Goal: Task Accomplishment & Management: Contribute content

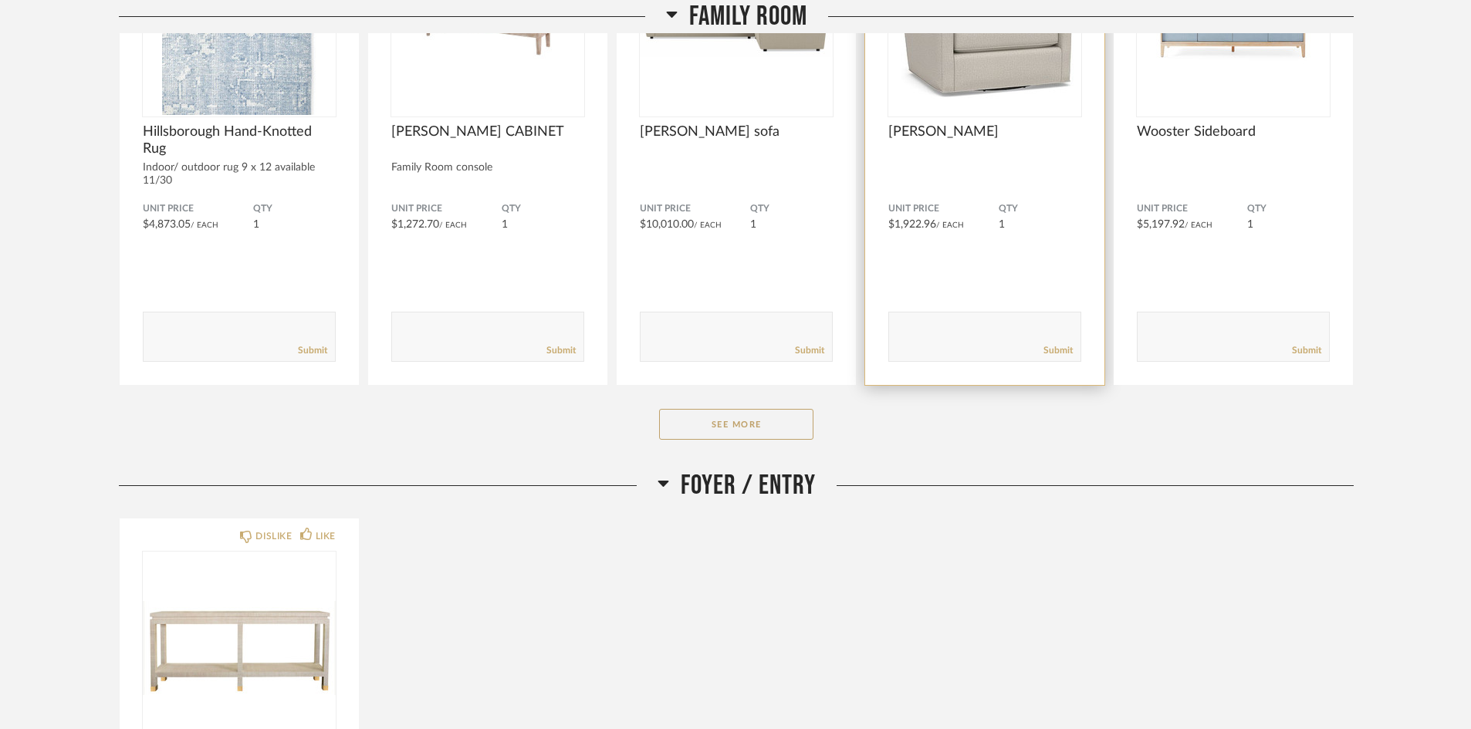
scroll to position [463, 0]
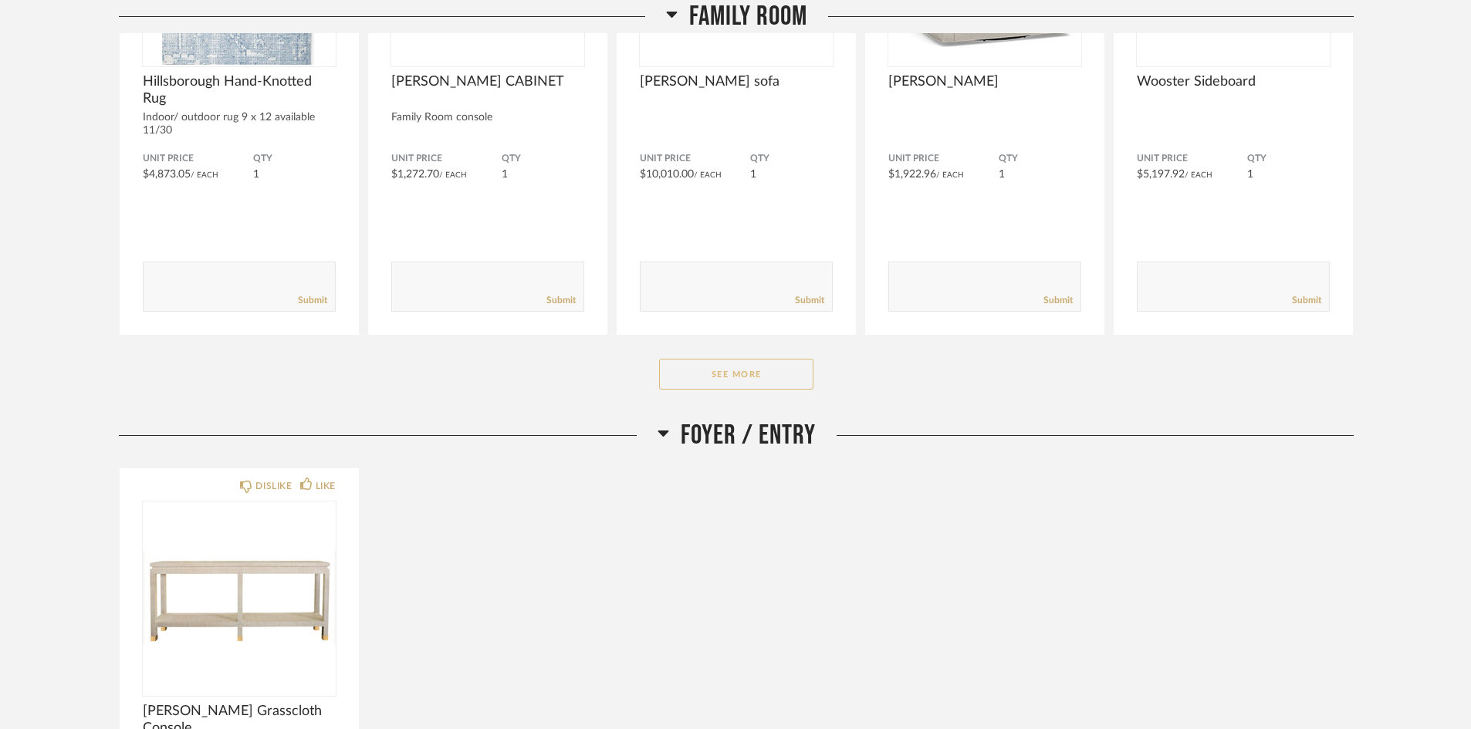
click at [774, 389] on button "See More" at bounding box center [736, 374] width 154 height 31
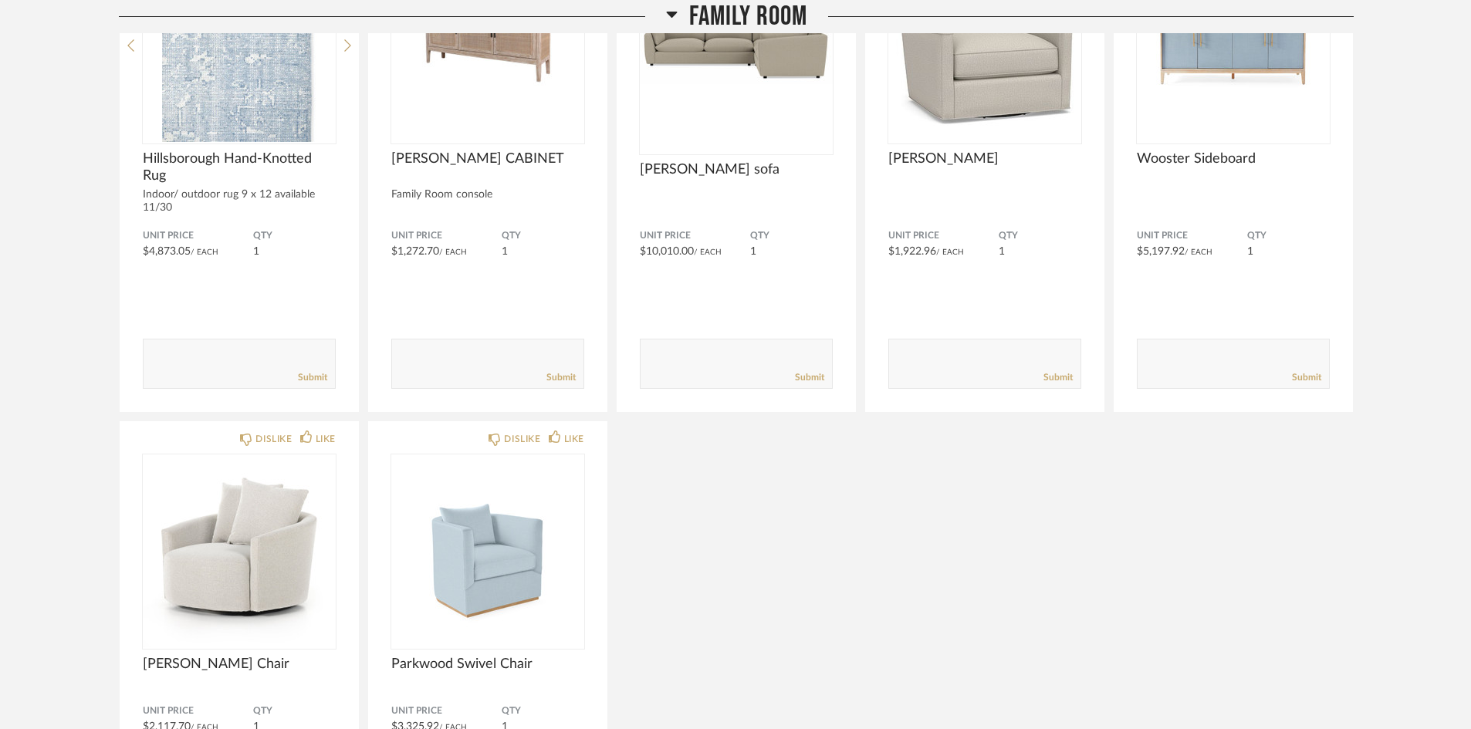
scroll to position [206, 0]
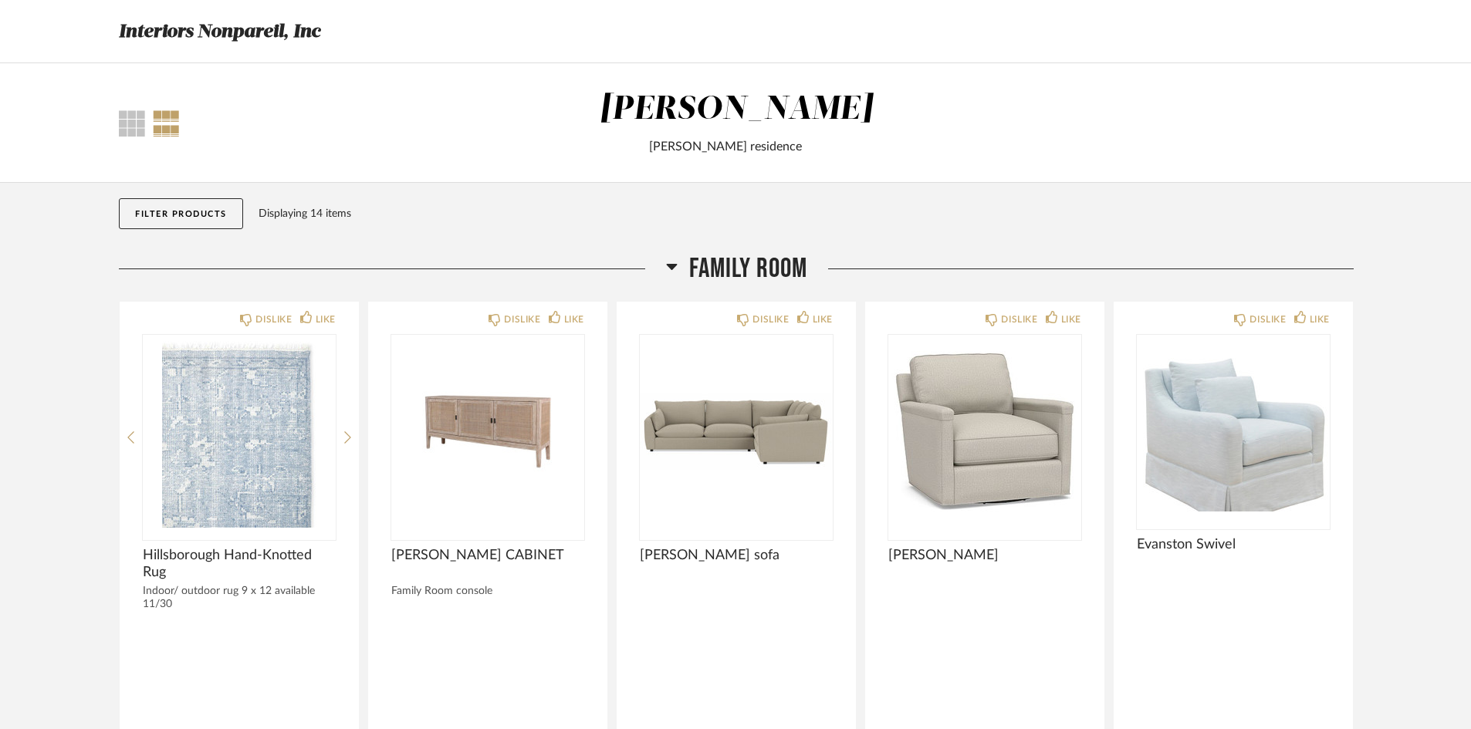
click at [160, 121] on div at bounding box center [166, 123] width 27 height 26
click at [138, 125] on div at bounding box center [132, 123] width 26 height 26
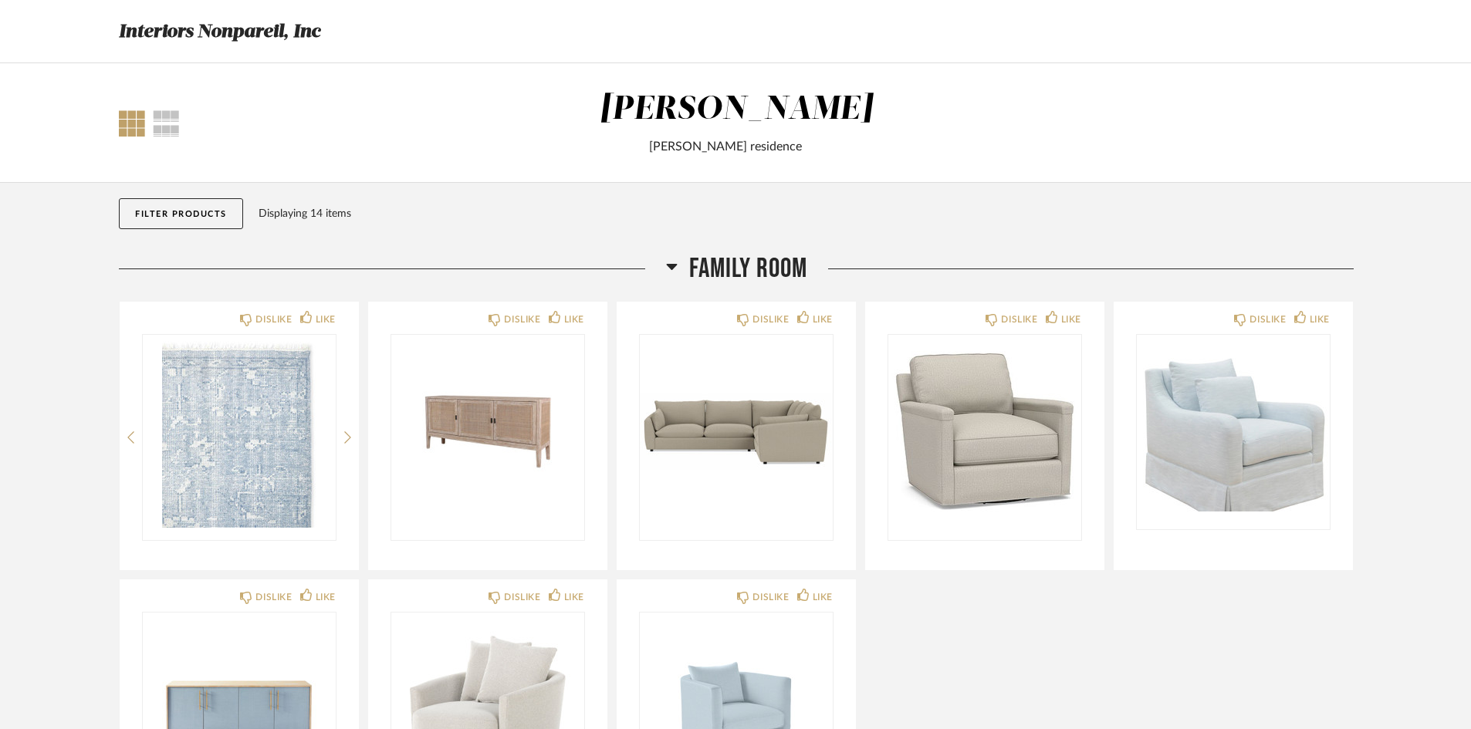
click at [138, 125] on div at bounding box center [132, 123] width 26 height 26
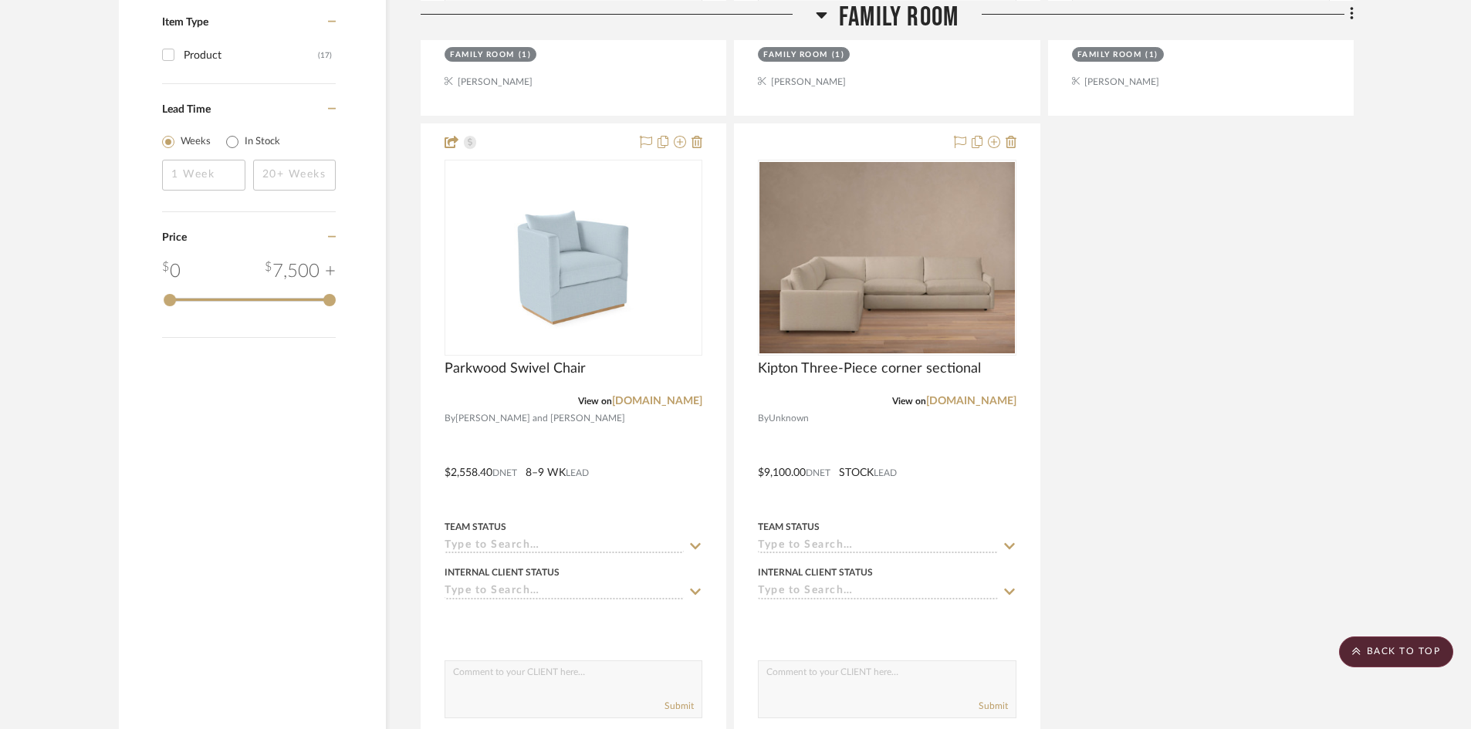
scroll to position [1697, 0]
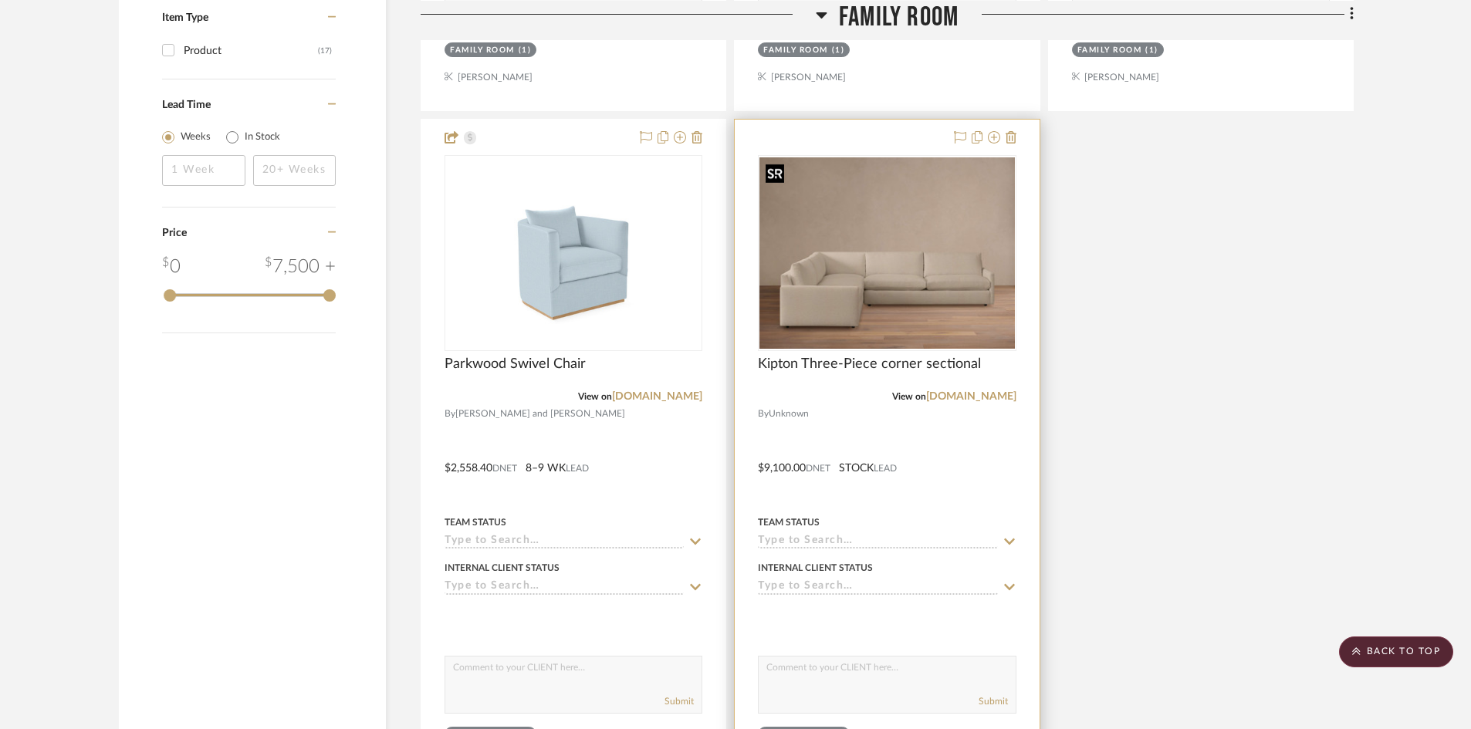
click at [939, 311] on img "0" at bounding box center [886, 252] width 255 height 191
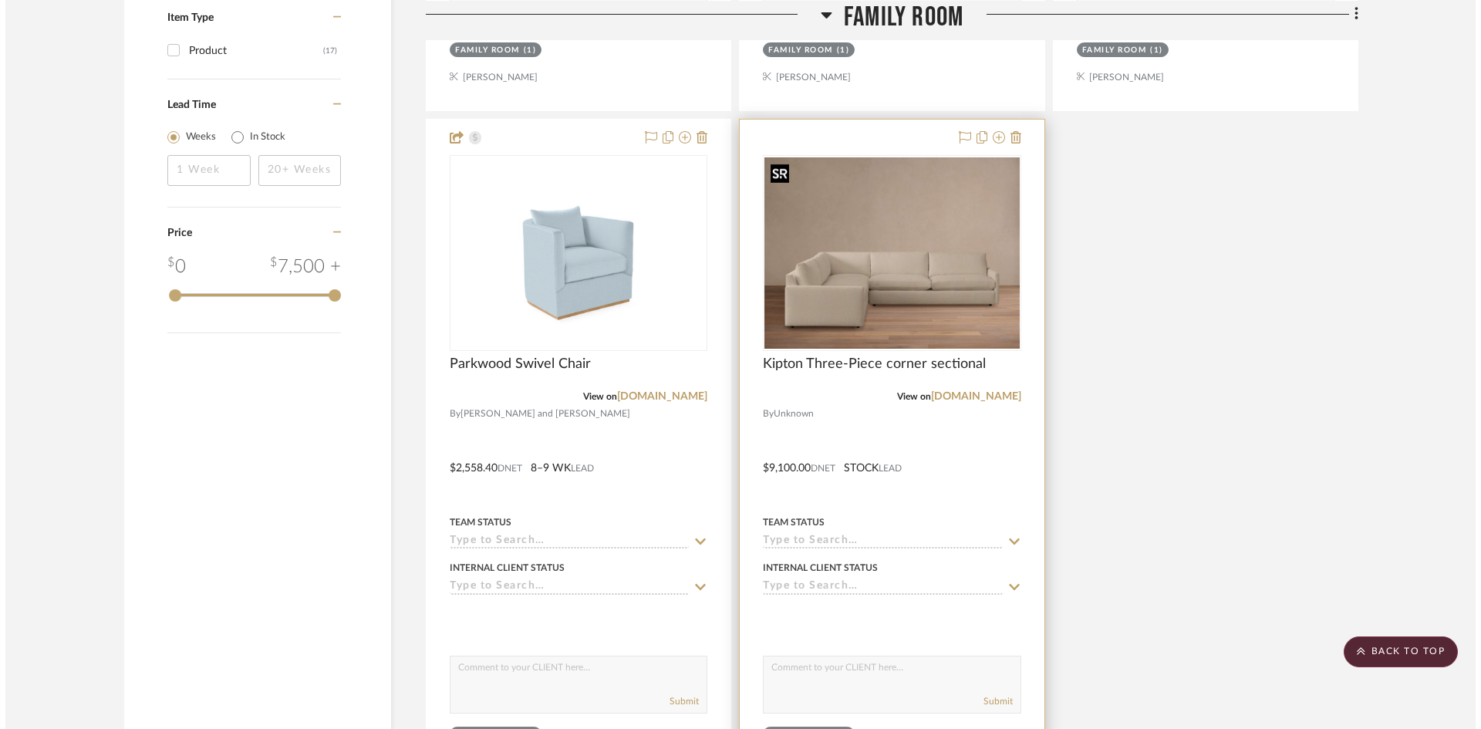
scroll to position [0, 0]
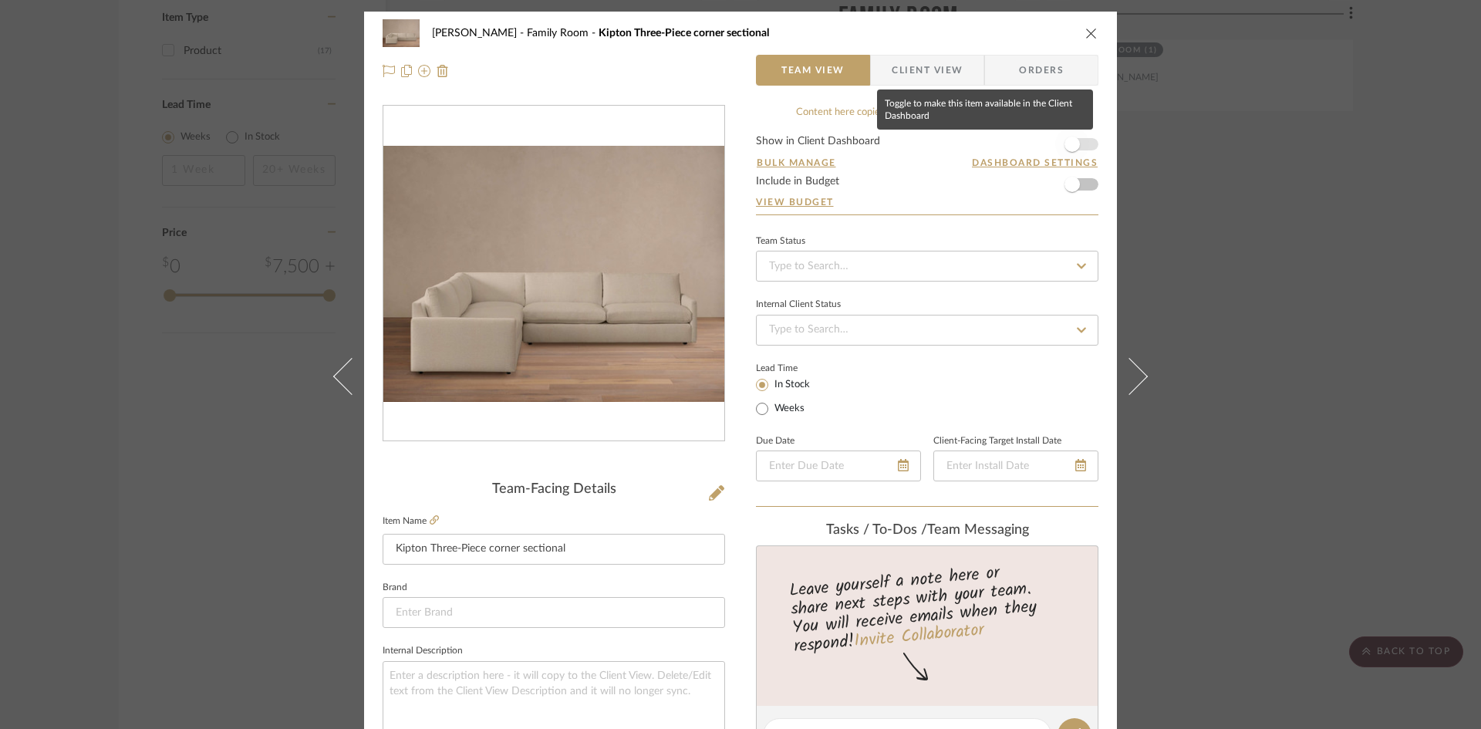
click at [1069, 142] on span "button" at bounding box center [1072, 144] width 15 height 15
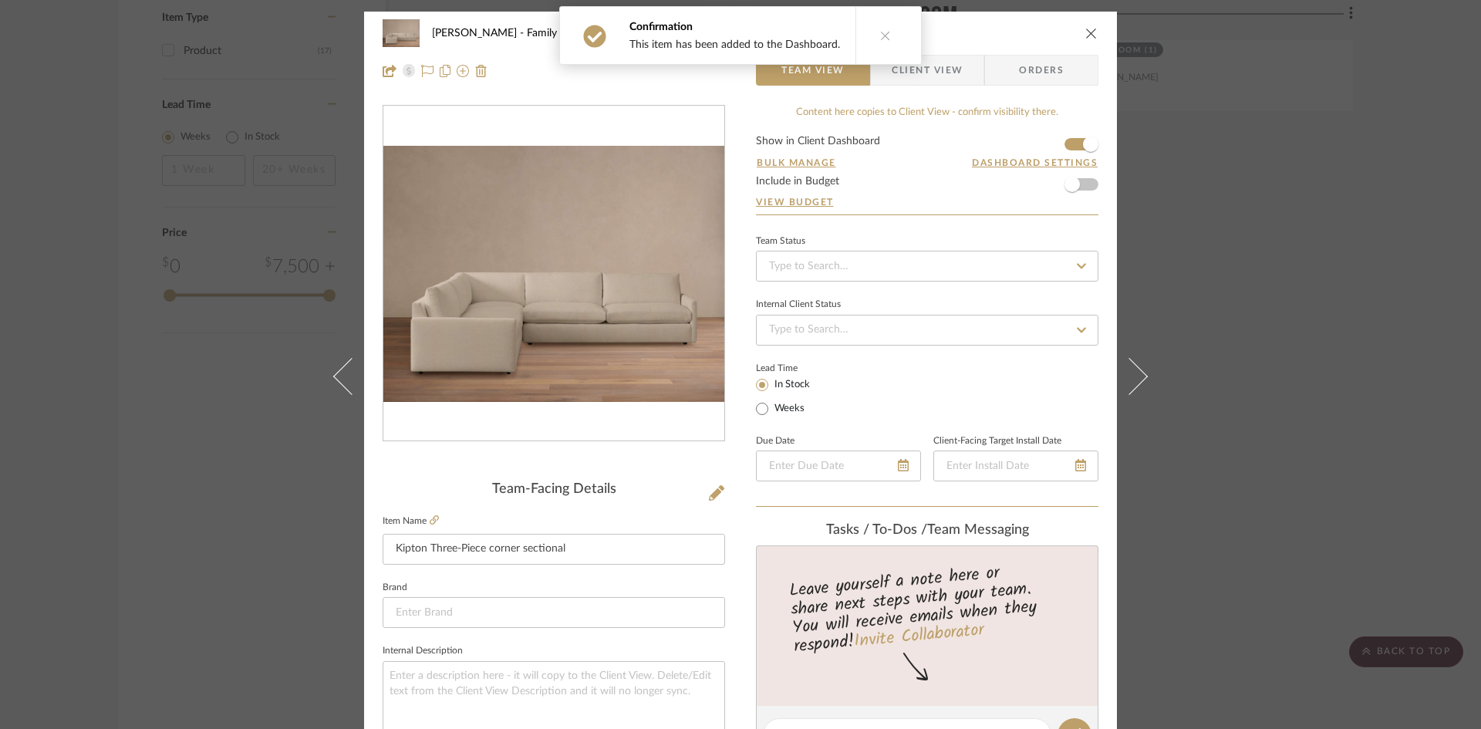
click at [1086, 37] on icon "close" at bounding box center [1092, 33] width 12 height 12
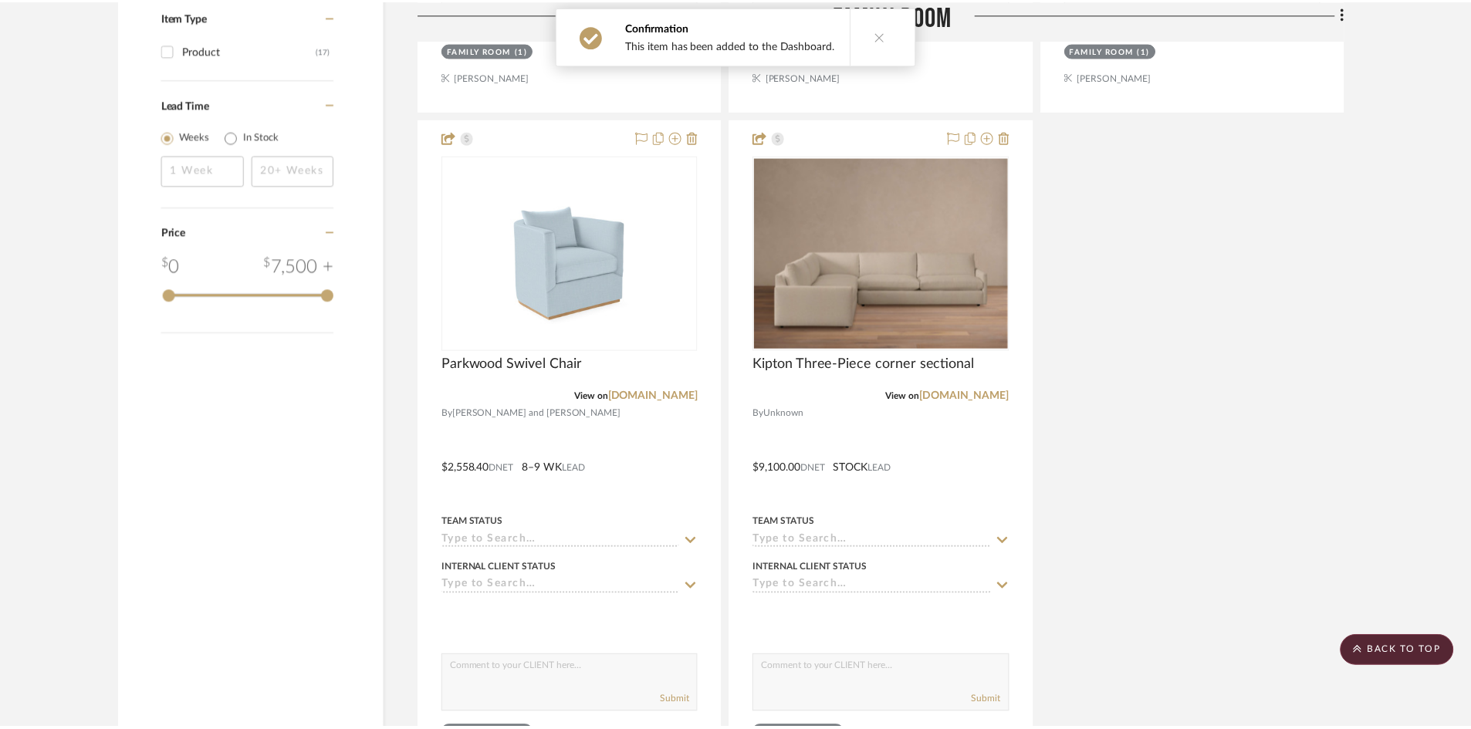
scroll to position [1697, 0]
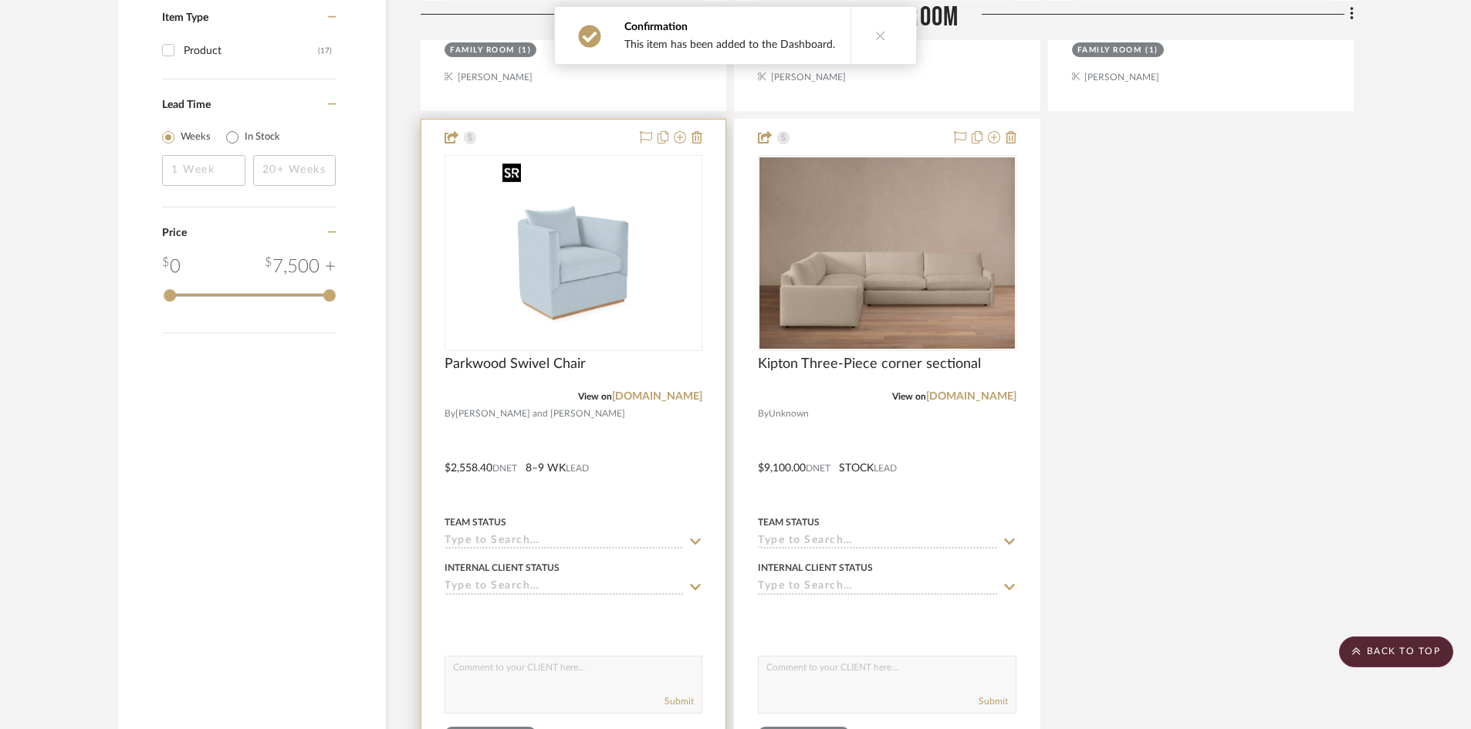
click at [0, 0] on img at bounding box center [0, 0] width 0 height 0
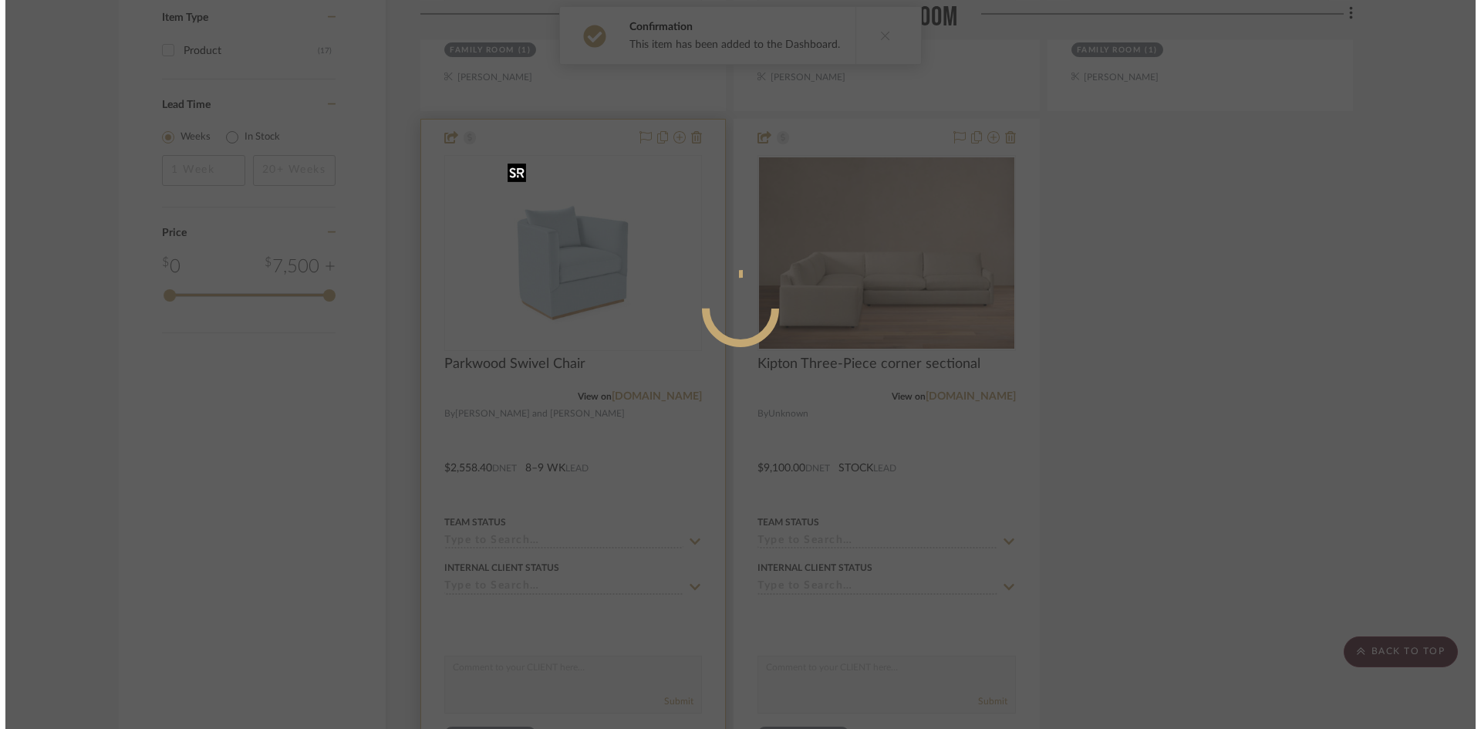
scroll to position [0, 0]
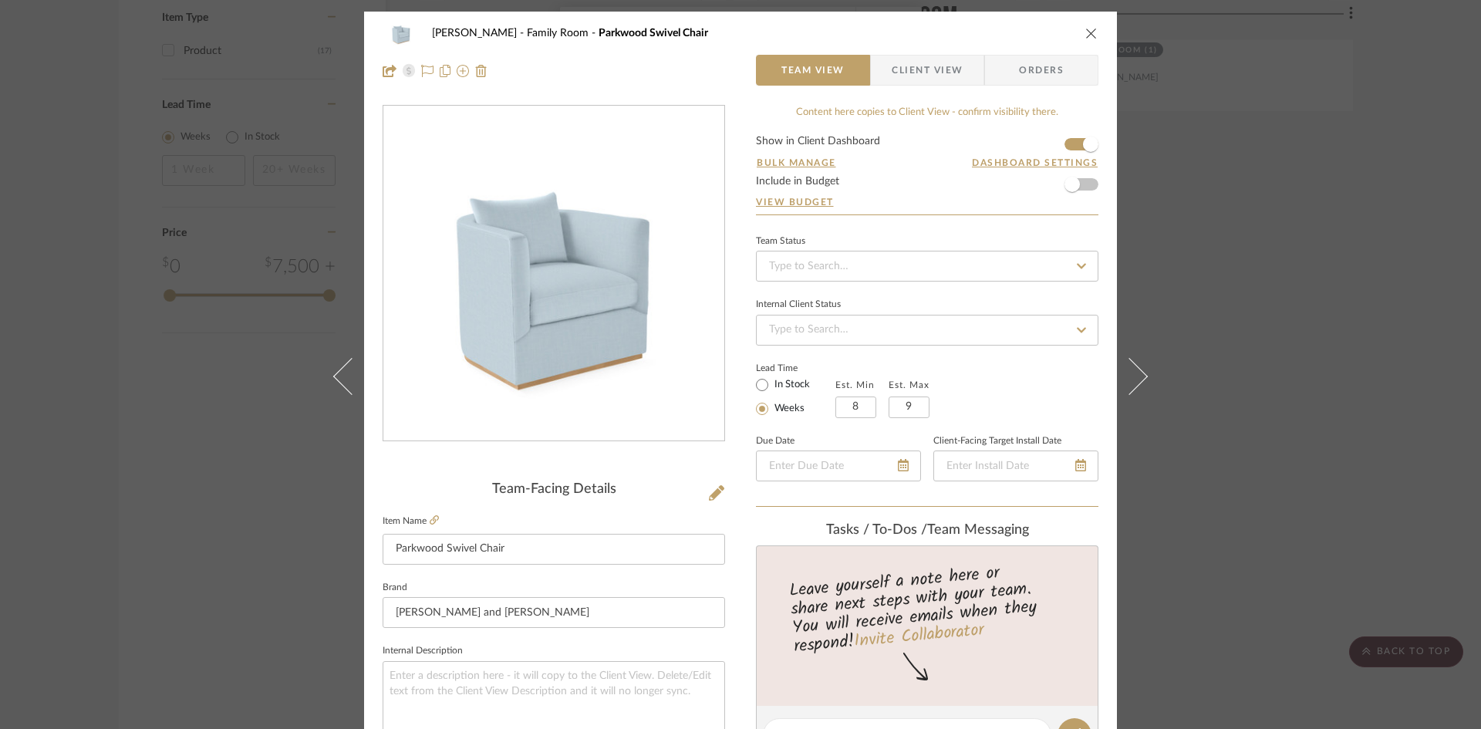
click at [1086, 22] on div "McCormick Family Room Parkwood Swivel Chair" at bounding box center [741, 33] width 716 height 31
click at [1086, 28] on icon "close" at bounding box center [1092, 33] width 12 height 12
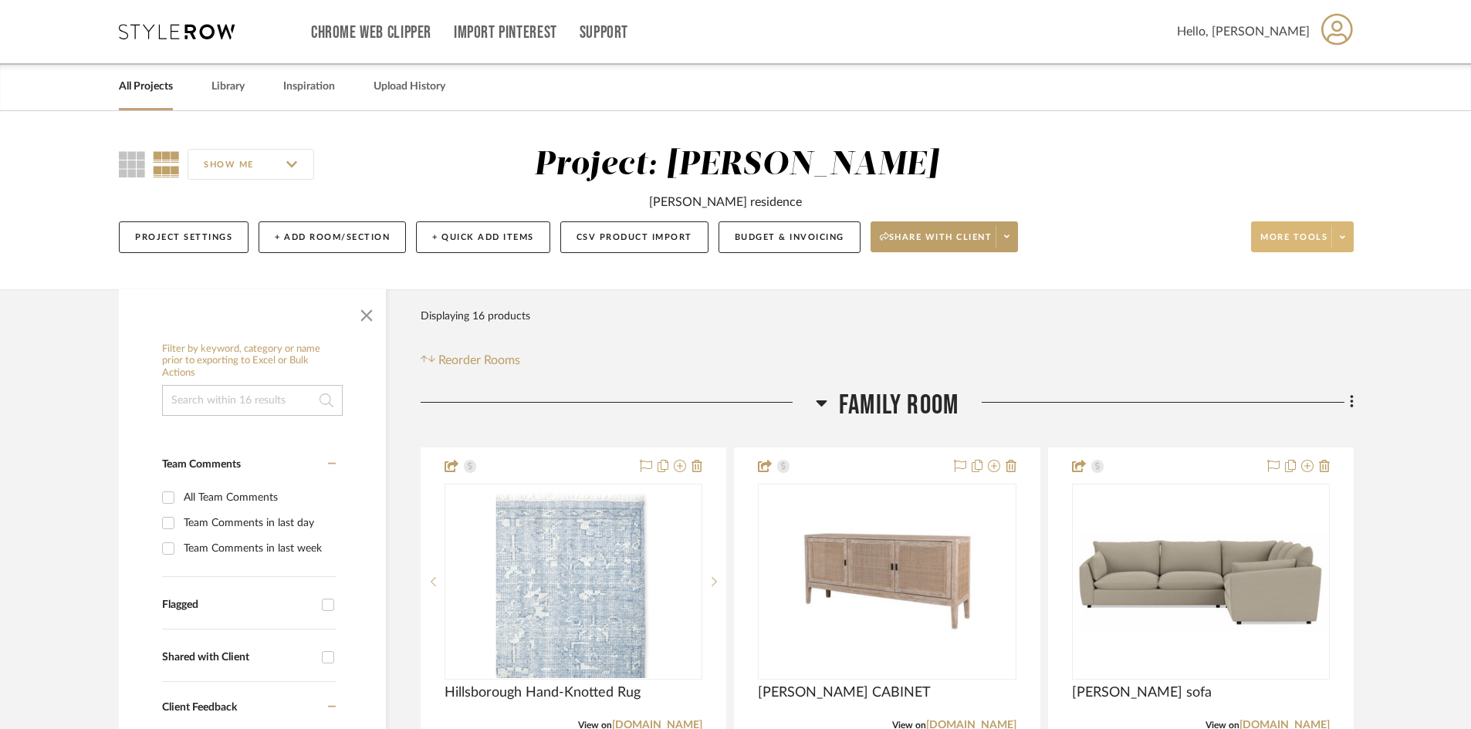
click at [1348, 231] on span at bounding box center [1342, 236] width 22 height 23
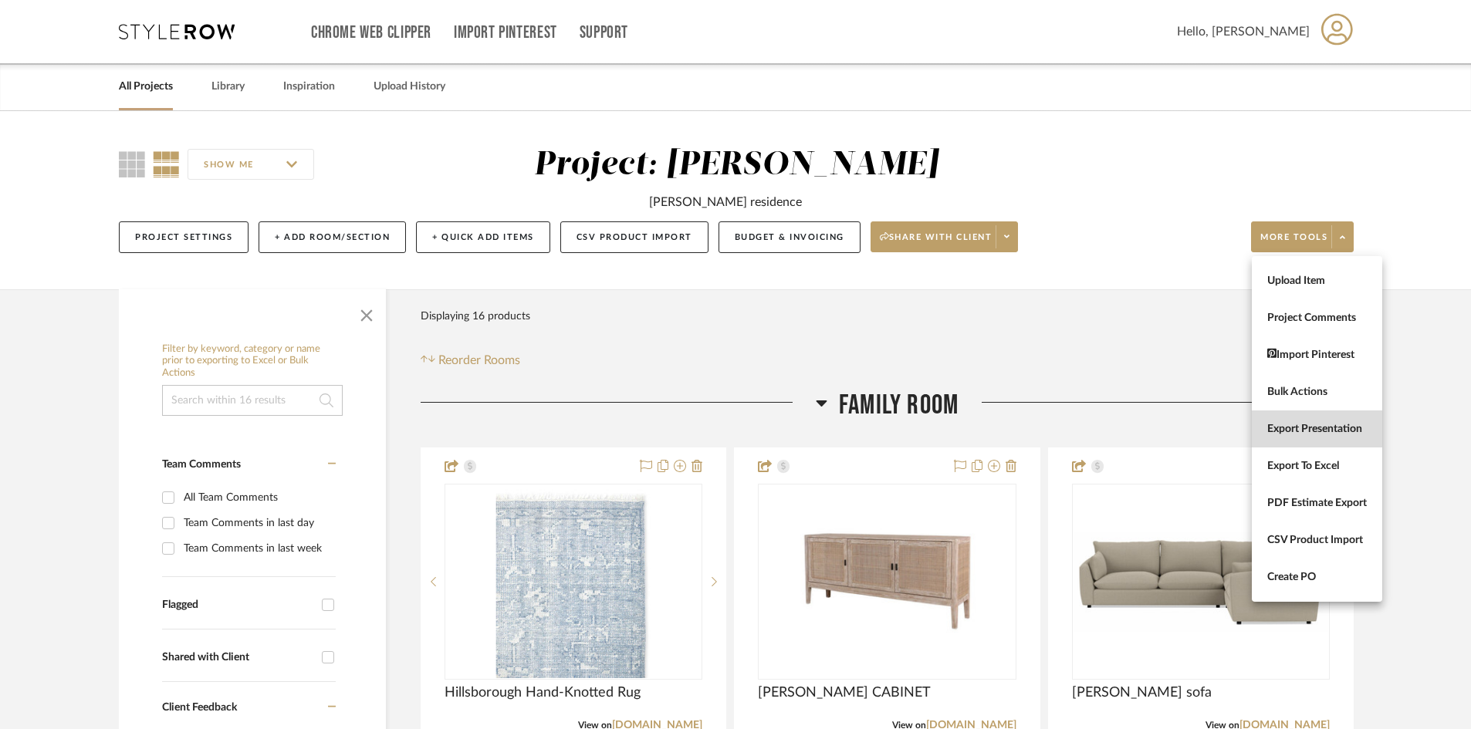
click at [1315, 424] on span "Export Presentation" at bounding box center [1317, 429] width 100 height 13
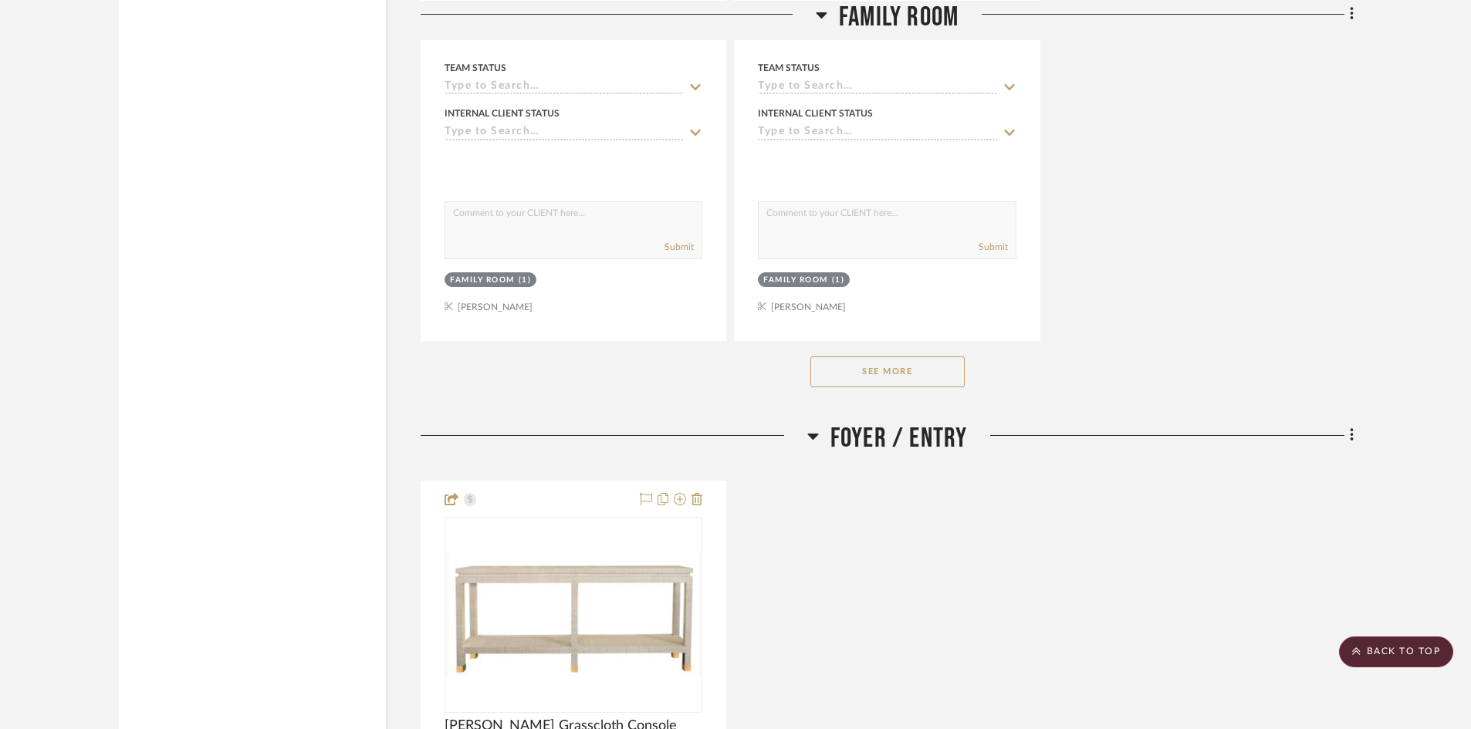
scroll to position [2237, 0]
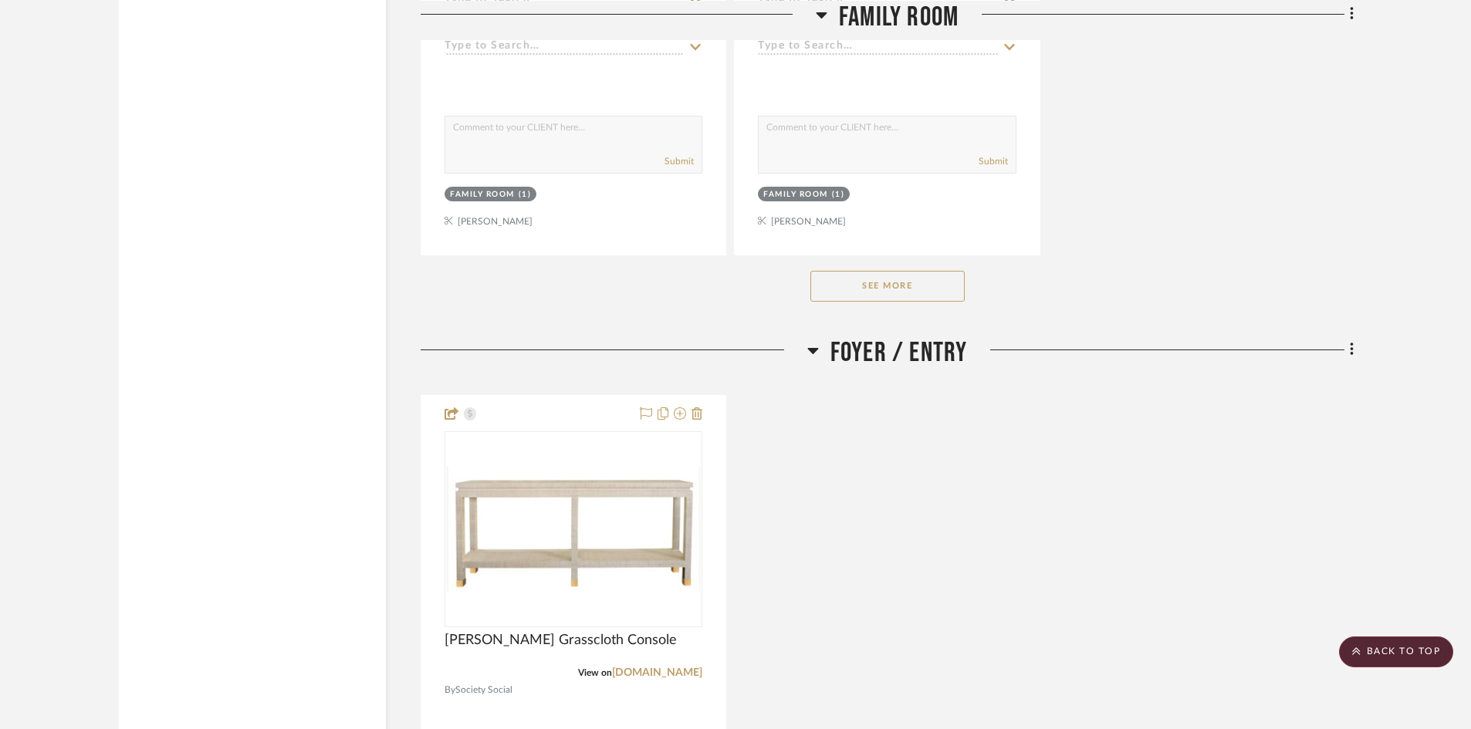
click at [887, 300] on button "See More" at bounding box center [887, 286] width 154 height 31
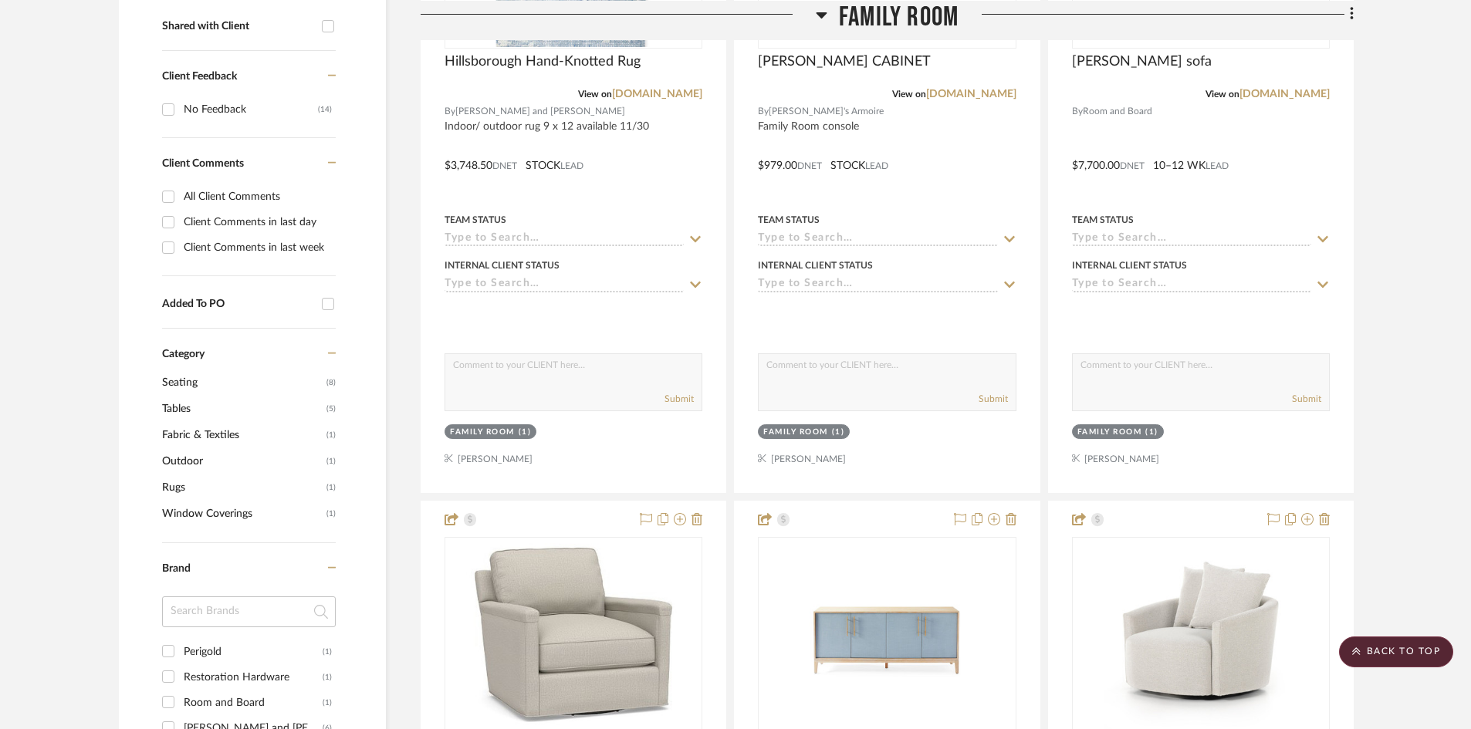
scroll to position [772, 0]
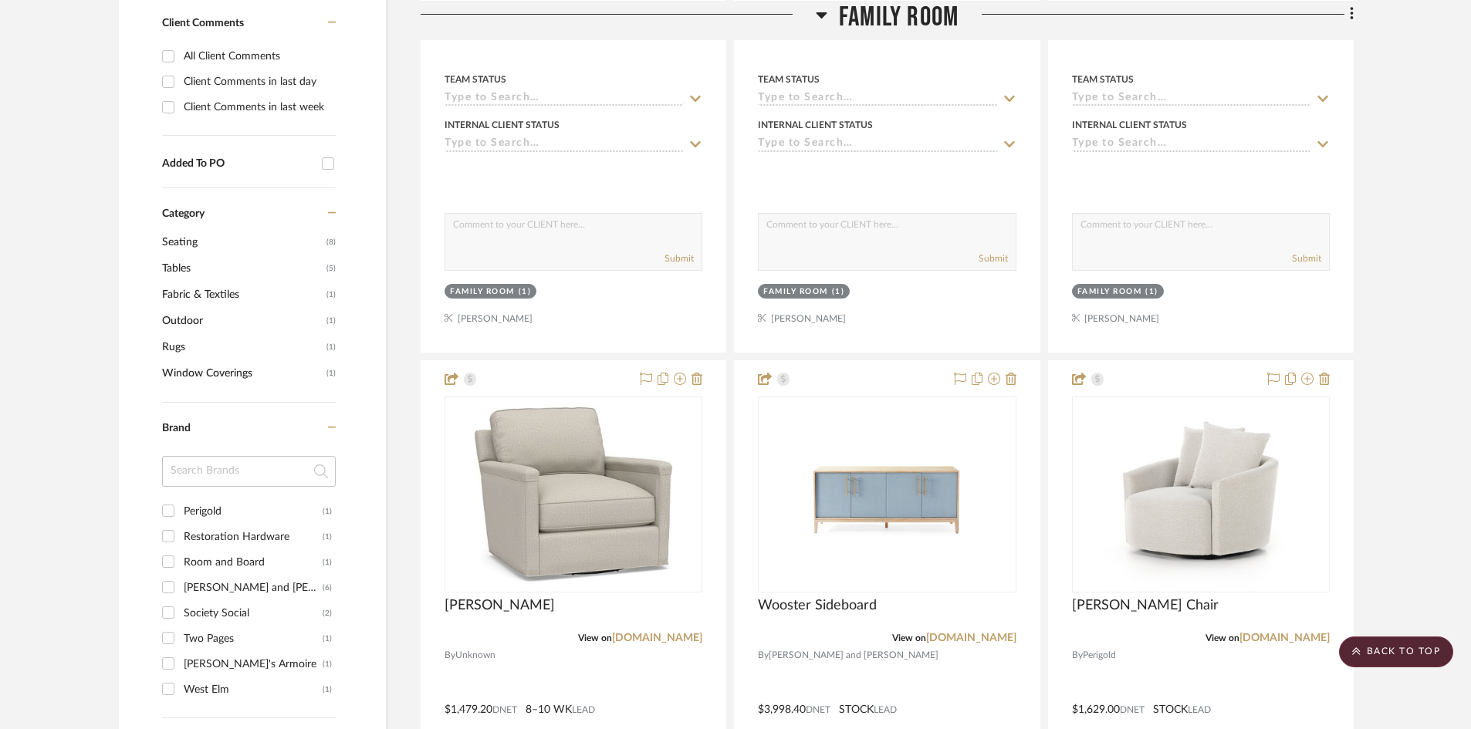
click at [195, 296] on span "Fabric & Textiles" at bounding box center [242, 295] width 160 height 26
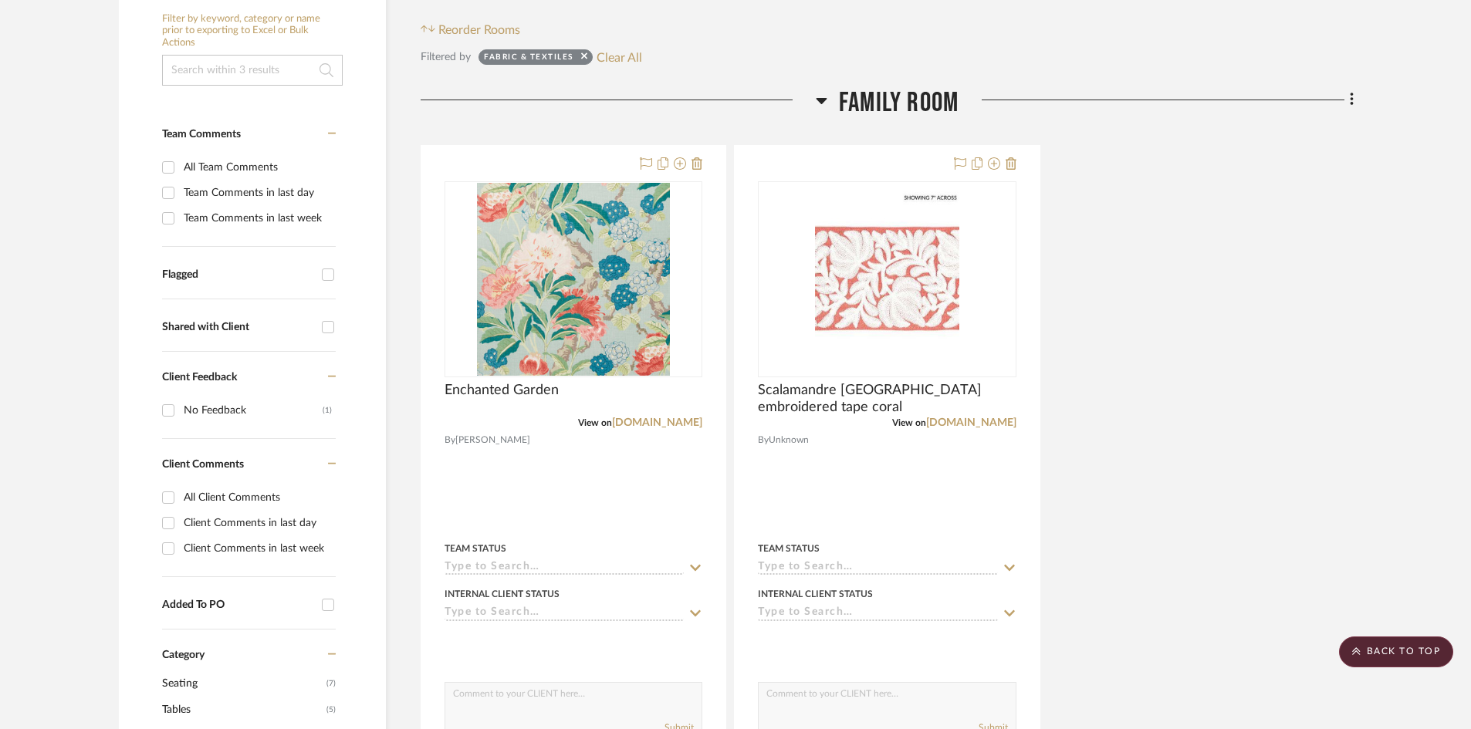
scroll to position [309, 0]
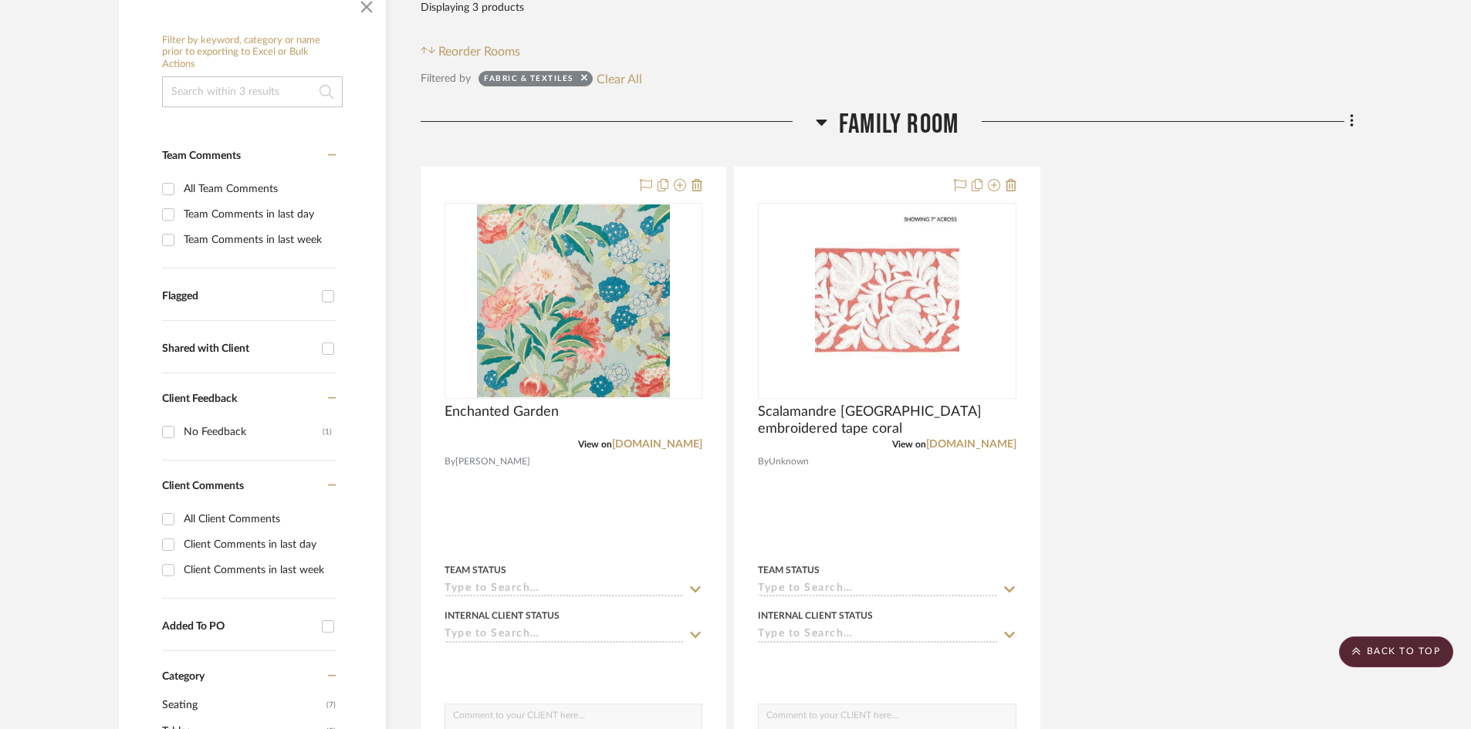
click at [877, 130] on span "Family Room" at bounding box center [899, 124] width 120 height 33
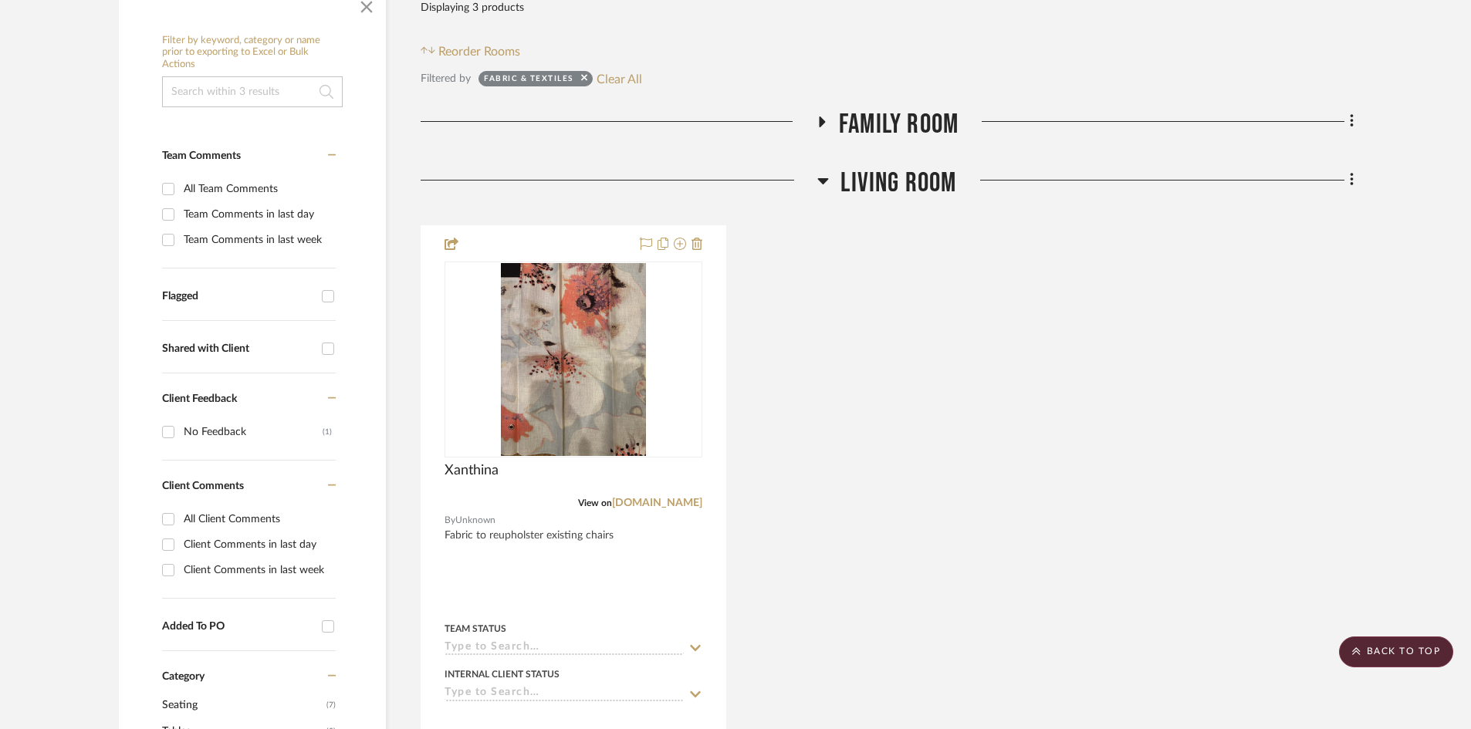
click at [874, 128] on span "Family Room" at bounding box center [899, 124] width 120 height 33
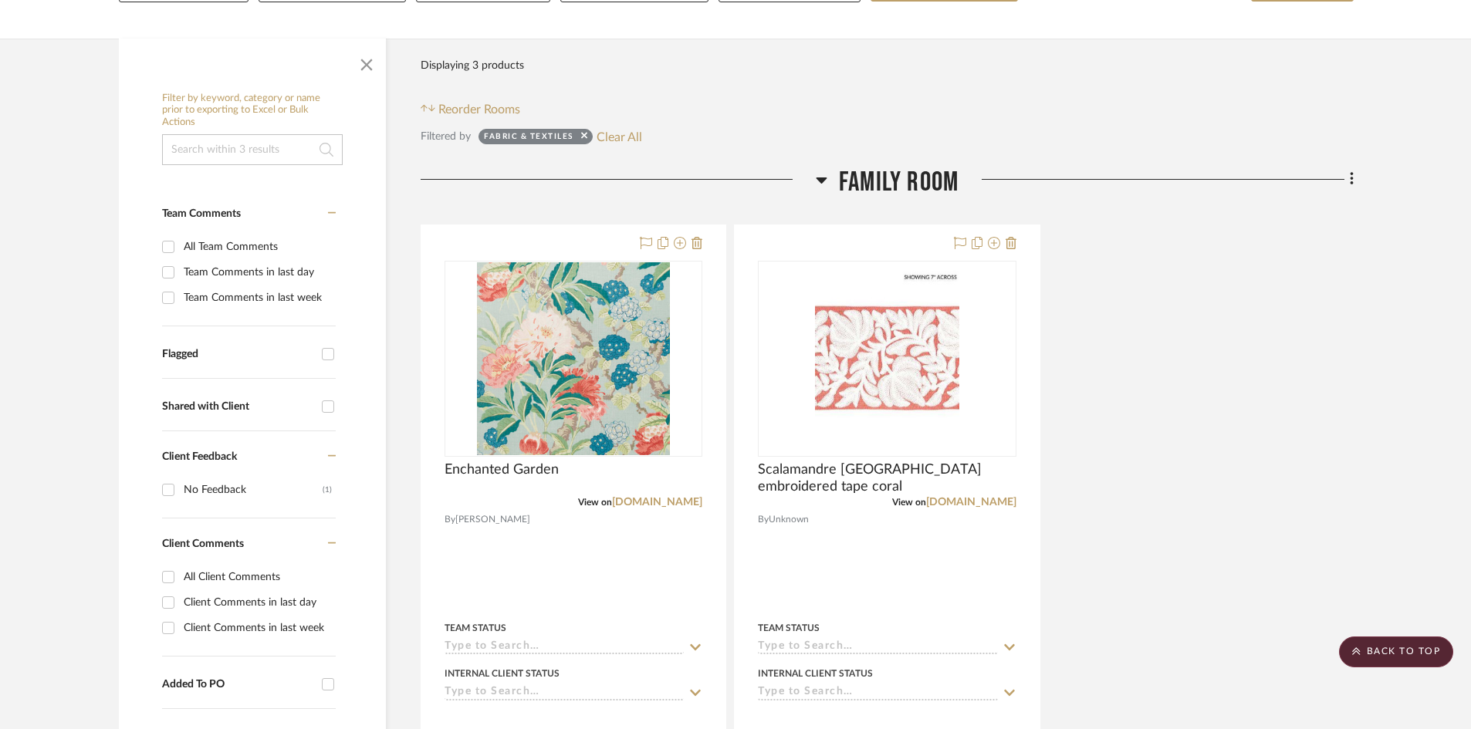
scroll to position [154, 0]
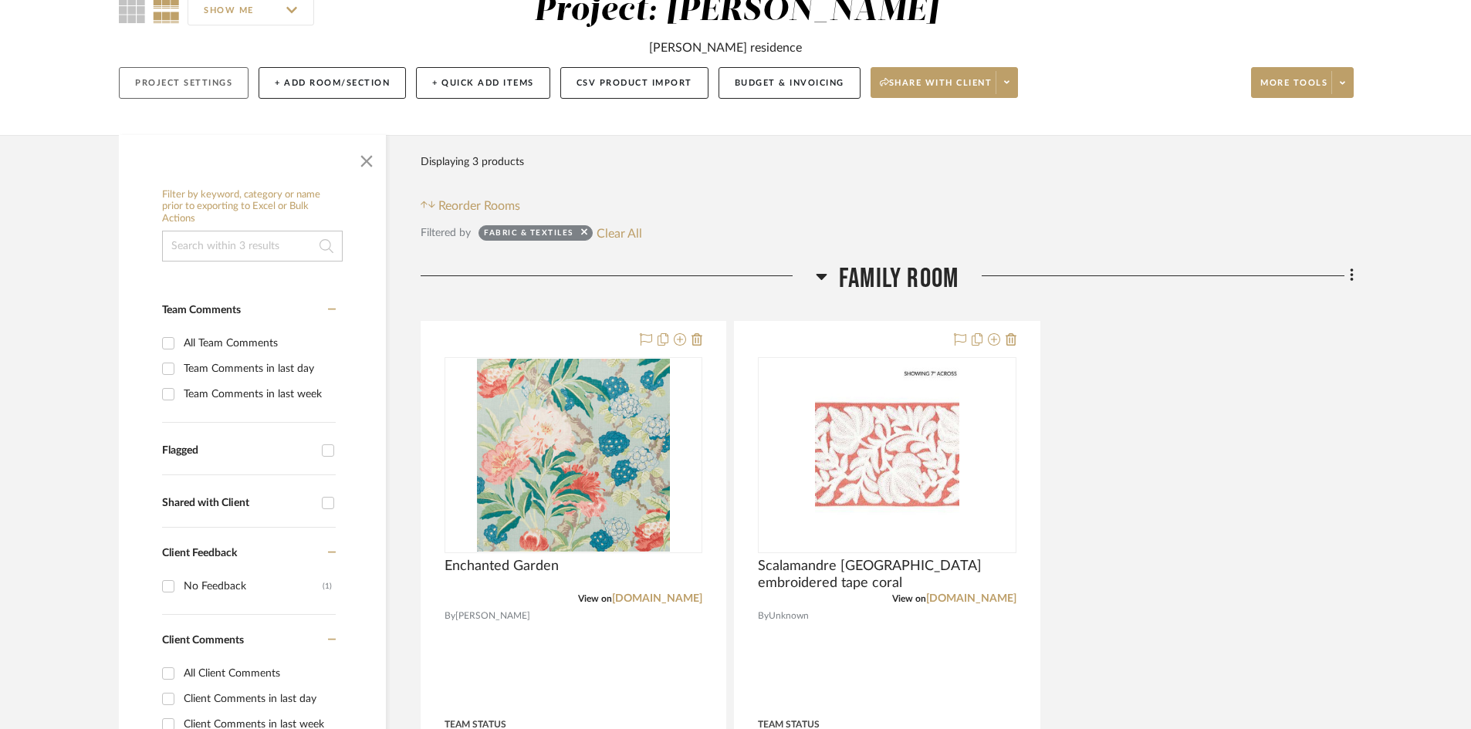
click at [185, 83] on button "Project Settings" at bounding box center [184, 83] width 130 height 32
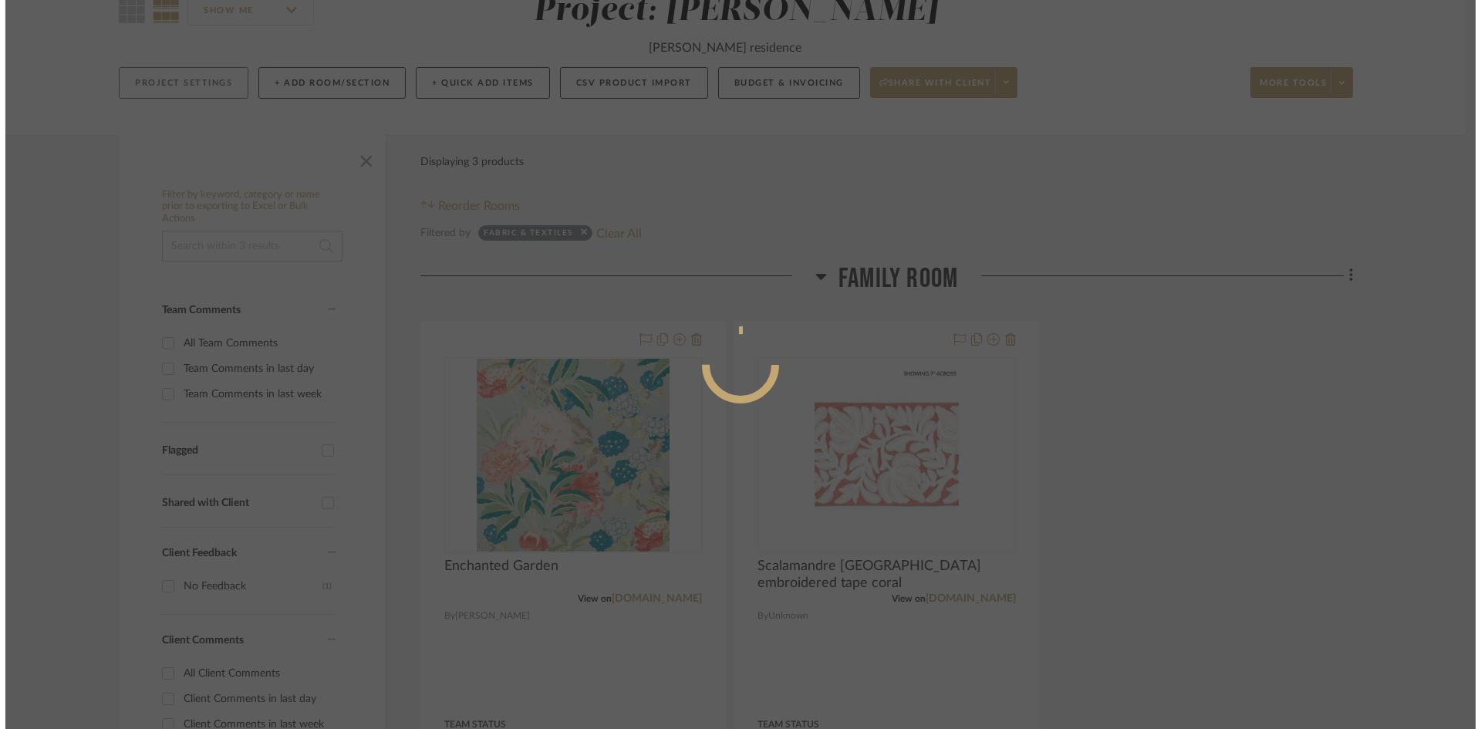
scroll to position [0, 0]
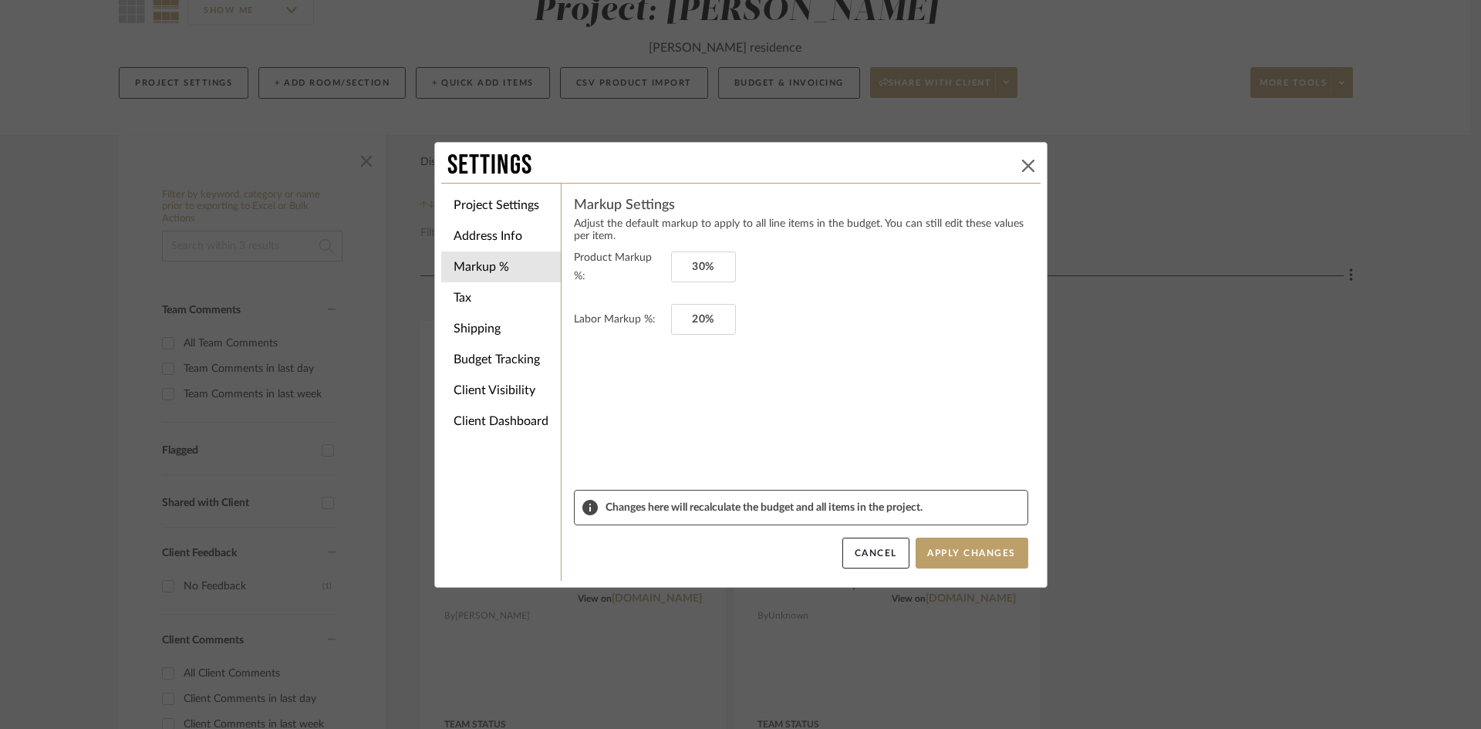
click at [1019, 161] on button at bounding box center [1028, 166] width 19 height 19
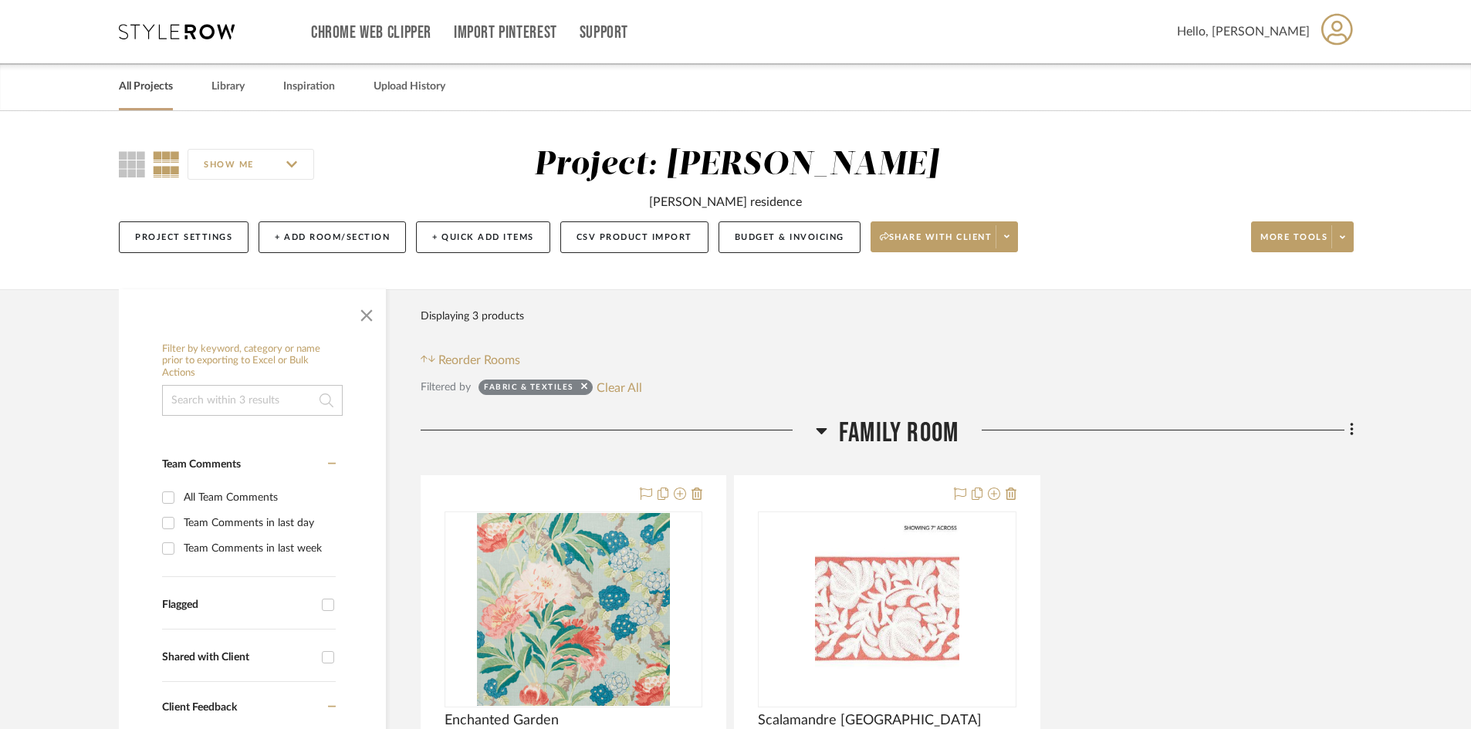
click at [140, 86] on link "All Projects" at bounding box center [146, 86] width 54 height 21
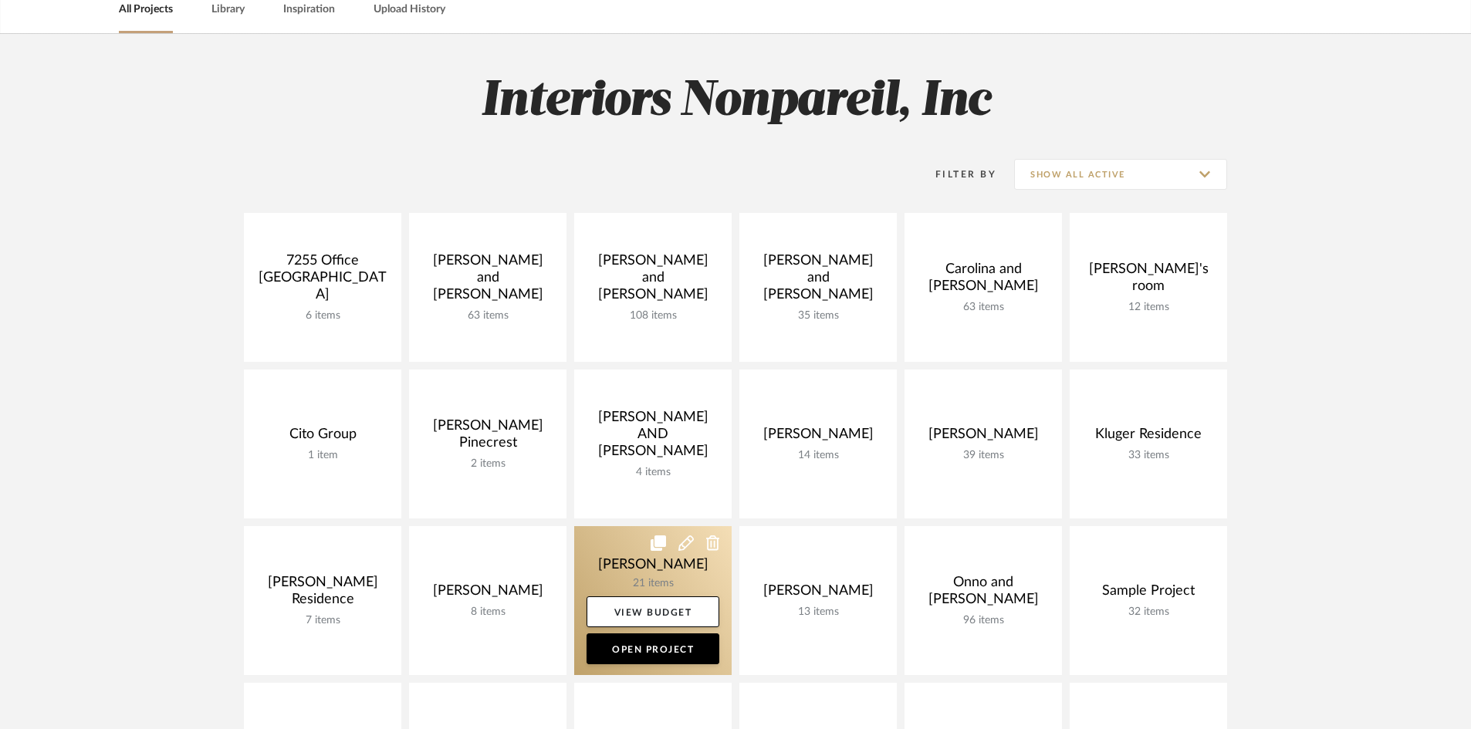
click at [650, 593] on link at bounding box center [652, 600] width 157 height 149
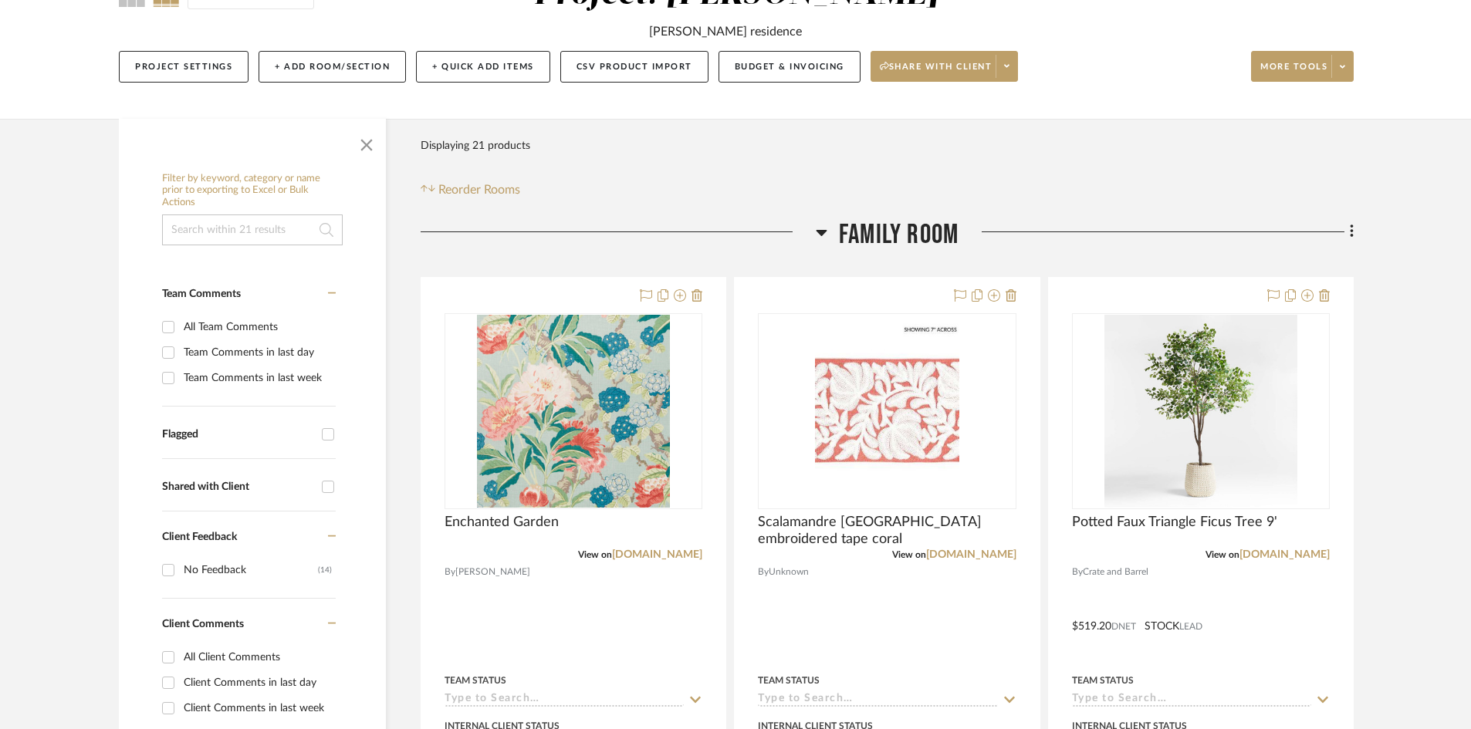
scroll to position [77, 0]
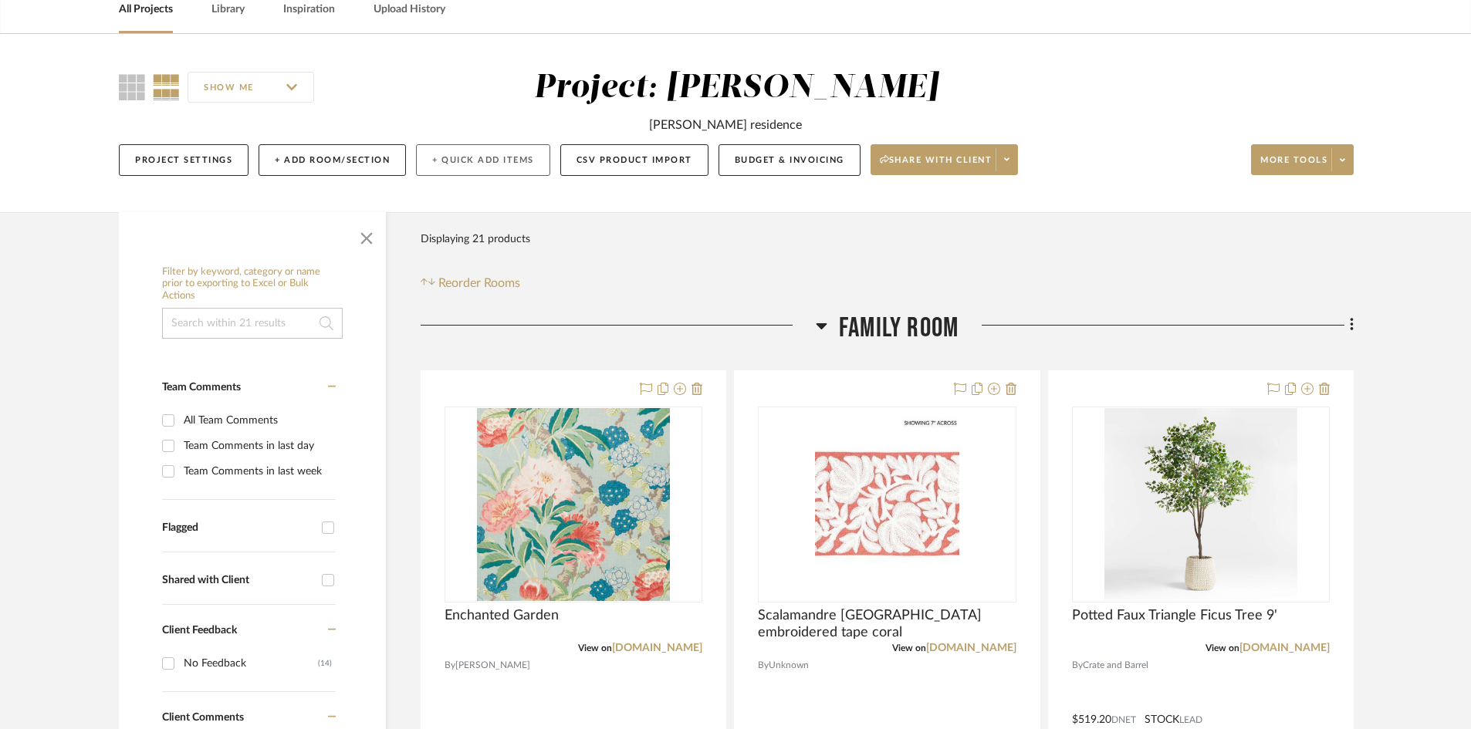
click at [491, 168] on button "+ Quick Add Items" at bounding box center [483, 160] width 134 height 32
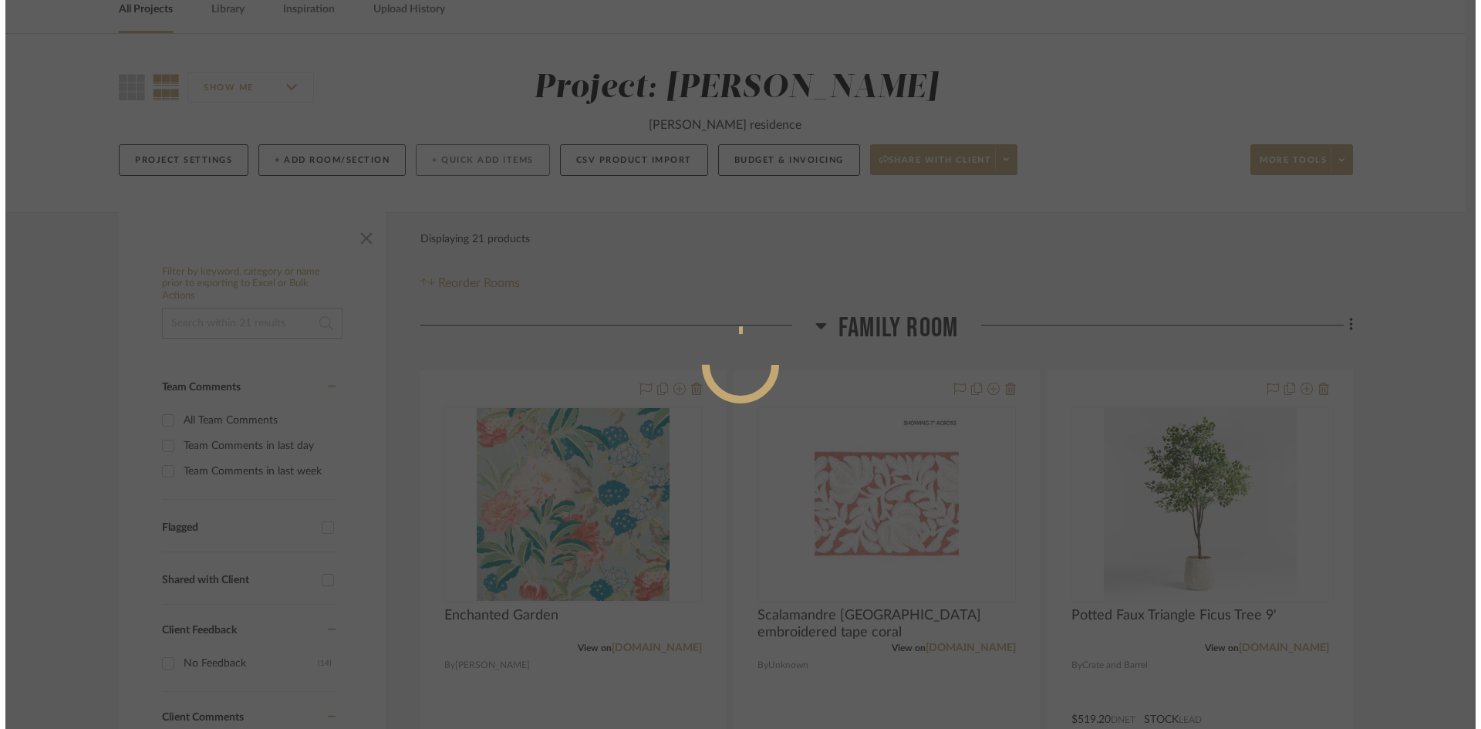
scroll to position [0, 0]
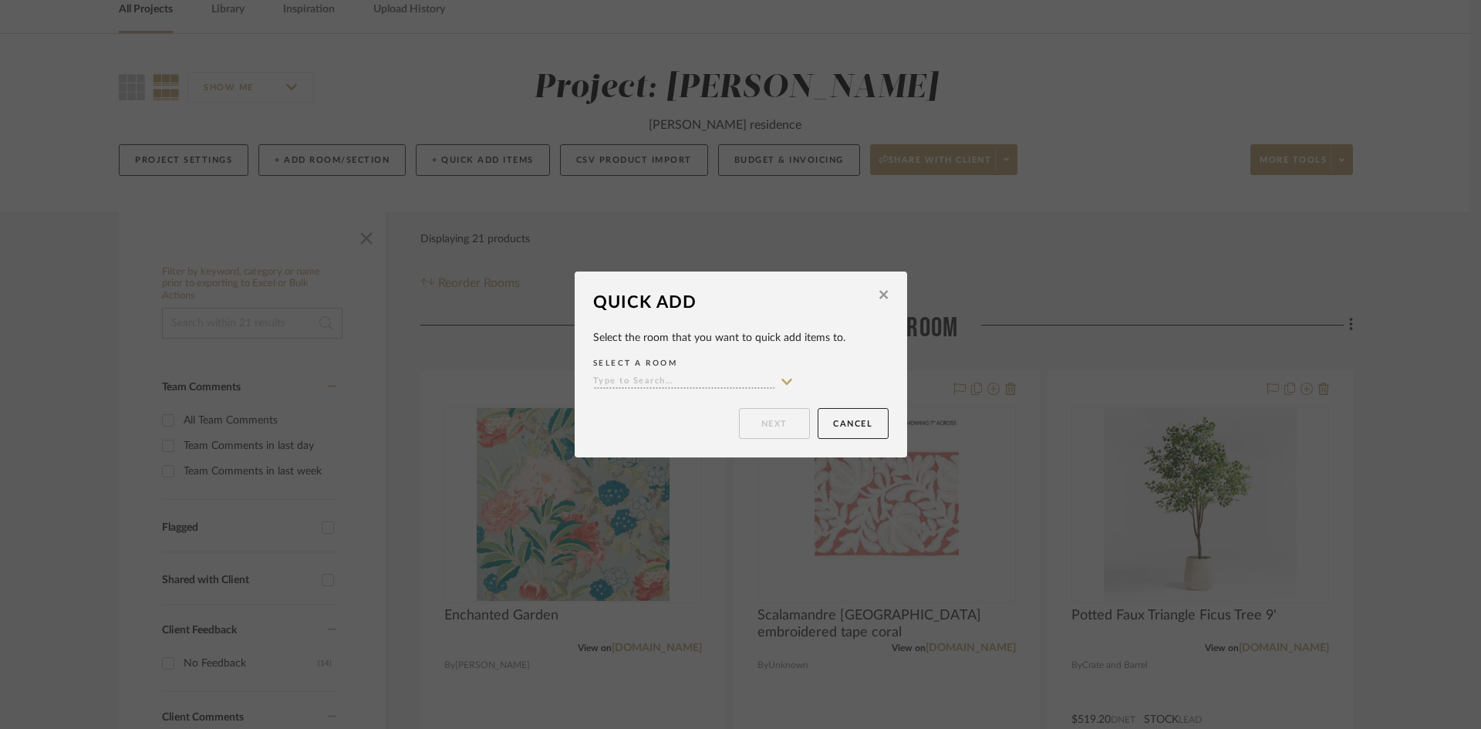
click at [694, 386] on input at bounding box center [684, 382] width 182 height 15
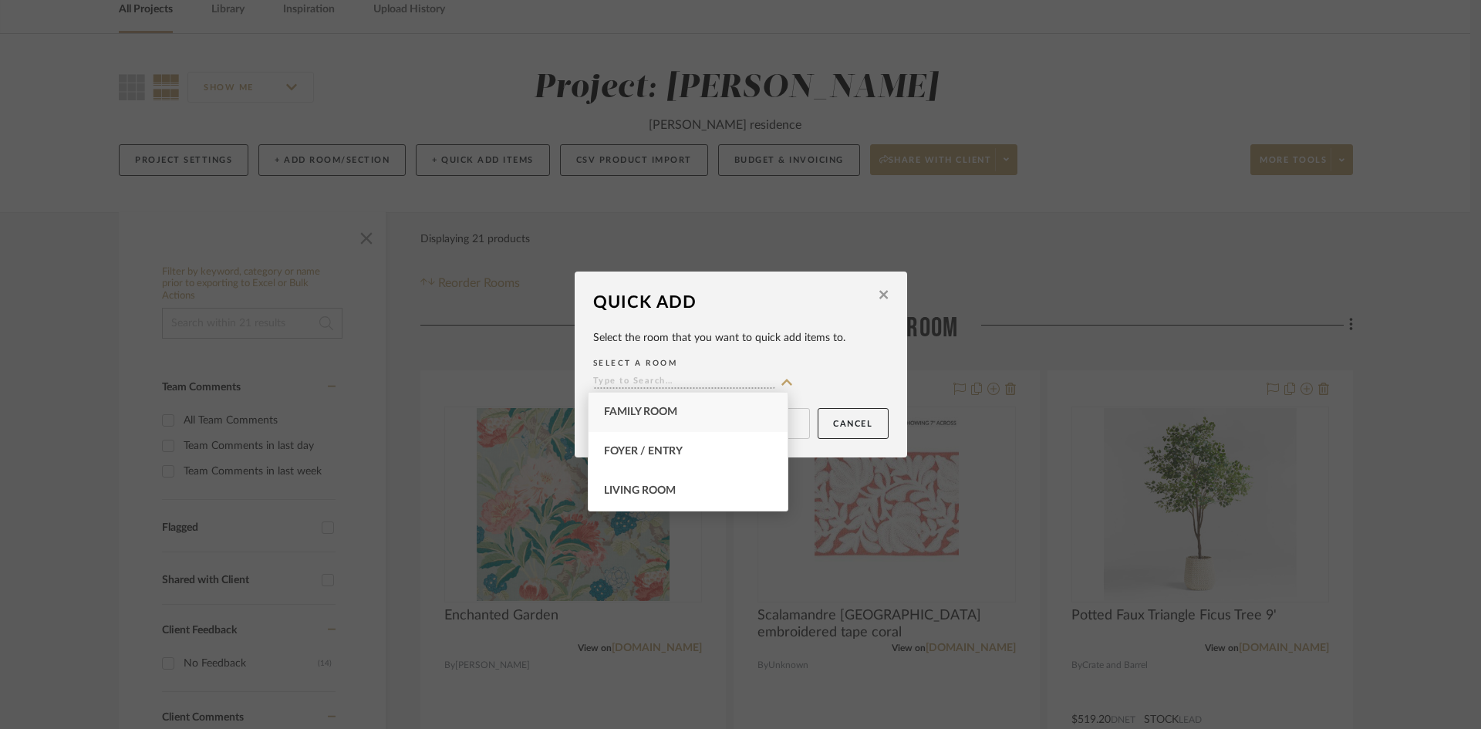
click at [683, 412] on div "Family Room" at bounding box center [688, 412] width 199 height 39
type input "Family Room"
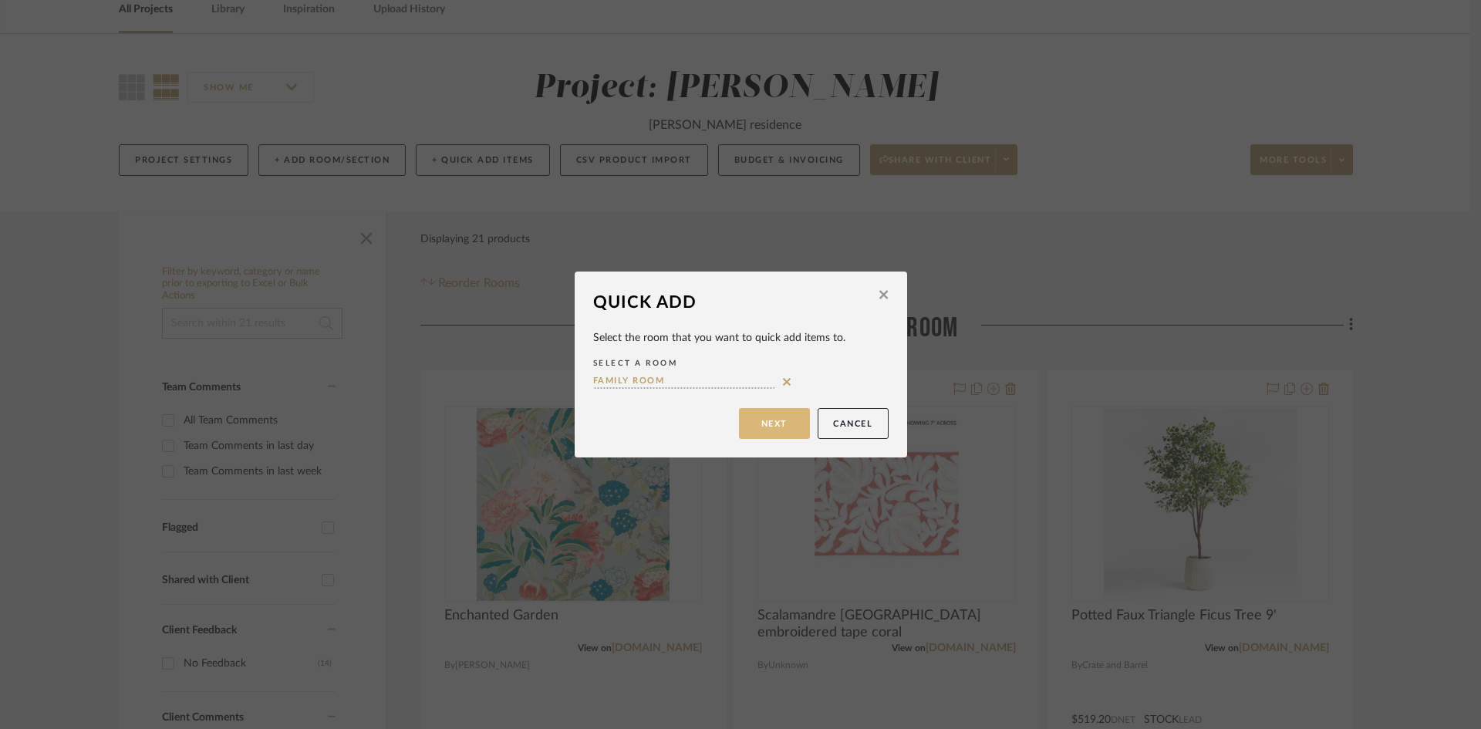
click at [758, 423] on button "Next" at bounding box center [774, 423] width 71 height 31
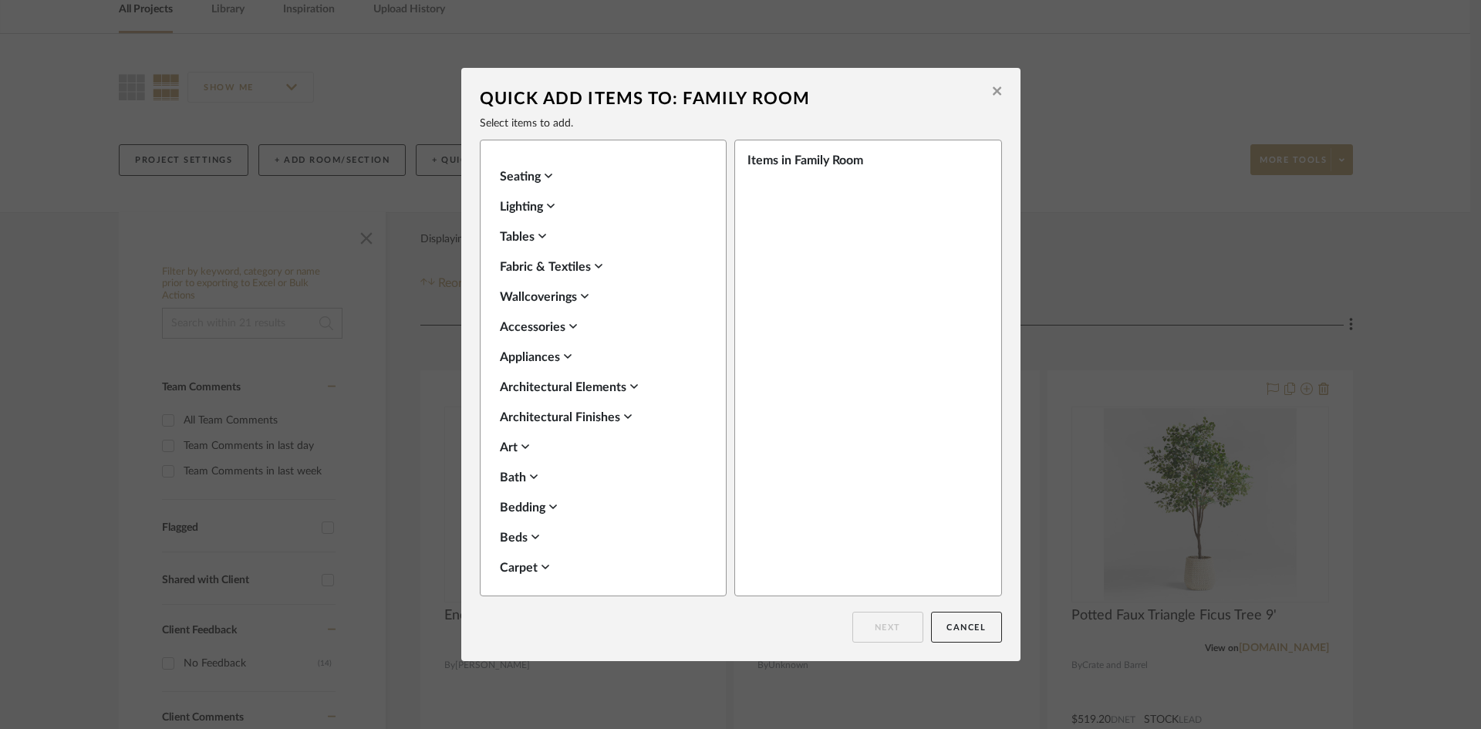
scroll to position [22, 0]
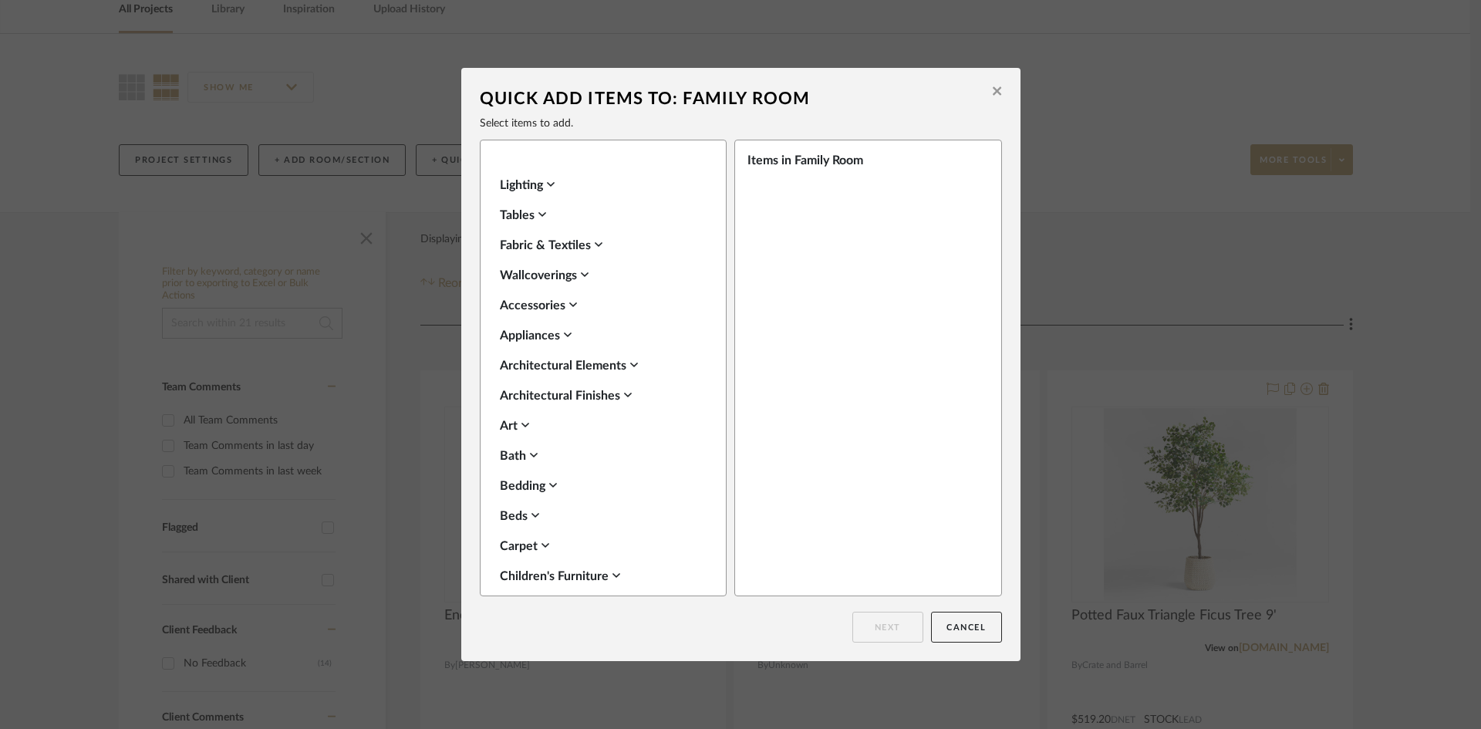
click at [996, 83] on button at bounding box center [997, 93] width 24 height 36
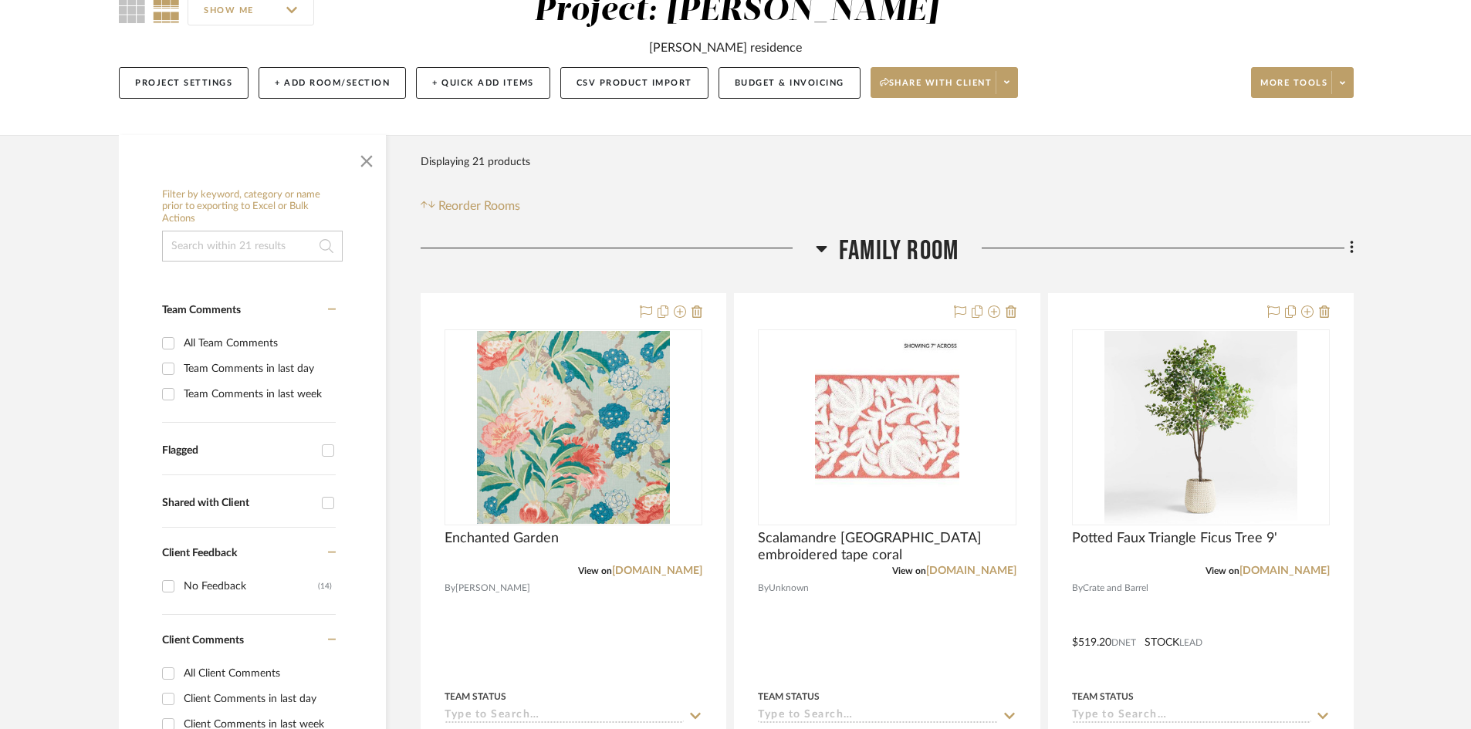
scroll to position [0, 0]
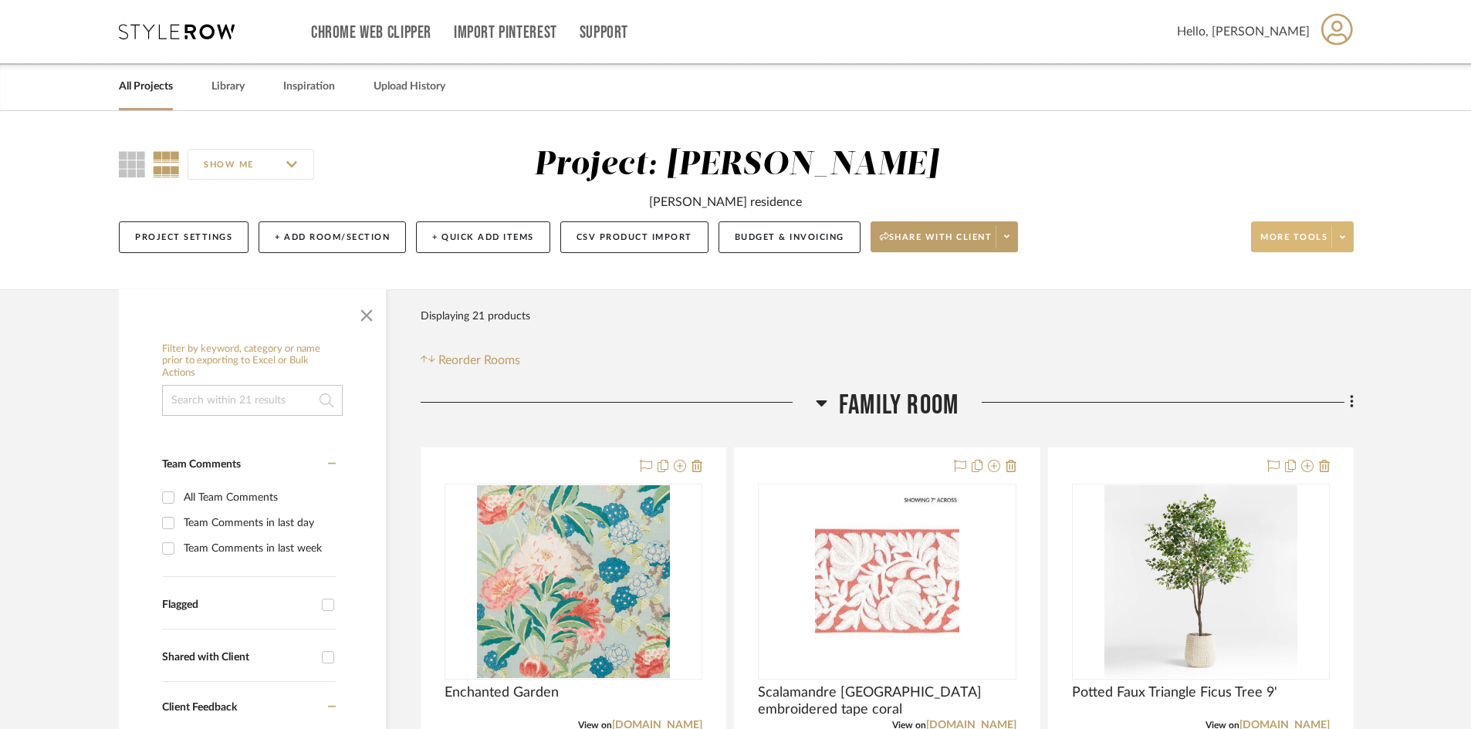
click at [1280, 245] on span "More tools" at bounding box center [1293, 242] width 67 height 23
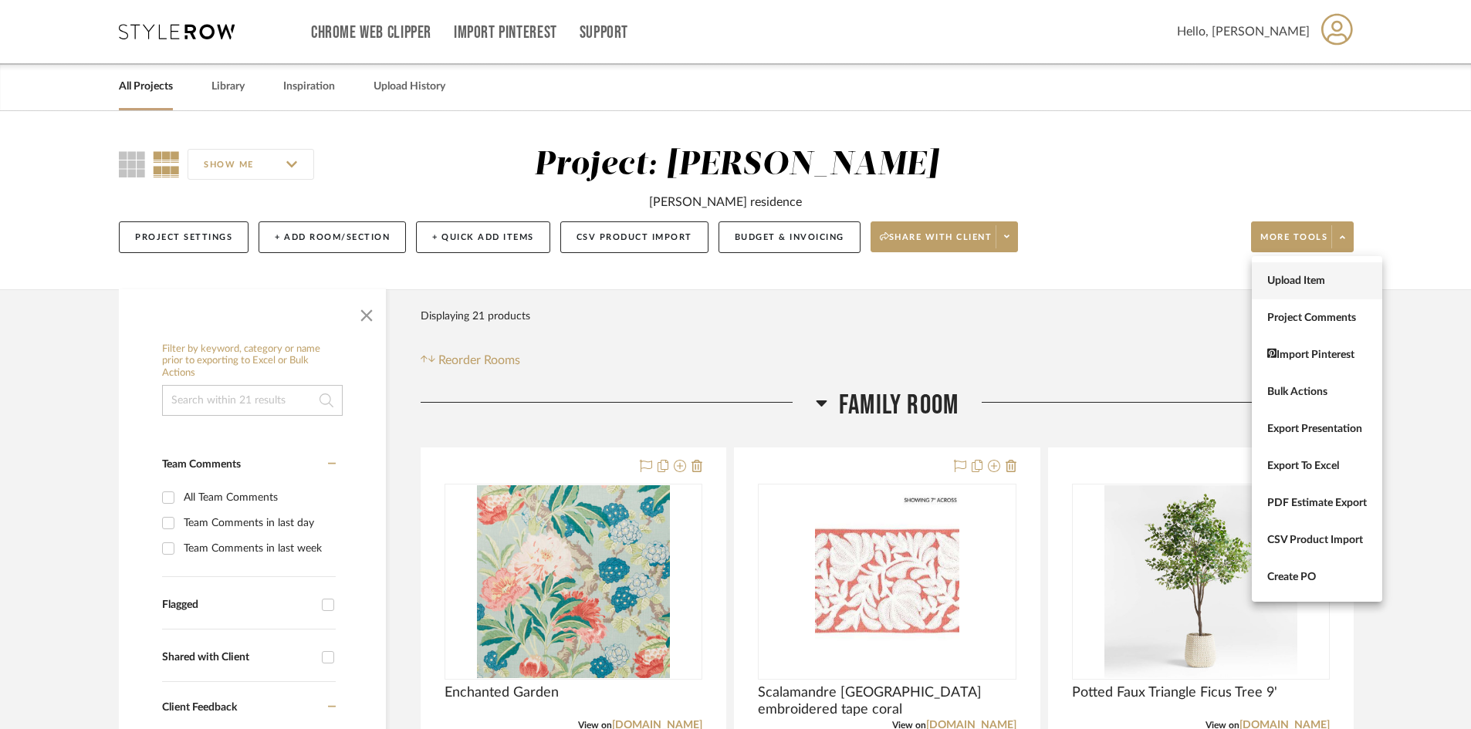
click at [1285, 279] on span "Upload Item" at bounding box center [1317, 281] width 100 height 13
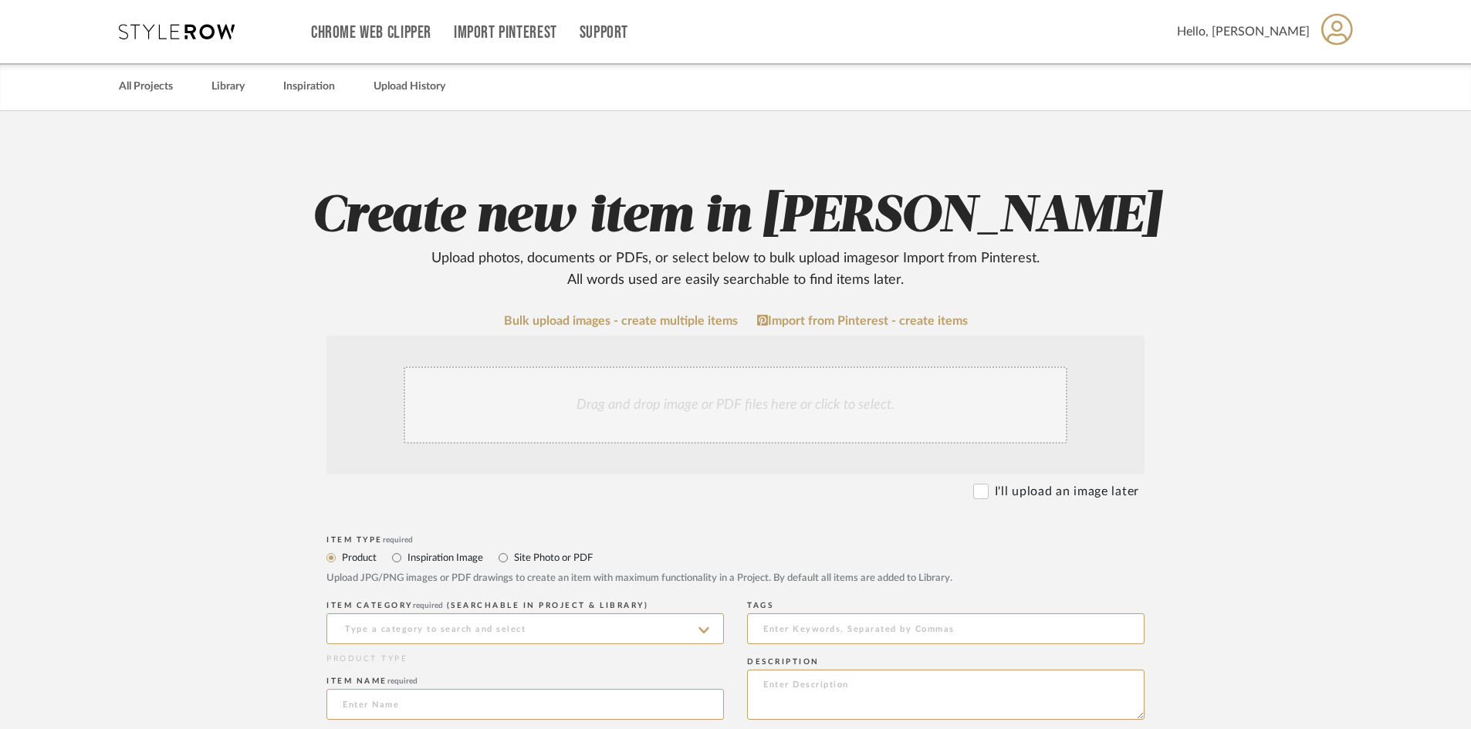
click at [709, 416] on div "Drag and drop image or PDF files here or click to select." at bounding box center [736, 404] width 664 height 77
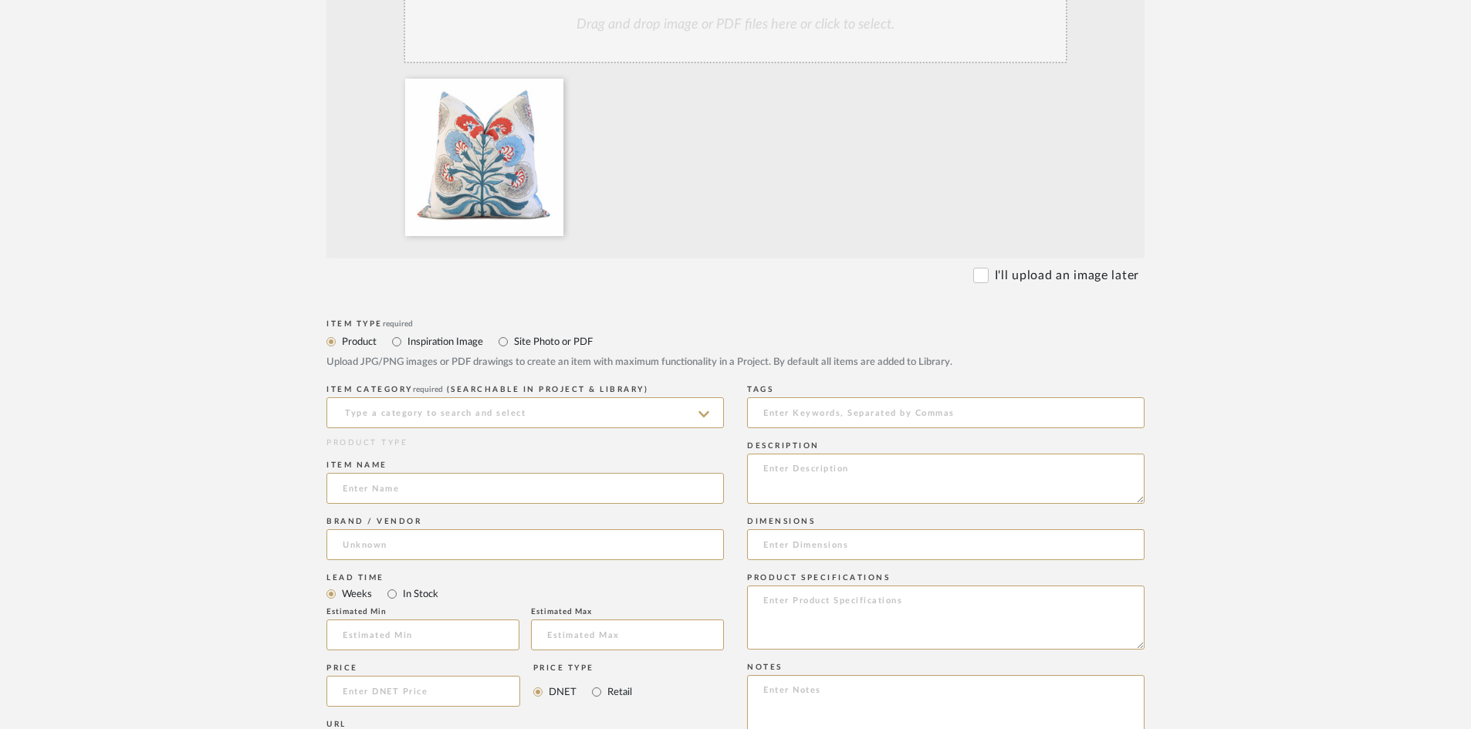
scroll to position [386, 0]
click at [457, 395] on input at bounding box center [524, 407] width 397 height 31
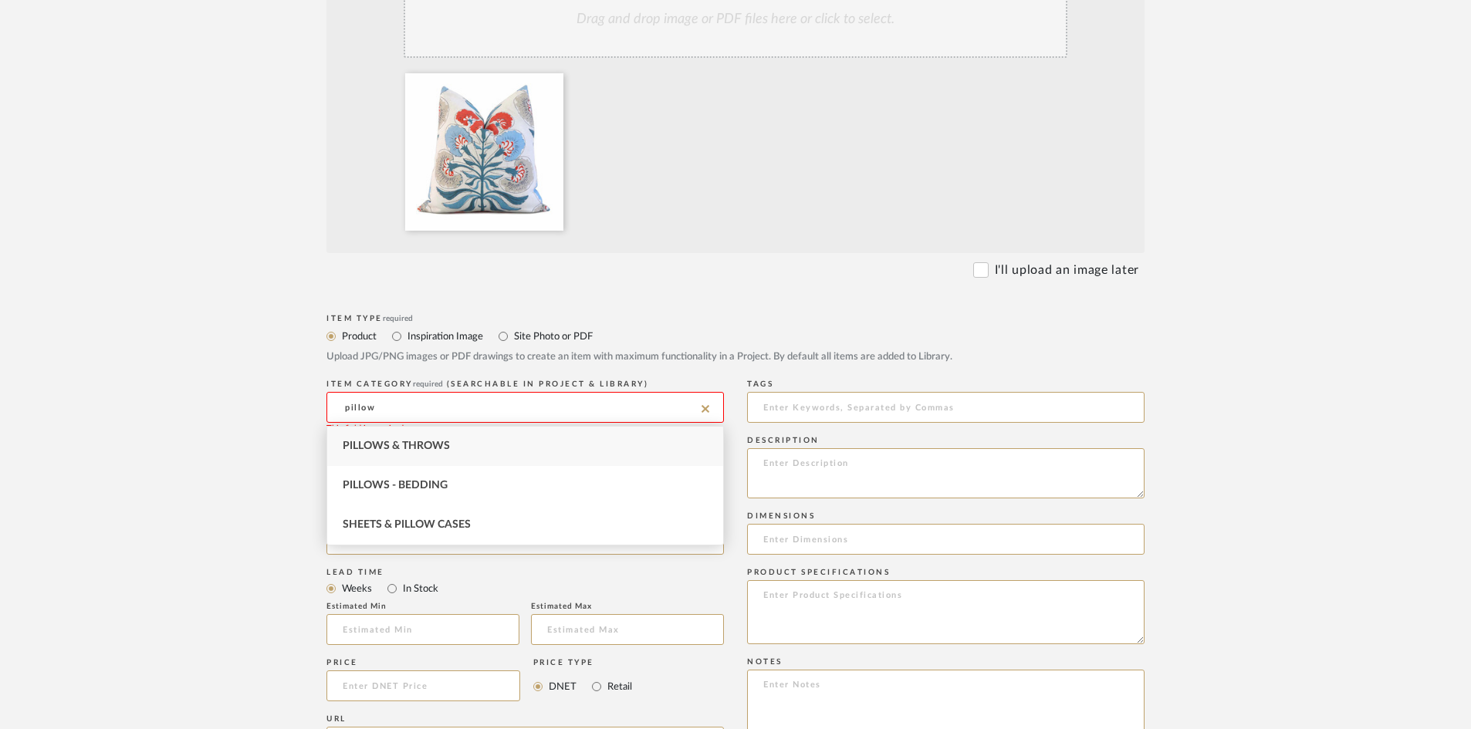
type input "pillow"
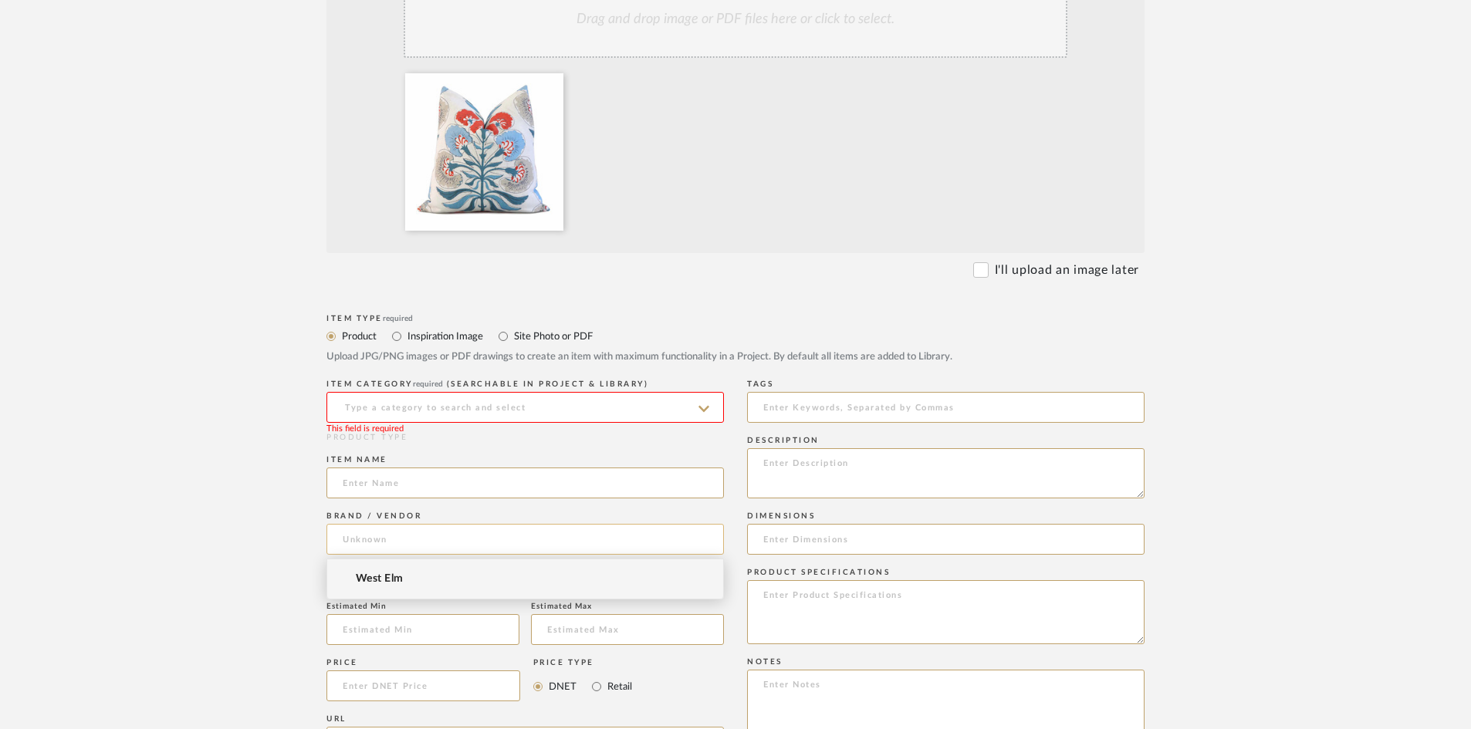
click at [365, 530] on input at bounding box center [524, 539] width 397 height 31
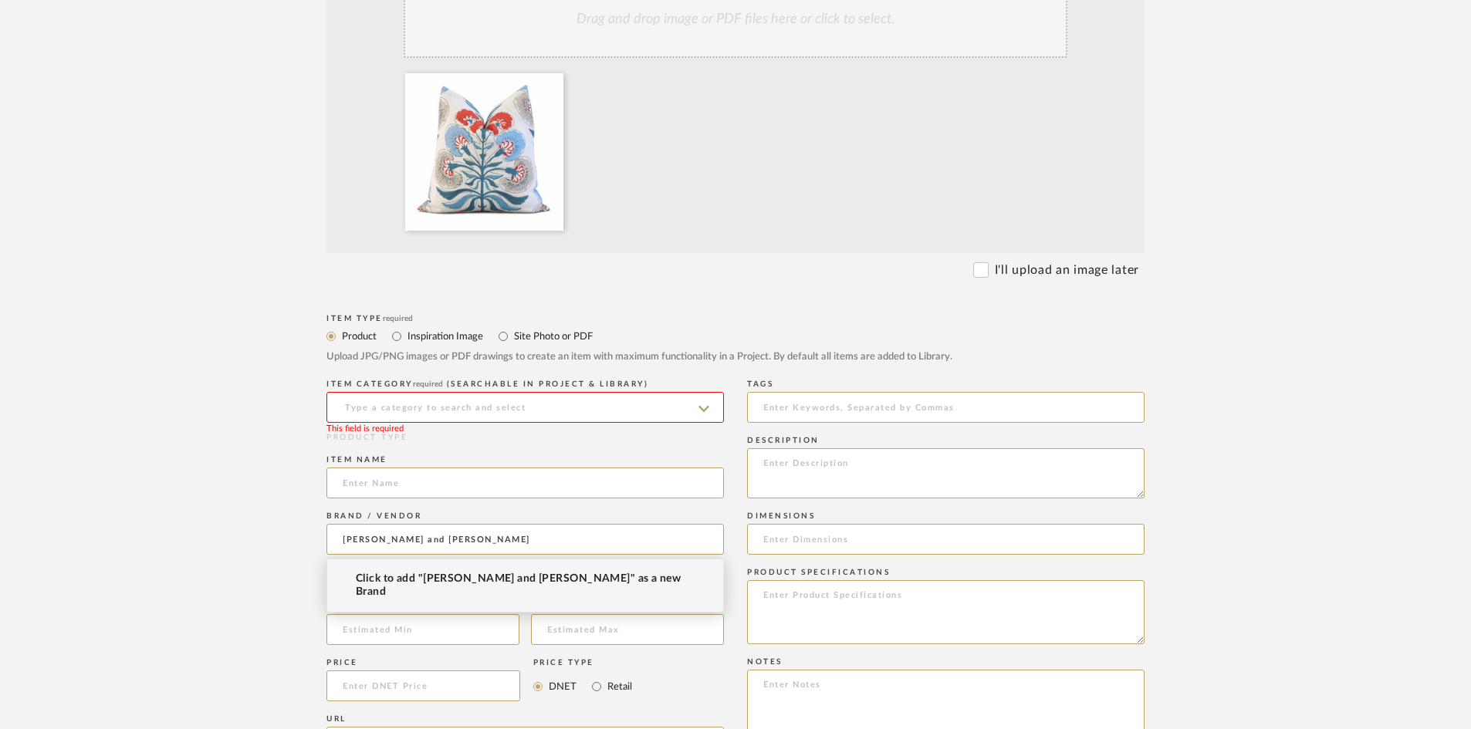
type input "Chloe and Olive"
click at [421, 572] on mat-option "Click to add "Chloe and Olive" as a new Brand" at bounding box center [525, 585] width 396 height 52
click at [365, 479] on input at bounding box center [524, 483] width 397 height 31
click at [410, 401] on input at bounding box center [524, 407] width 397 height 31
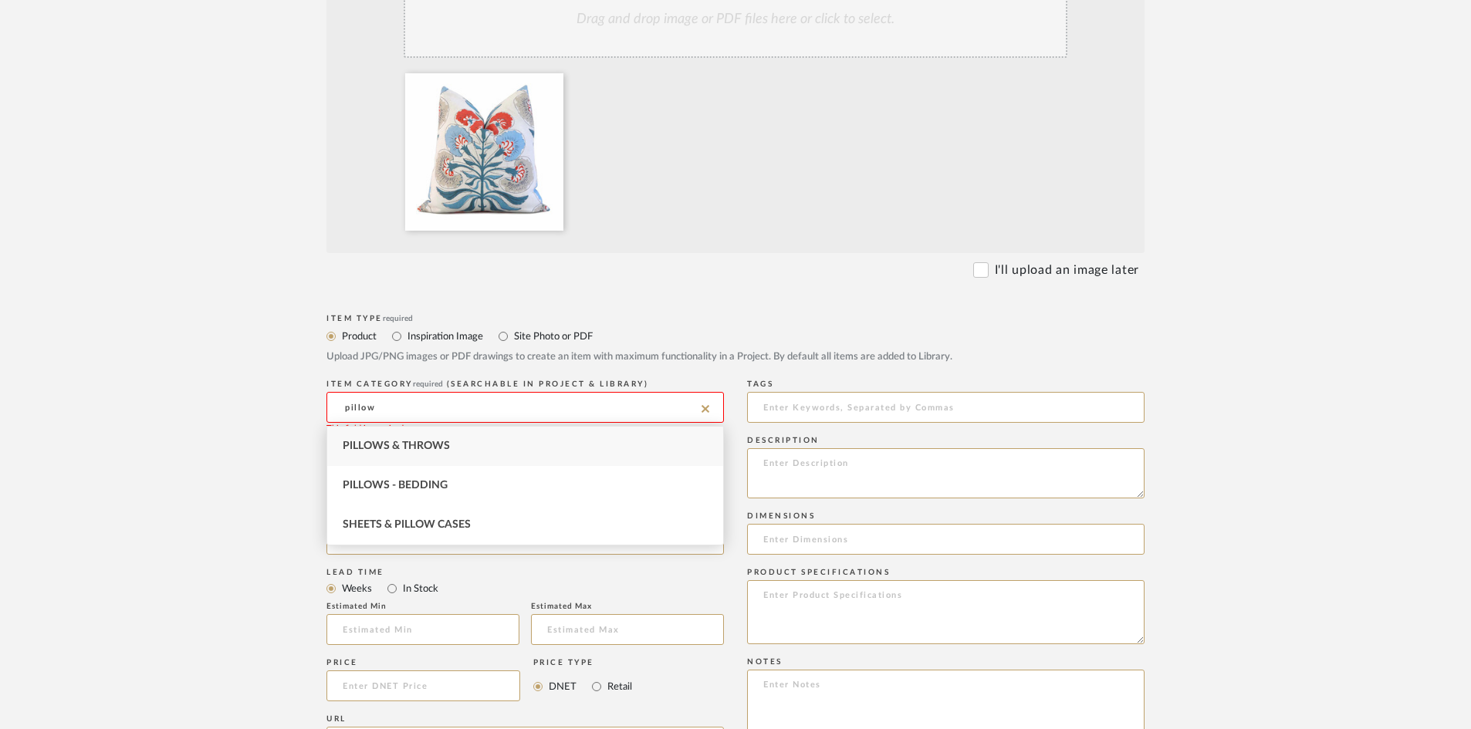
click at [417, 437] on div "Pillows & Throws" at bounding box center [525, 446] width 396 height 39
type input "Pillows & Throws"
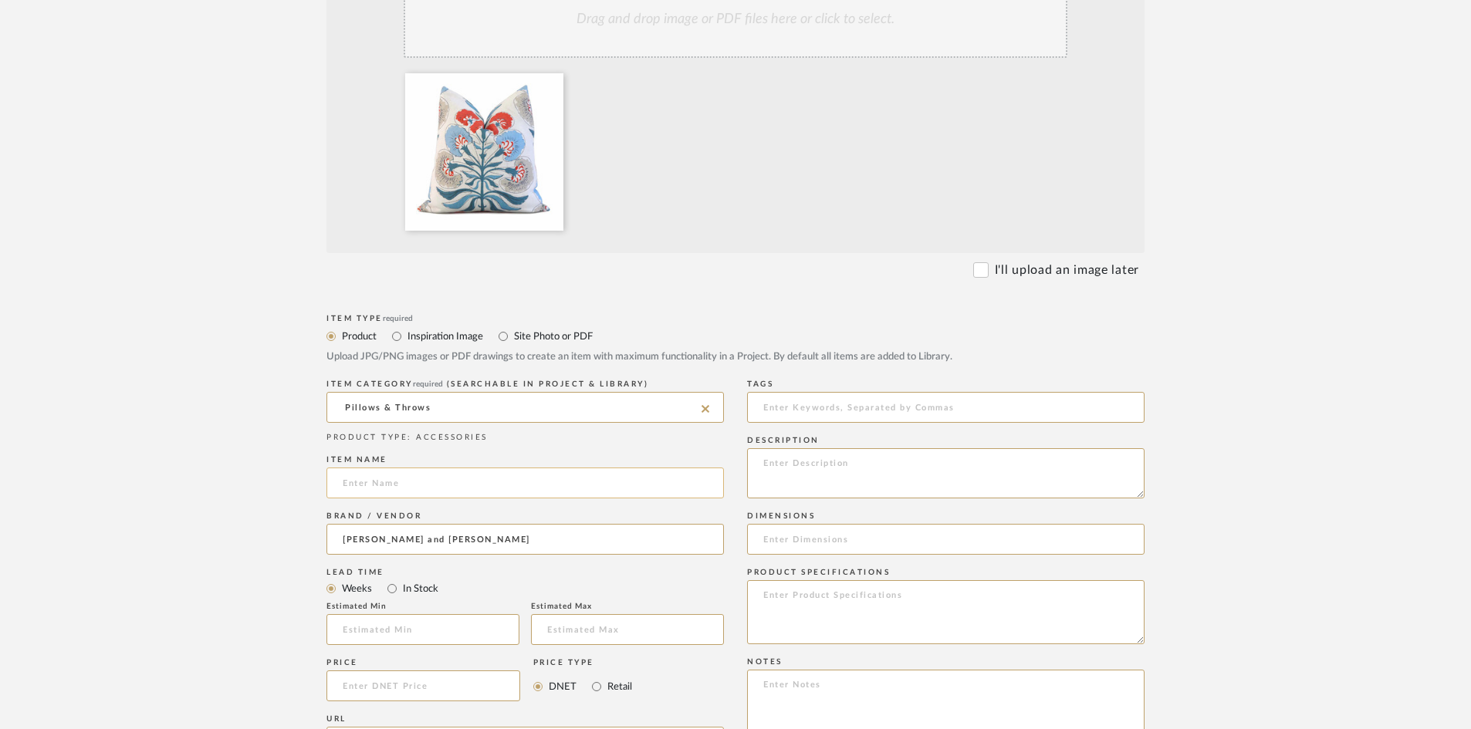
click at [389, 472] on input at bounding box center [524, 483] width 397 height 31
type input "Tibby tree french blue and coral"
click at [389, 586] on input "In Stock" at bounding box center [392, 588] width 19 height 19
radio input "true"
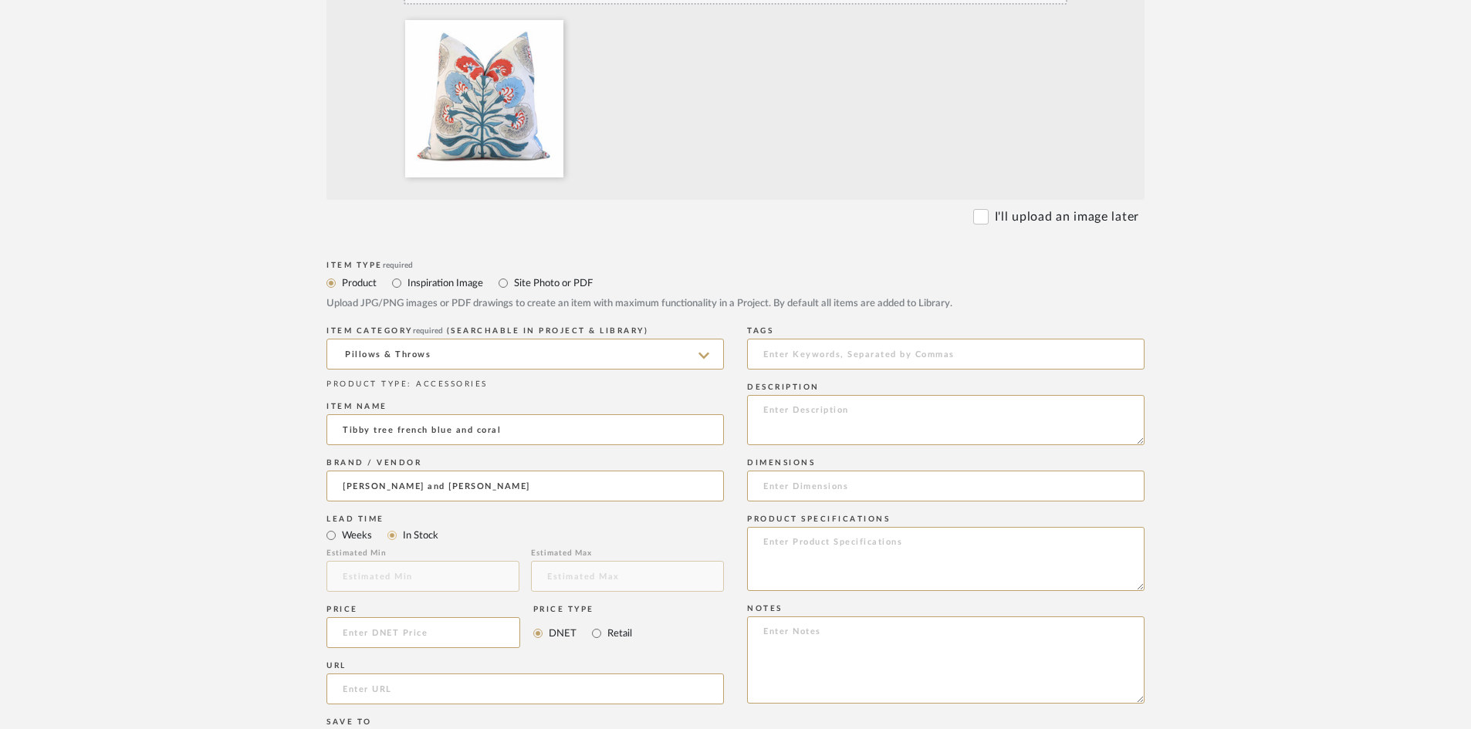
scroll to position [540, 0]
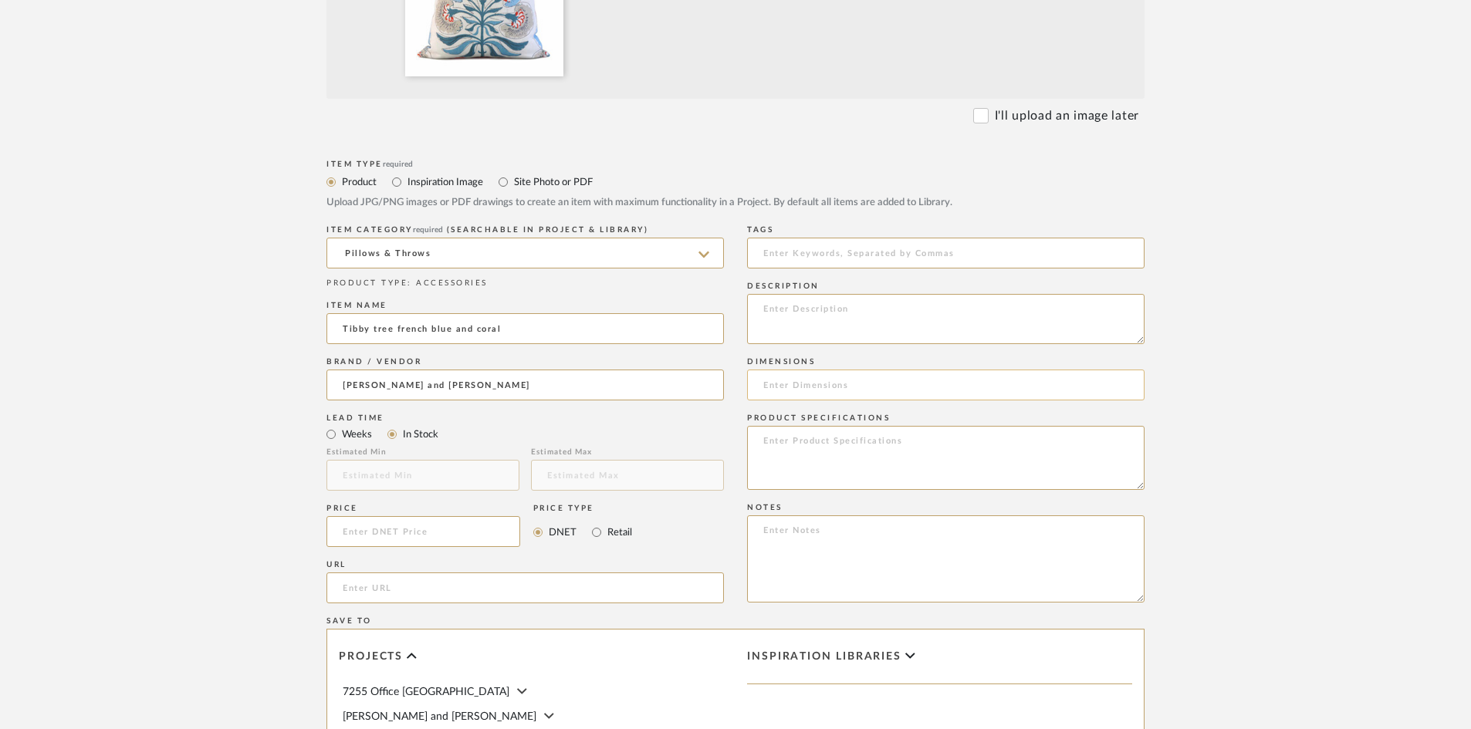
click at [789, 384] on input at bounding box center [945, 385] width 397 height 31
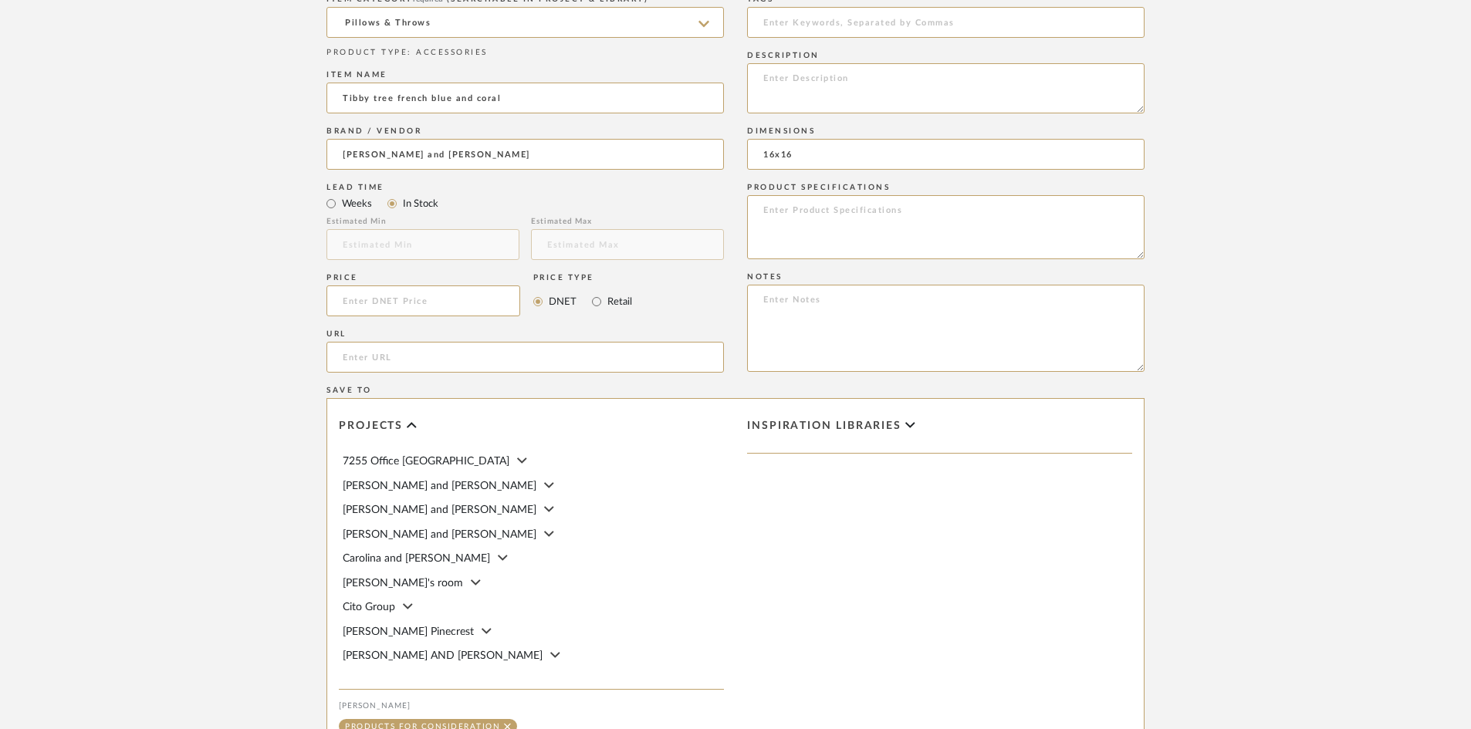
scroll to position [772, 0]
type input "16x16"
click at [390, 303] on input at bounding box center [423, 300] width 194 height 31
type input "$90.00"
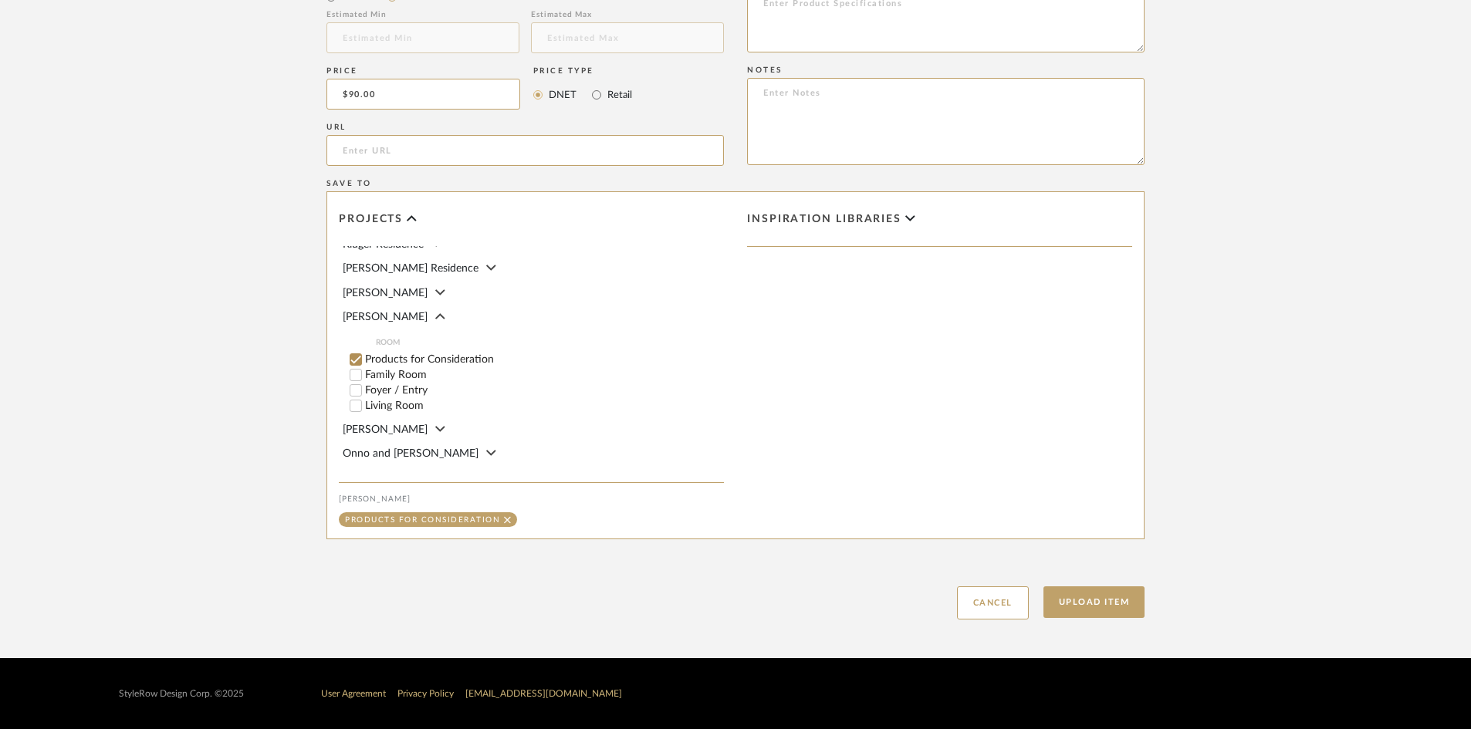
scroll to position [316, 0]
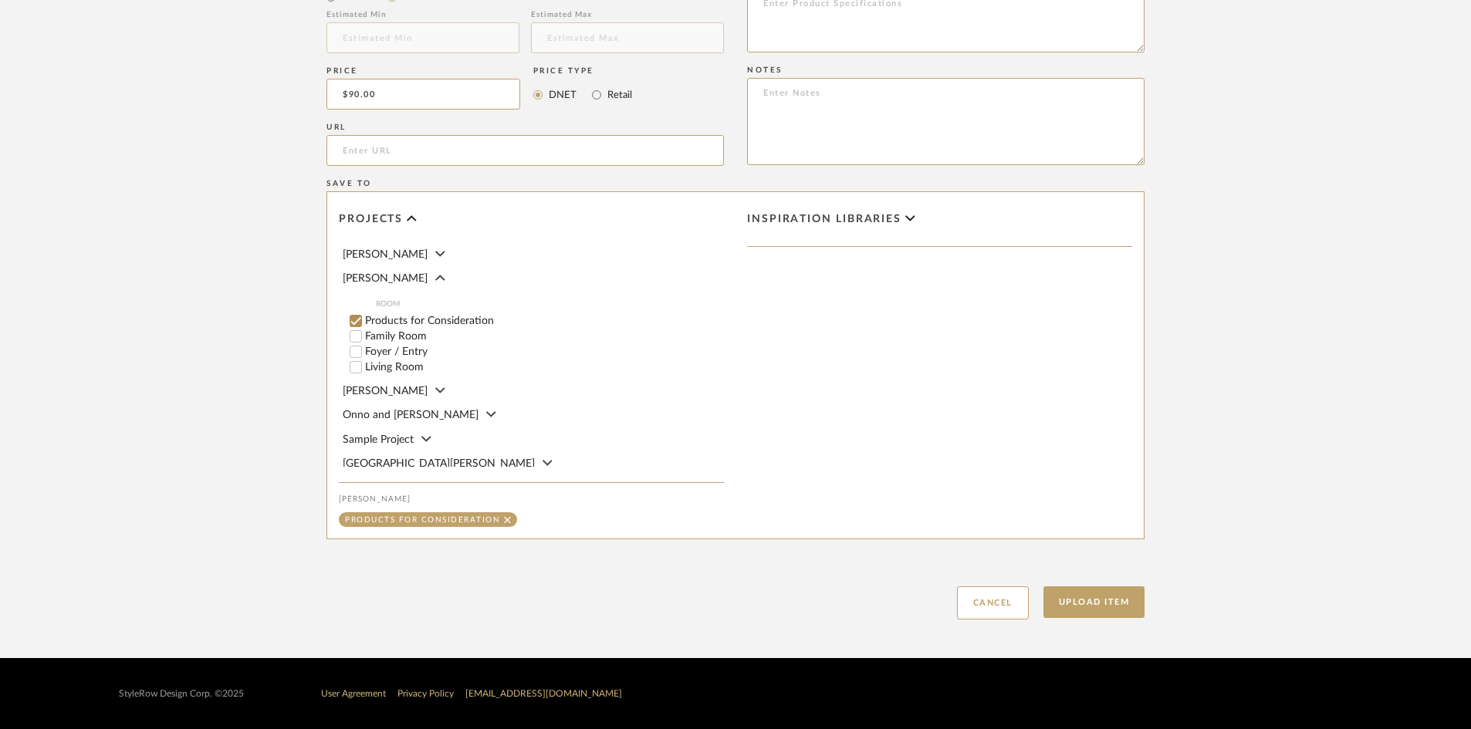
click at [359, 319] on input "Products for Consideration" at bounding box center [355, 320] width 15 height 15
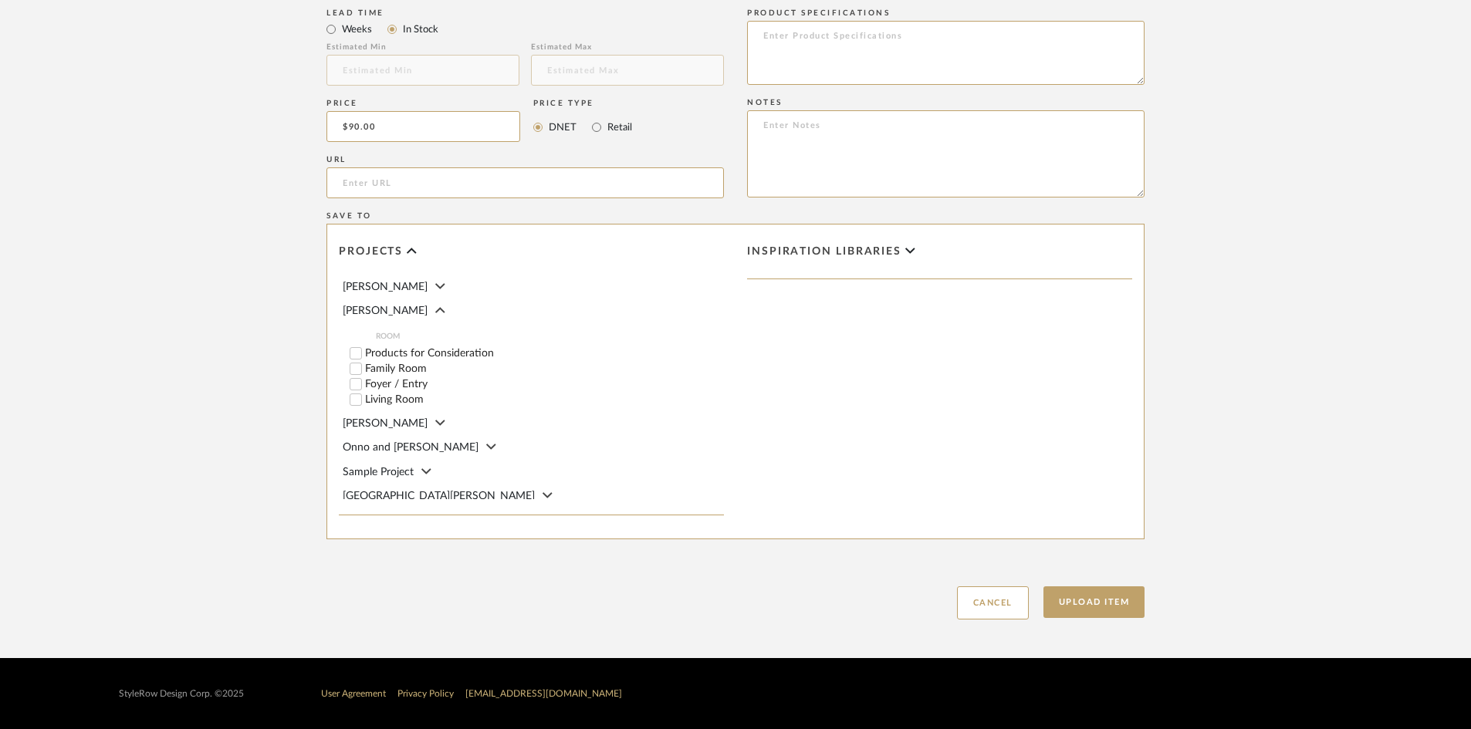
scroll to position [945, 0]
click at [354, 366] on input "Family Room" at bounding box center [355, 368] width 15 height 15
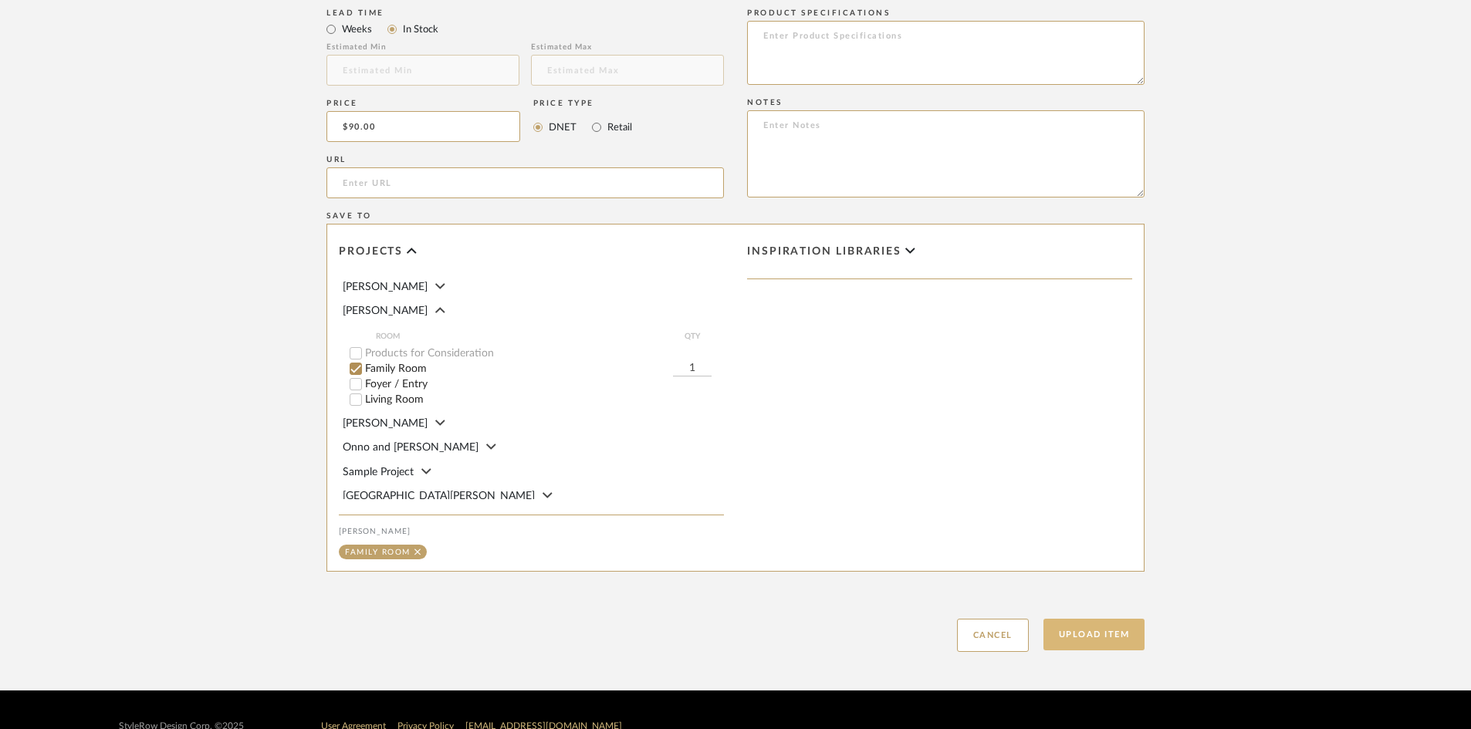
click at [1100, 639] on button "Upload Item" at bounding box center [1094, 635] width 102 height 32
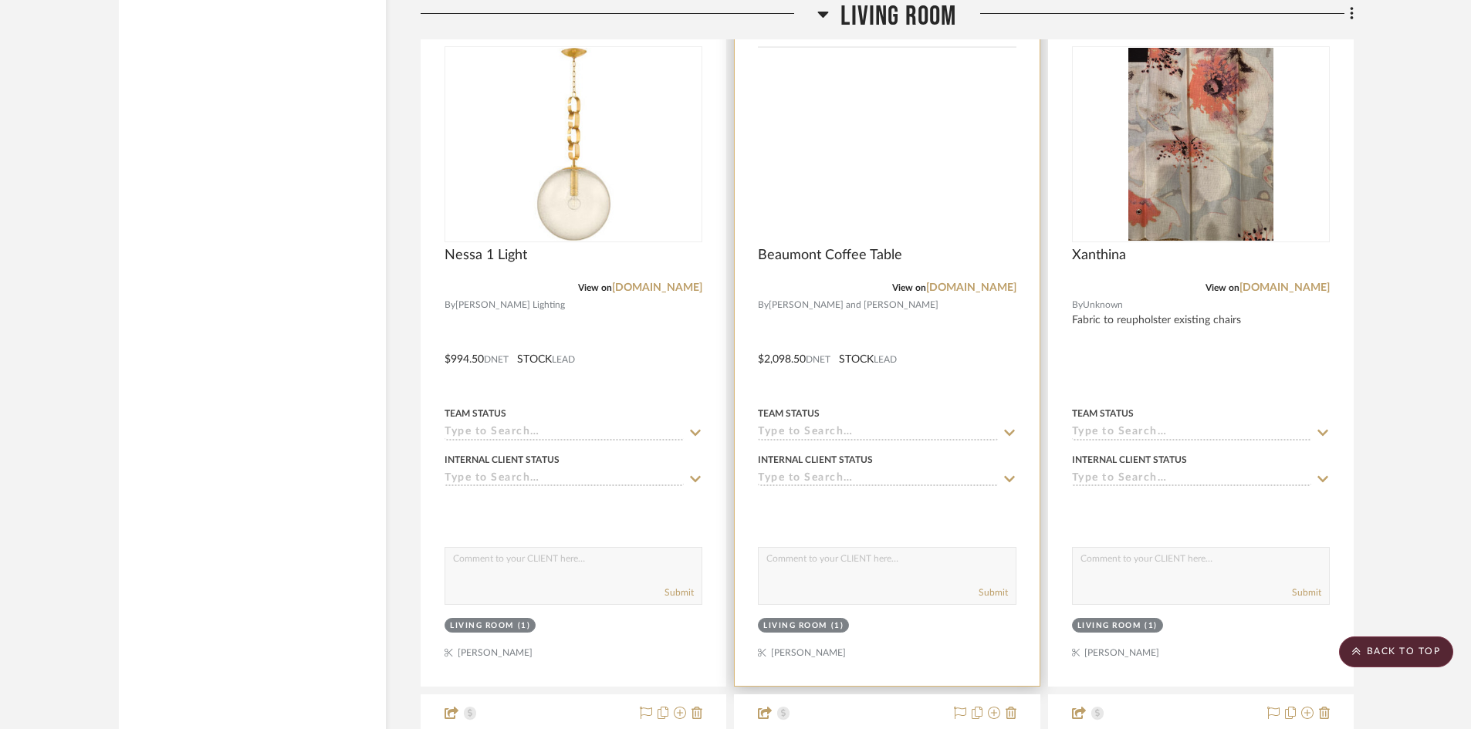
scroll to position [4709, 0]
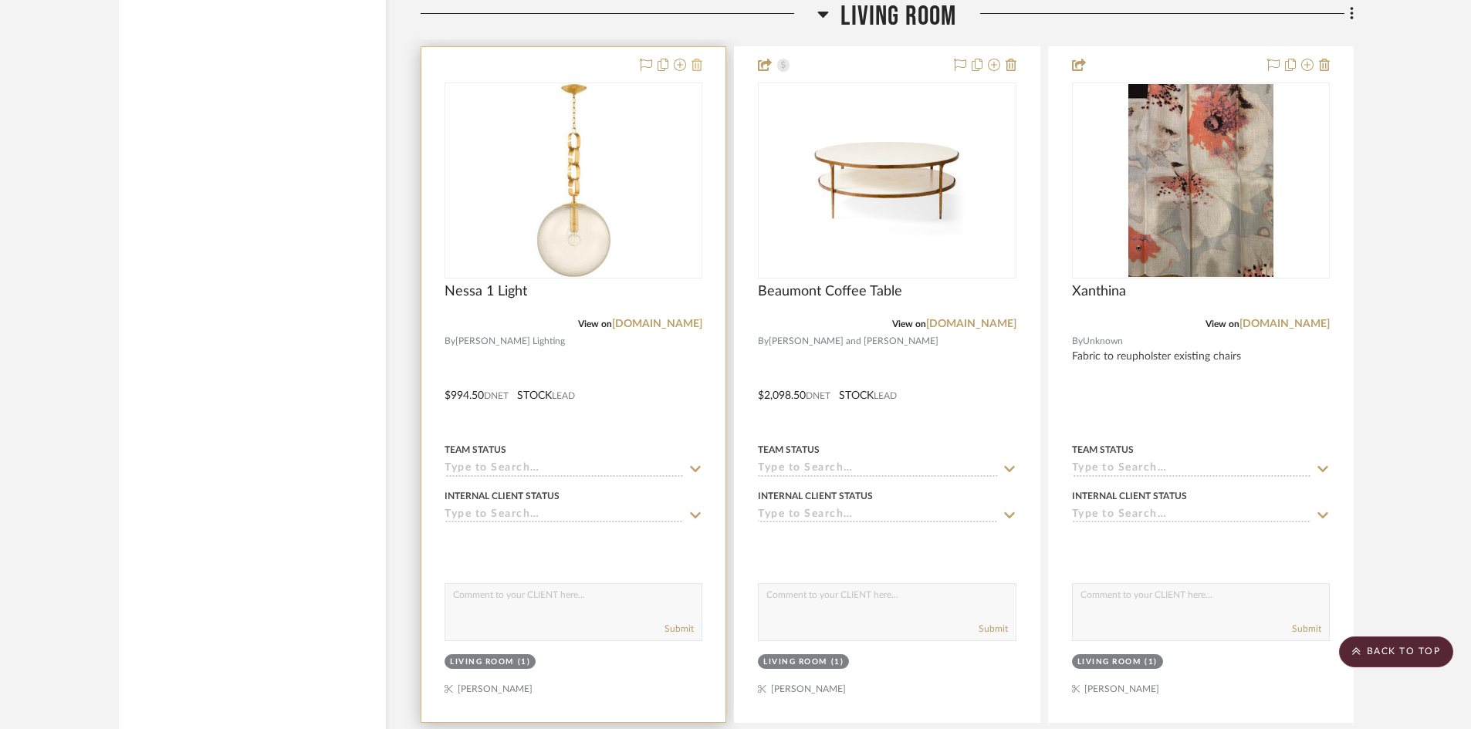
click at [696, 66] on icon at bounding box center [696, 65] width 11 height 12
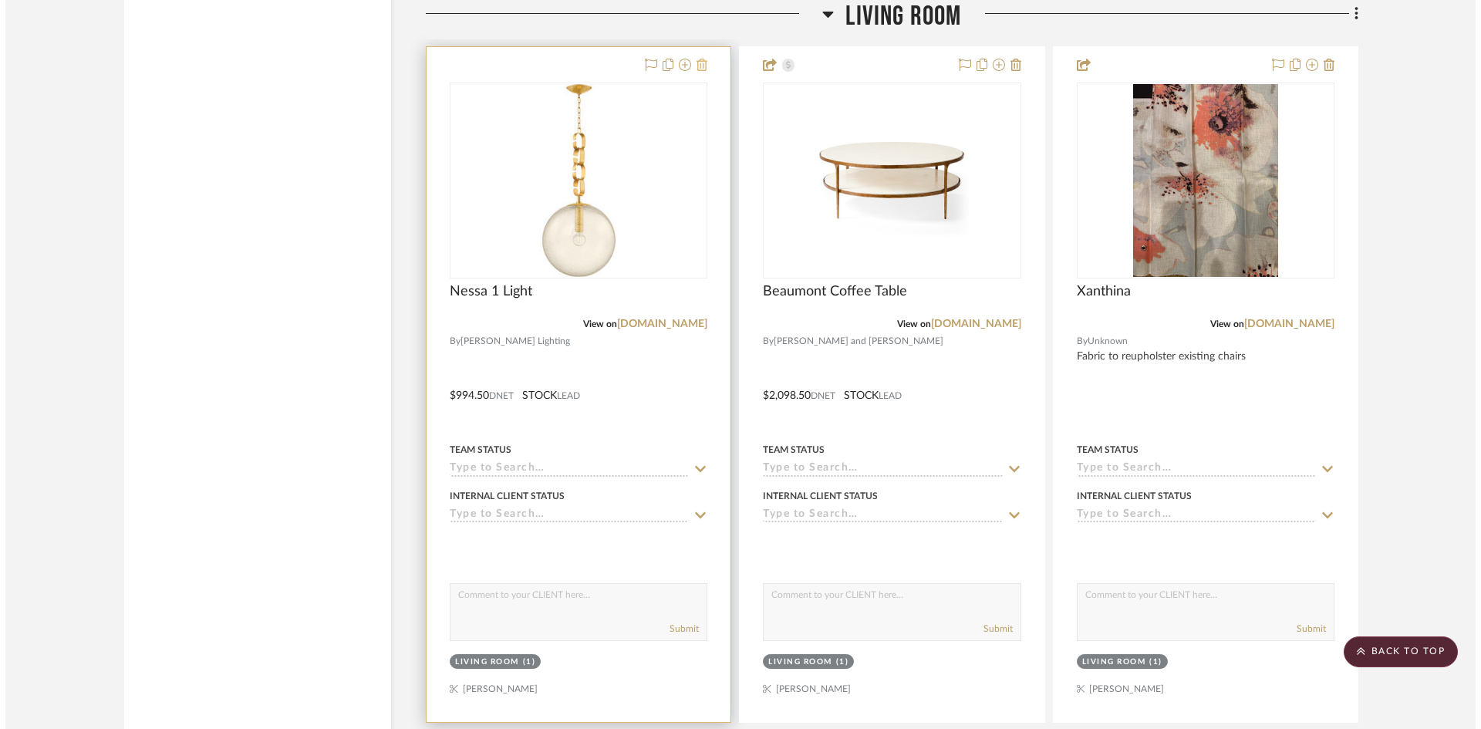
scroll to position [0, 0]
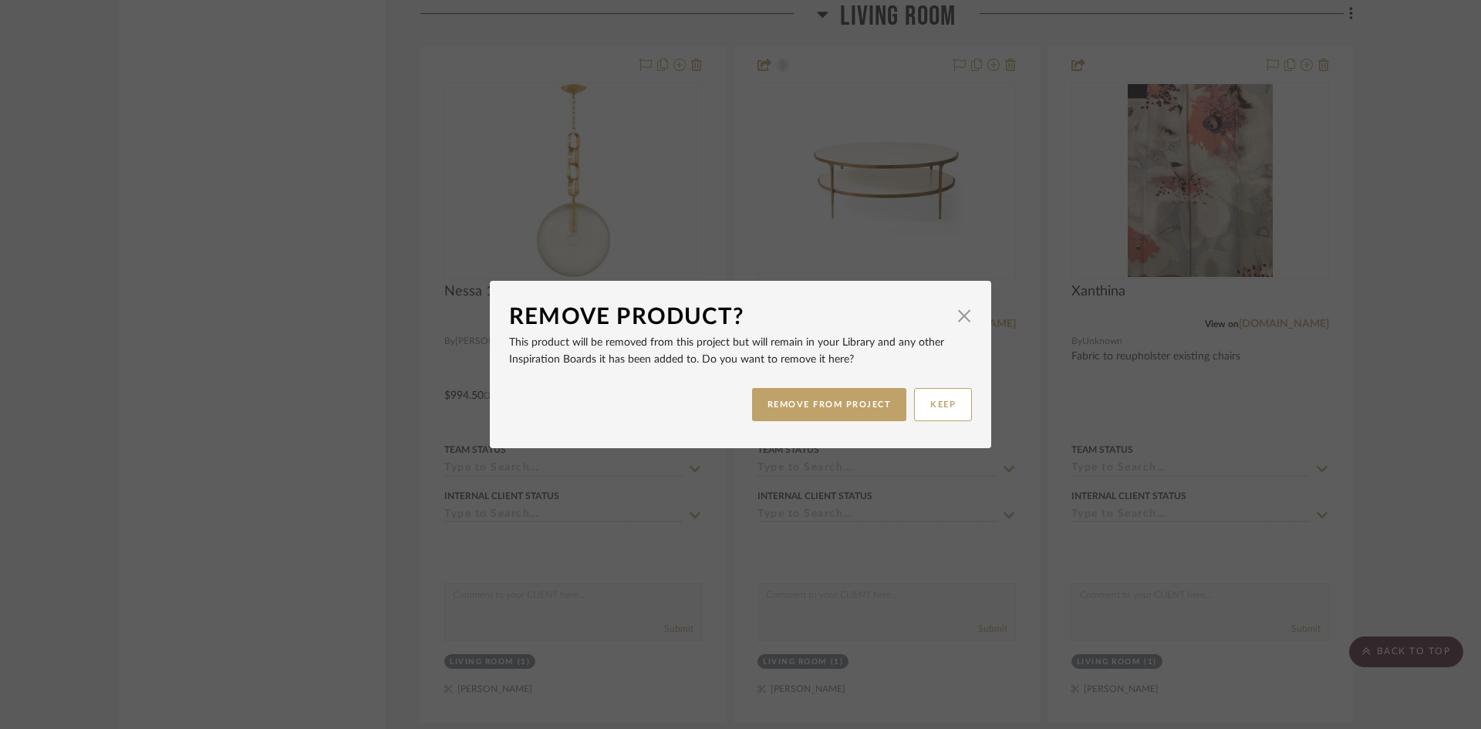
click at [970, 308] on dialog-content "Remove Product? × This product will be removed from this project but will remai…" at bounding box center [741, 364] width 502 height 167
click at [961, 308] on span "button" at bounding box center [964, 315] width 31 height 31
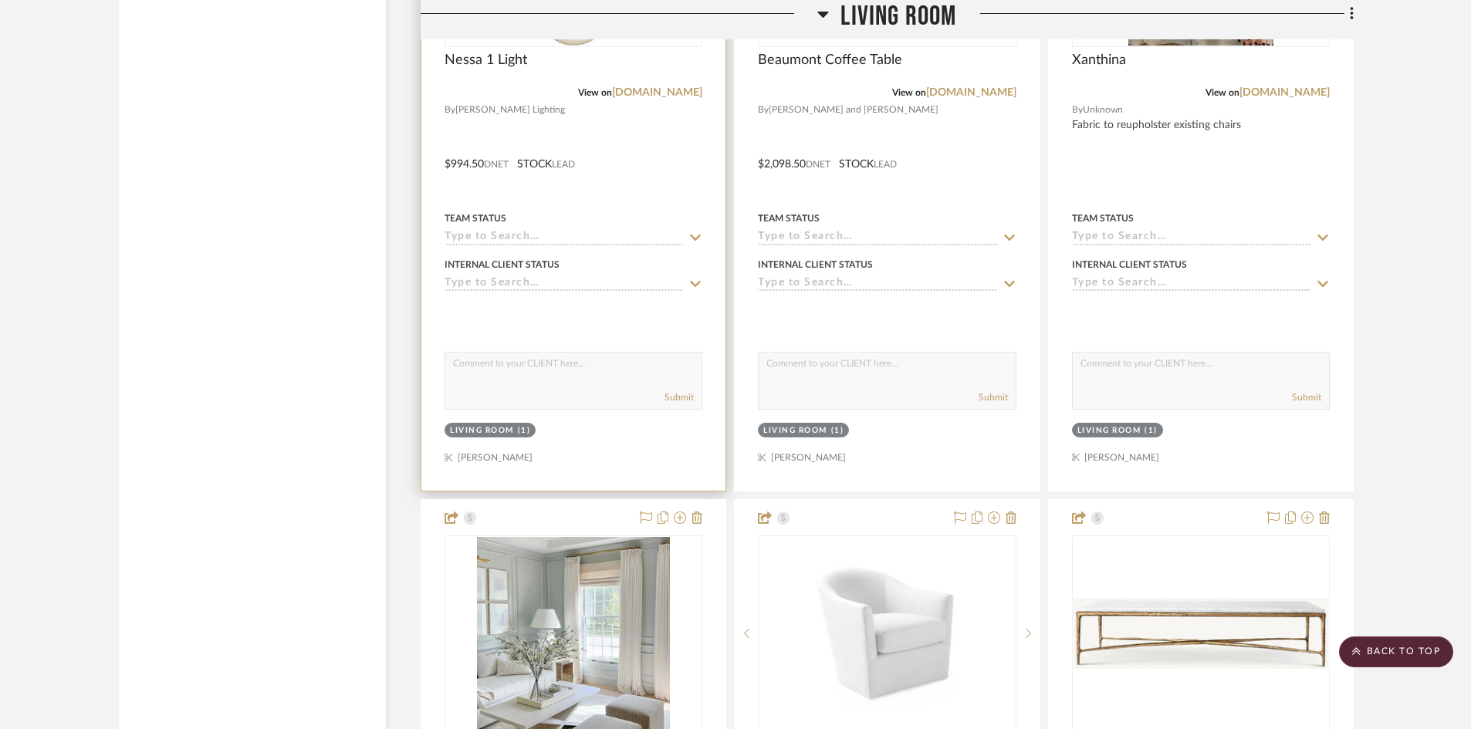
scroll to position [4632, 0]
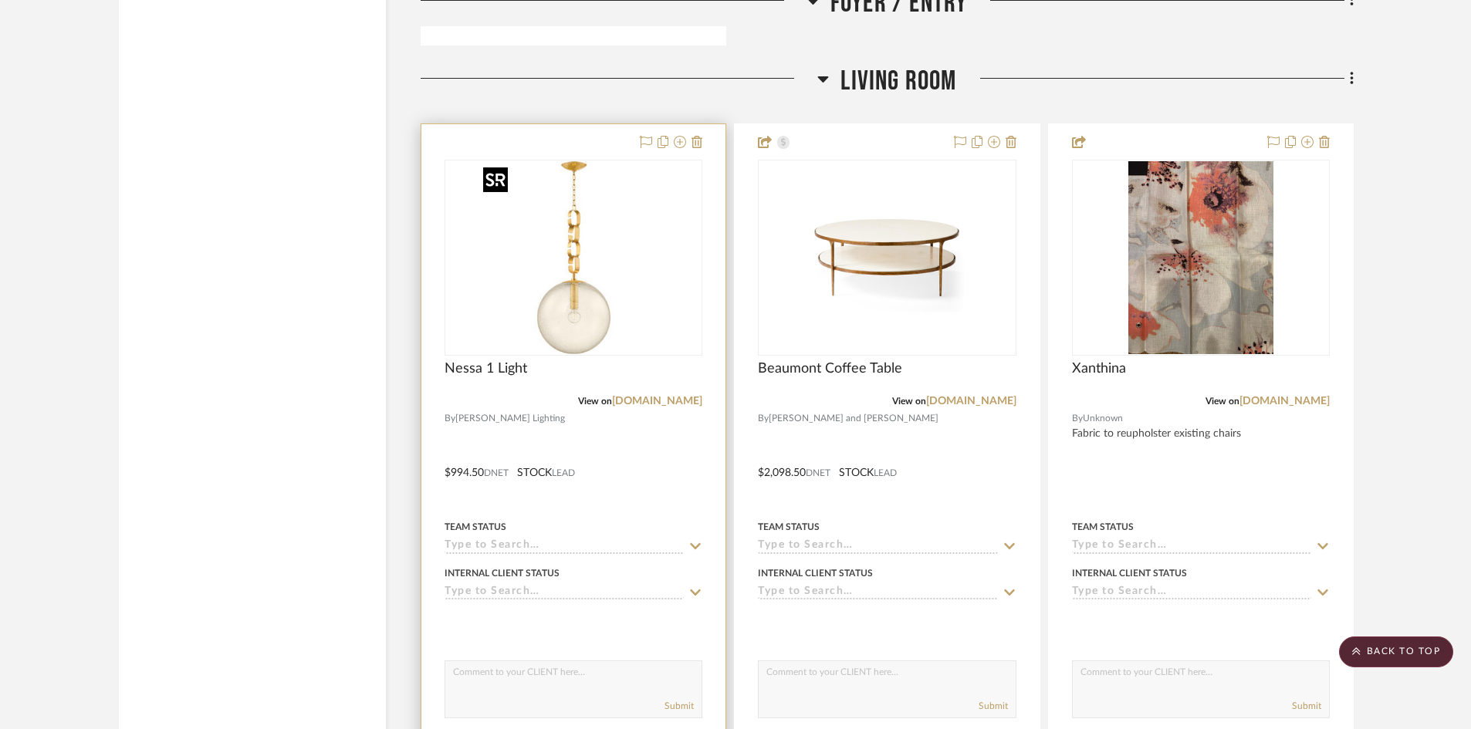
drag, startPoint x: 665, startPoint y: 213, endPoint x: 599, endPoint y: 138, distance: 100.0
click at [599, 138] on div at bounding box center [573, 461] width 304 height 675
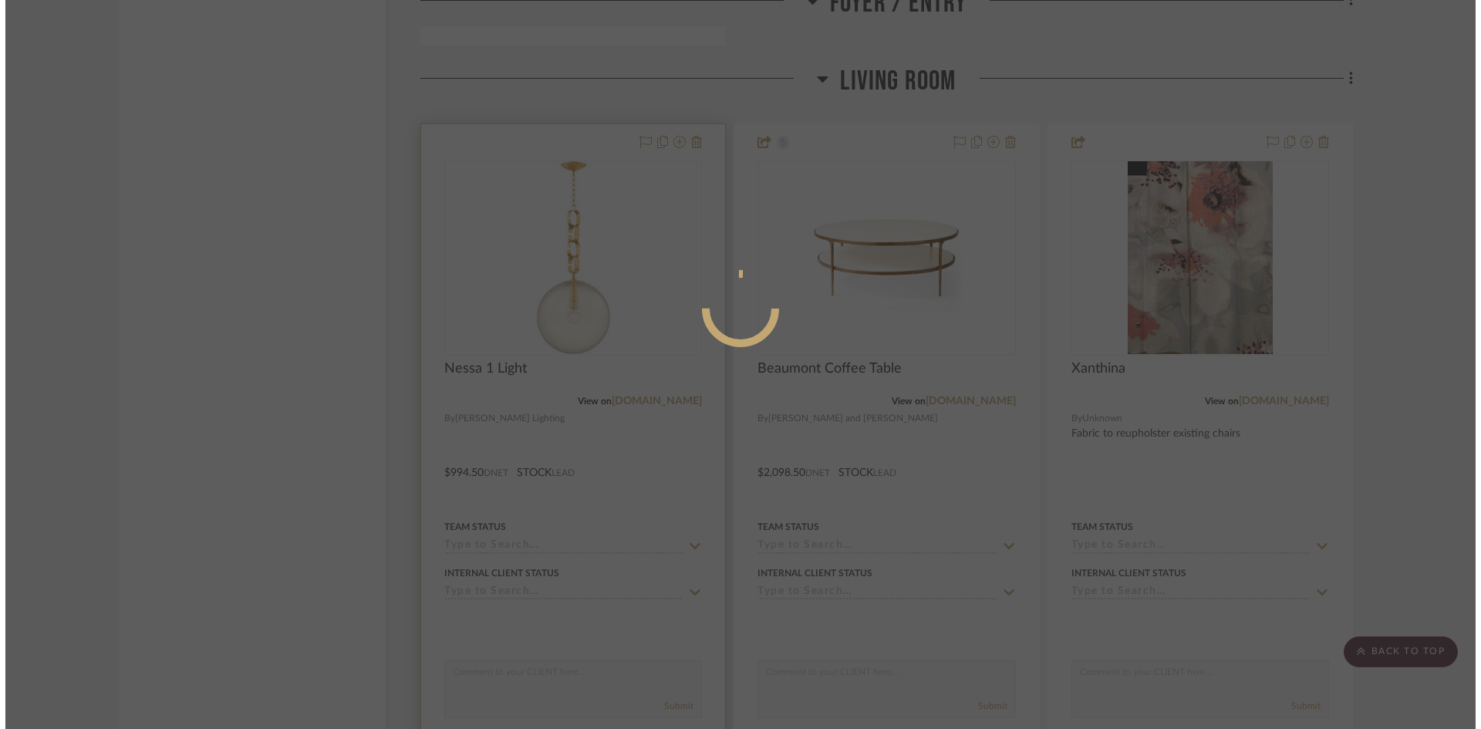
scroll to position [0, 0]
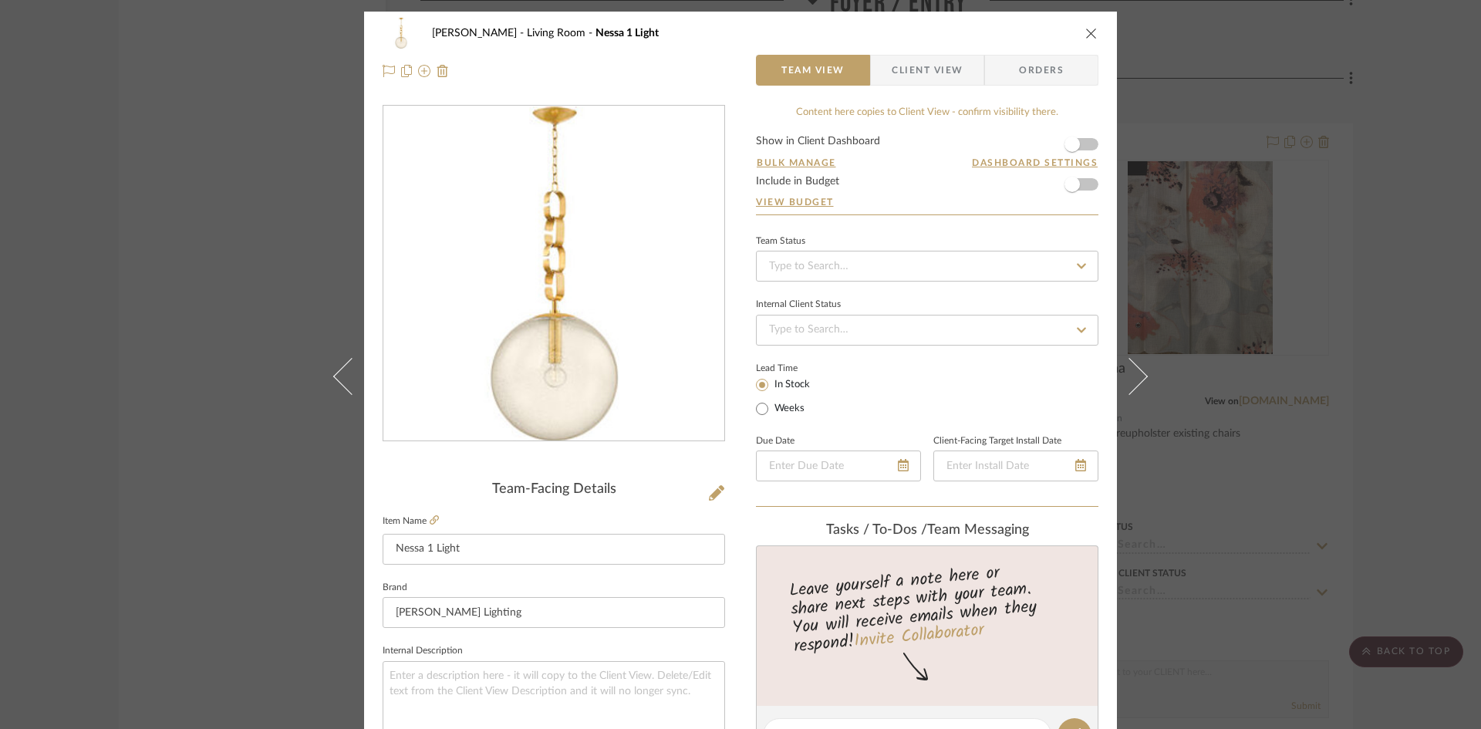
click at [1088, 29] on icon "close" at bounding box center [1092, 33] width 12 height 12
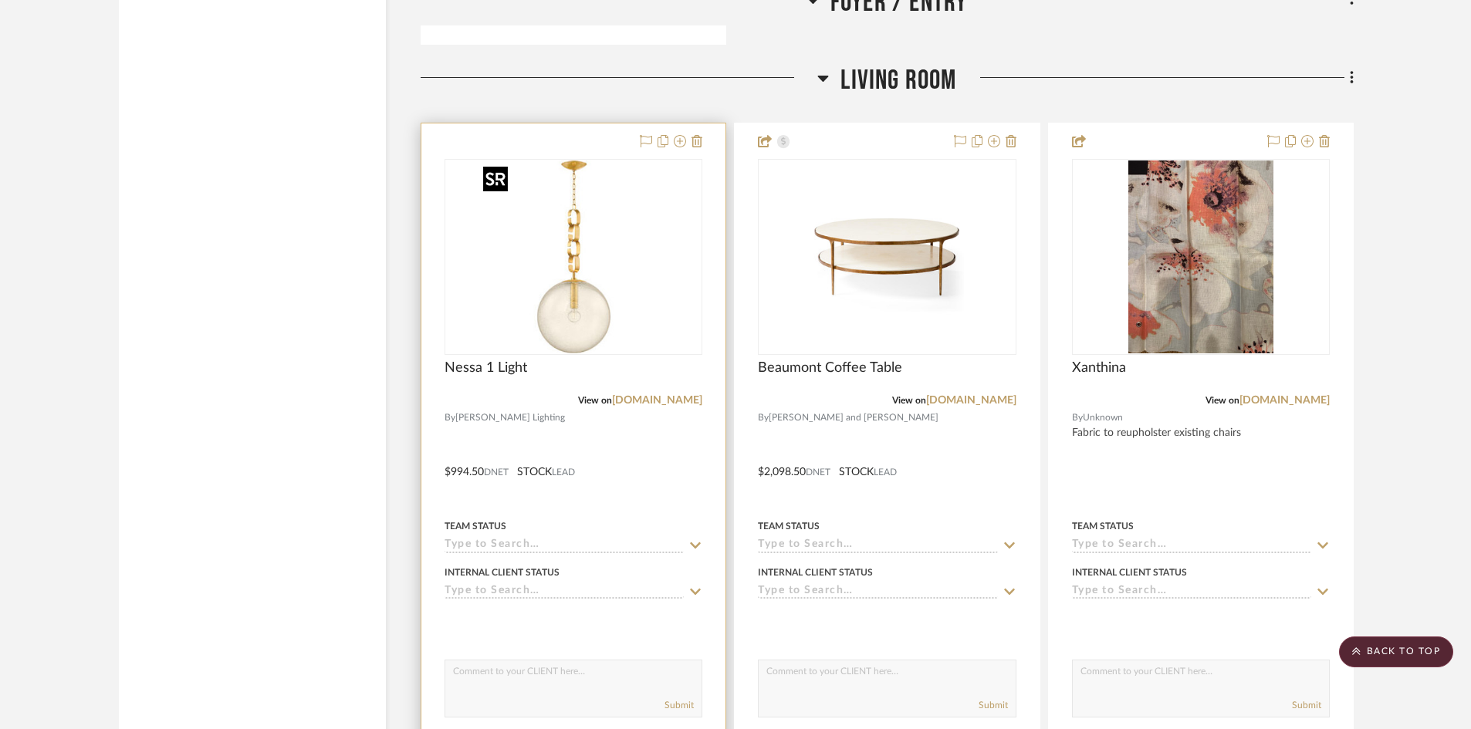
scroll to position [4632, 0]
click at [697, 141] on icon at bounding box center [696, 142] width 11 height 12
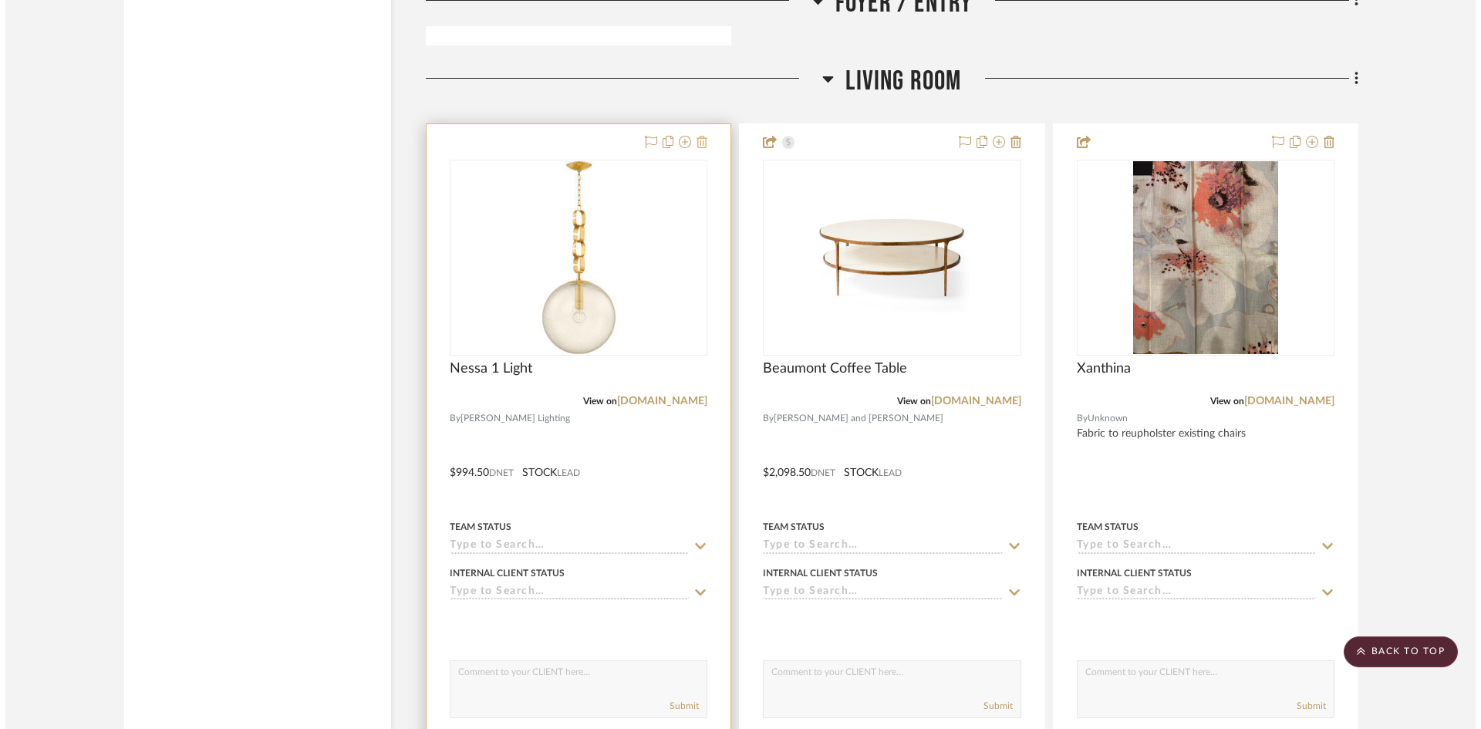
scroll to position [0, 0]
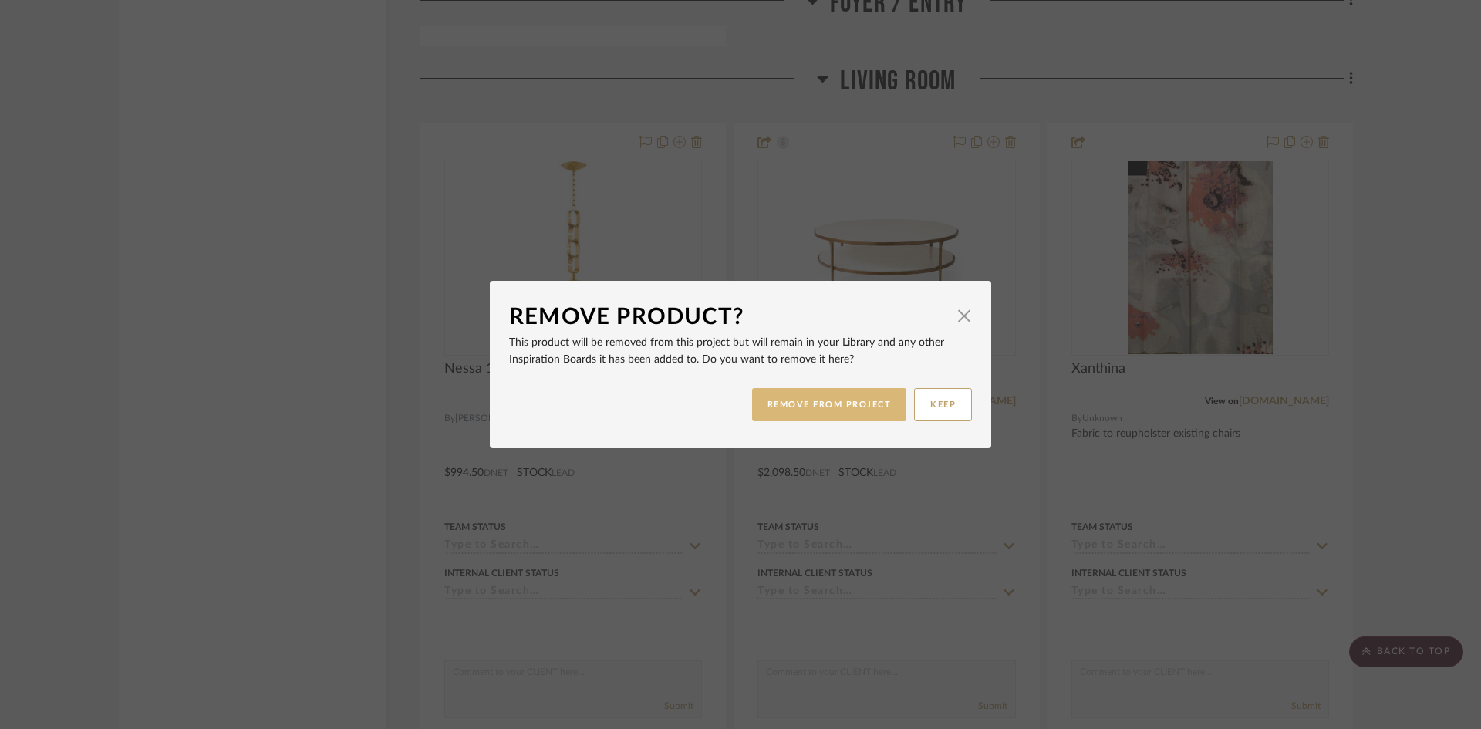
click at [842, 401] on button "REMOVE FROM PROJECT" at bounding box center [829, 404] width 155 height 33
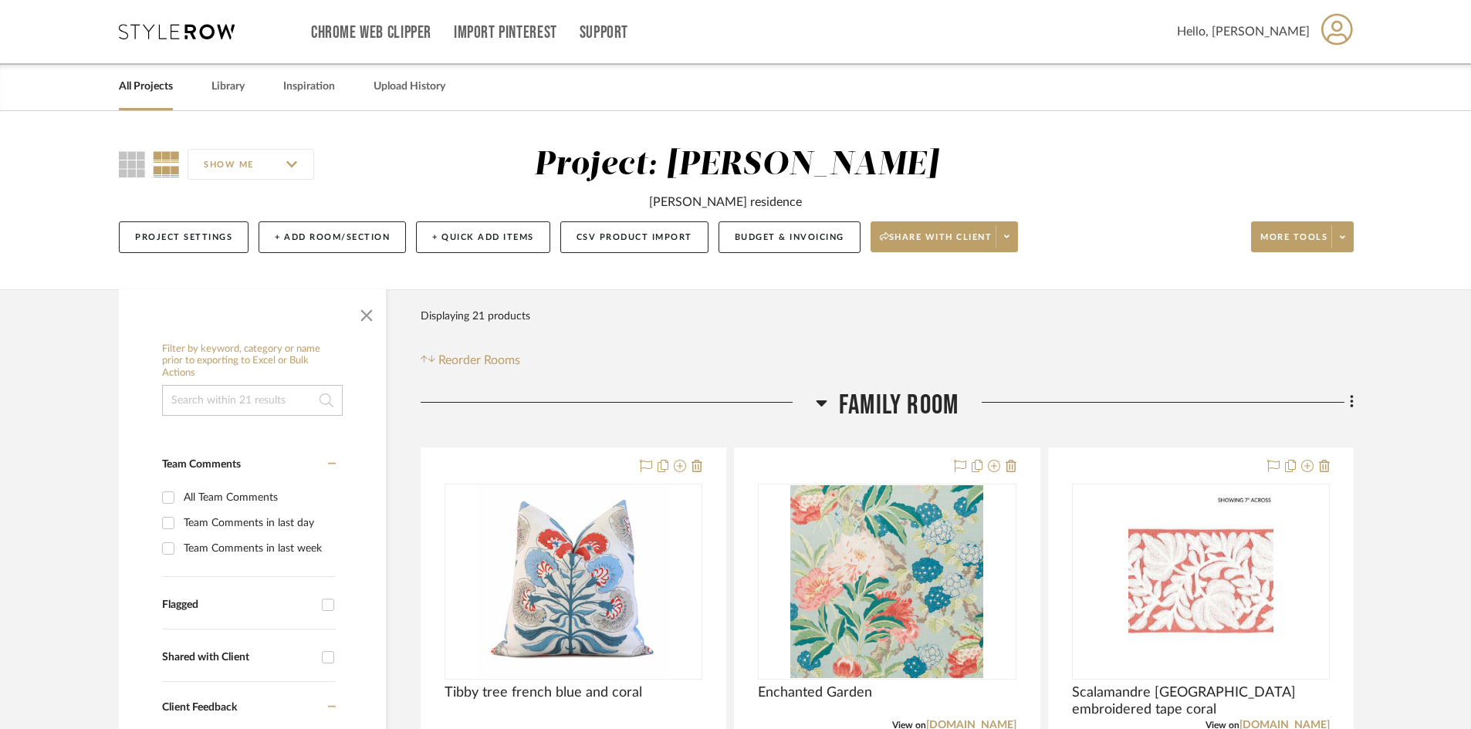
click at [234, 164] on input "SHOW ME" at bounding box center [250, 164] width 127 height 31
click at [235, 164] on input "SHOW ME" at bounding box center [250, 164] width 127 height 31
click at [147, 85] on link "All Projects" at bounding box center [146, 86] width 54 height 21
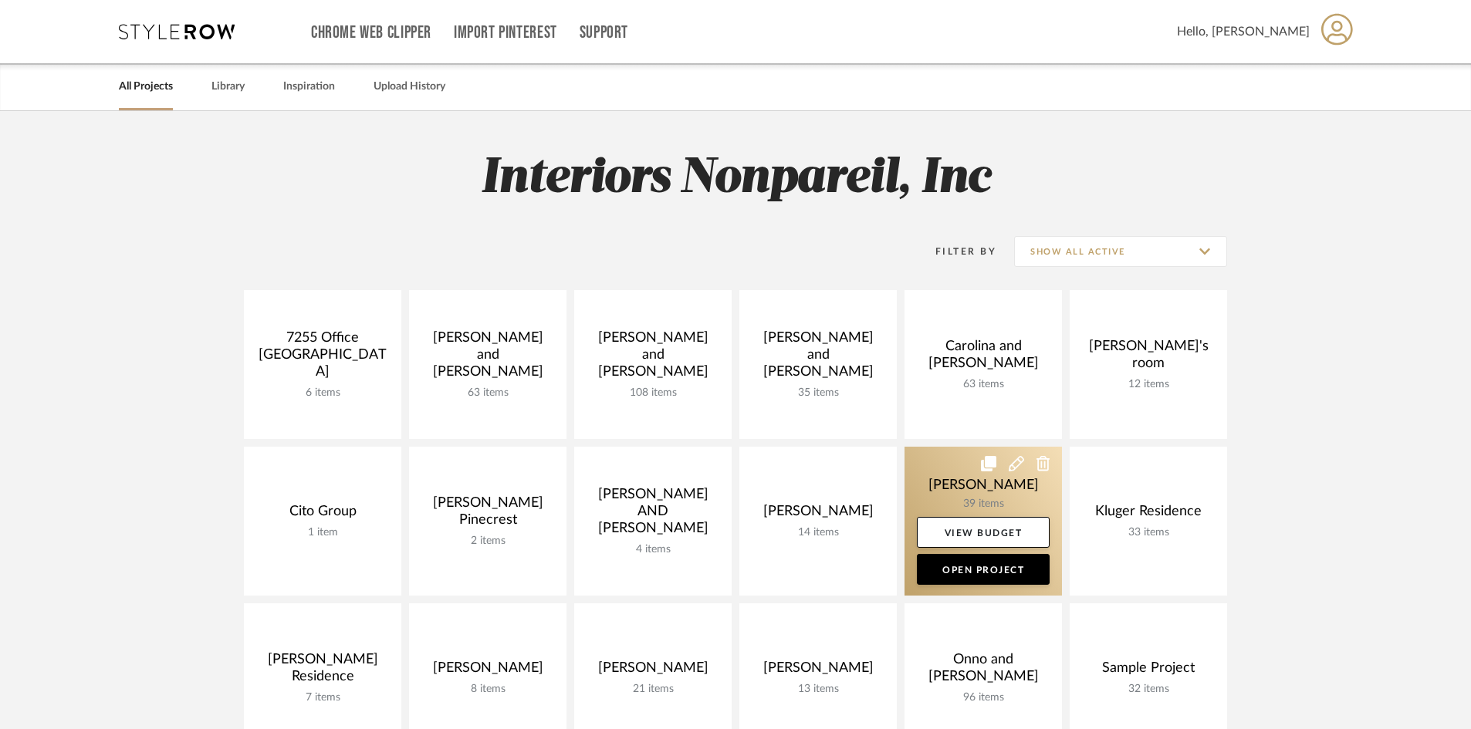
click at [974, 588] on link at bounding box center [982, 521] width 157 height 149
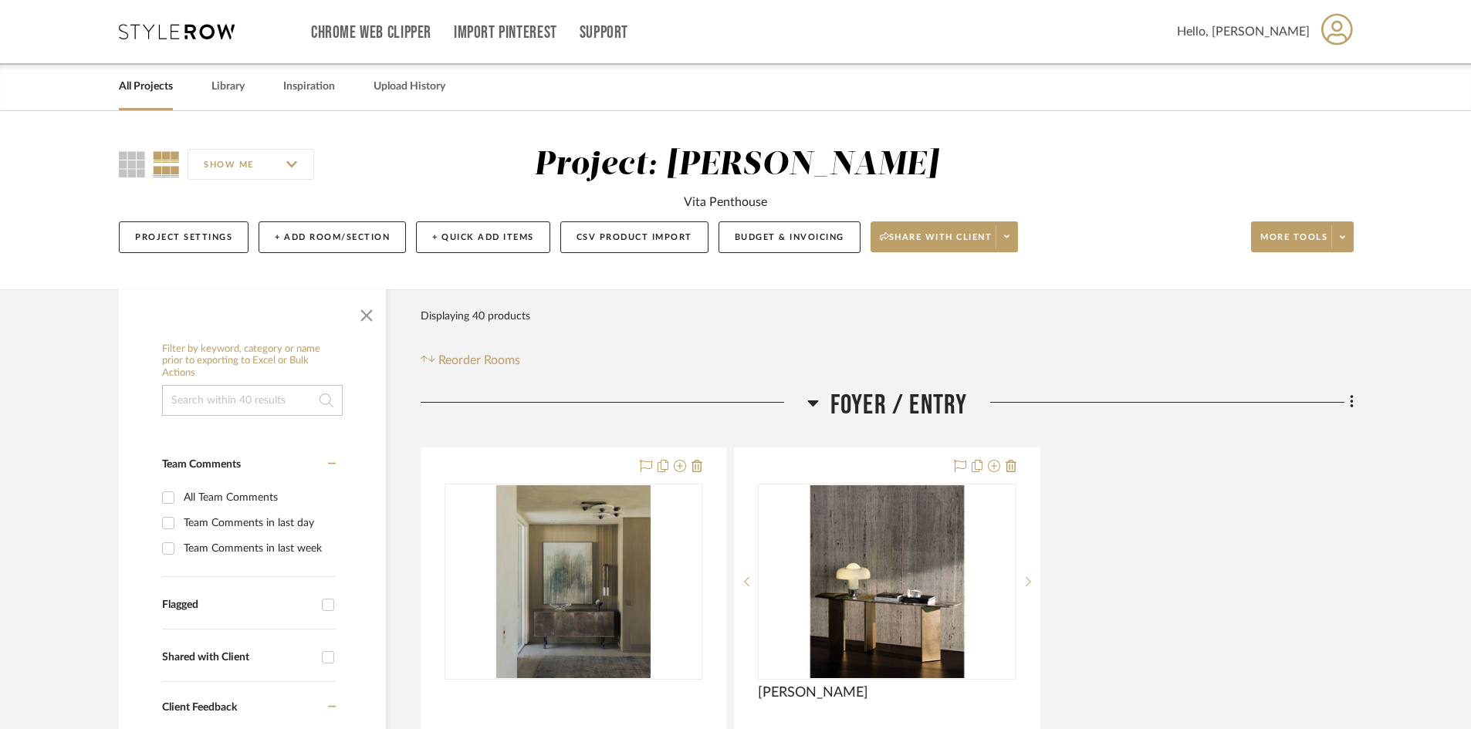
click at [147, 93] on link "All Projects" at bounding box center [146, 86] width 54 height 21
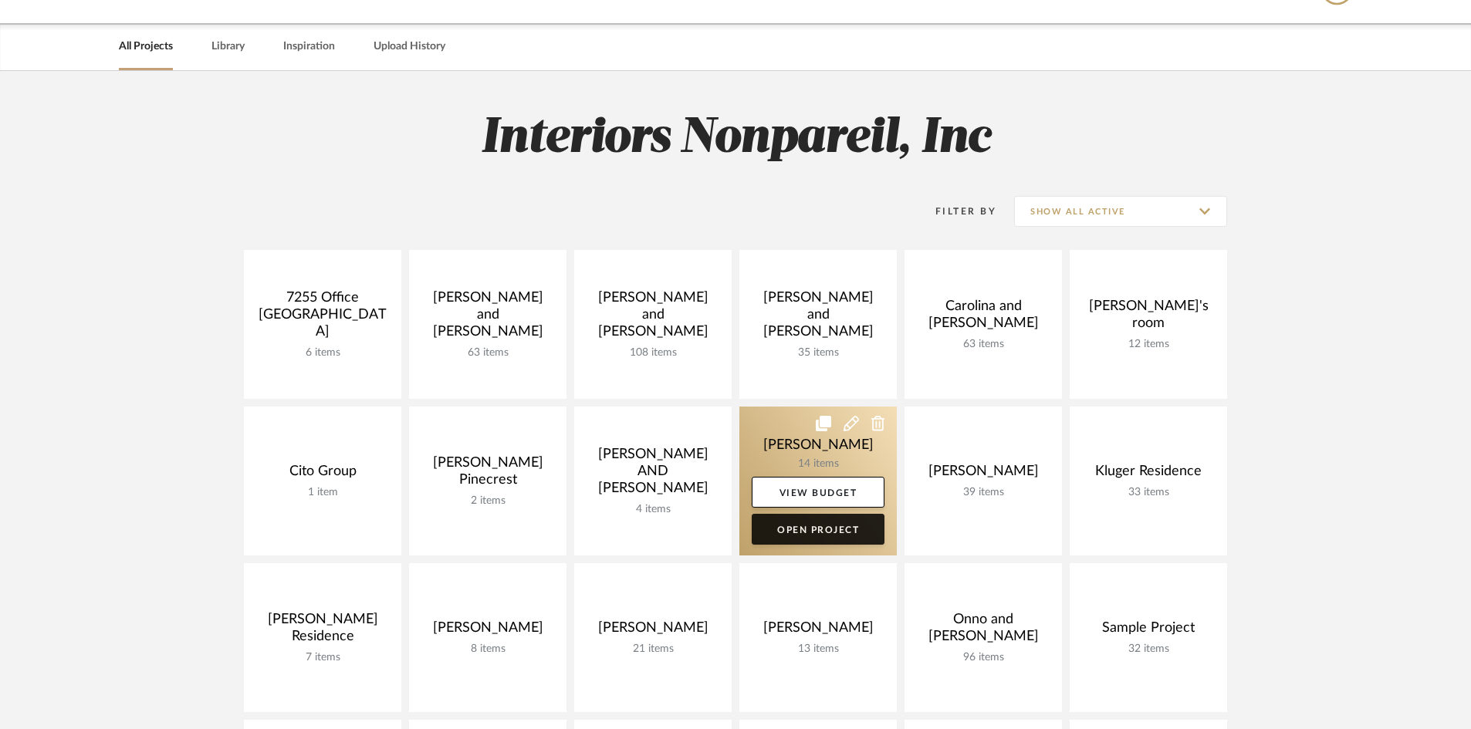
scroll to position [77, 0]
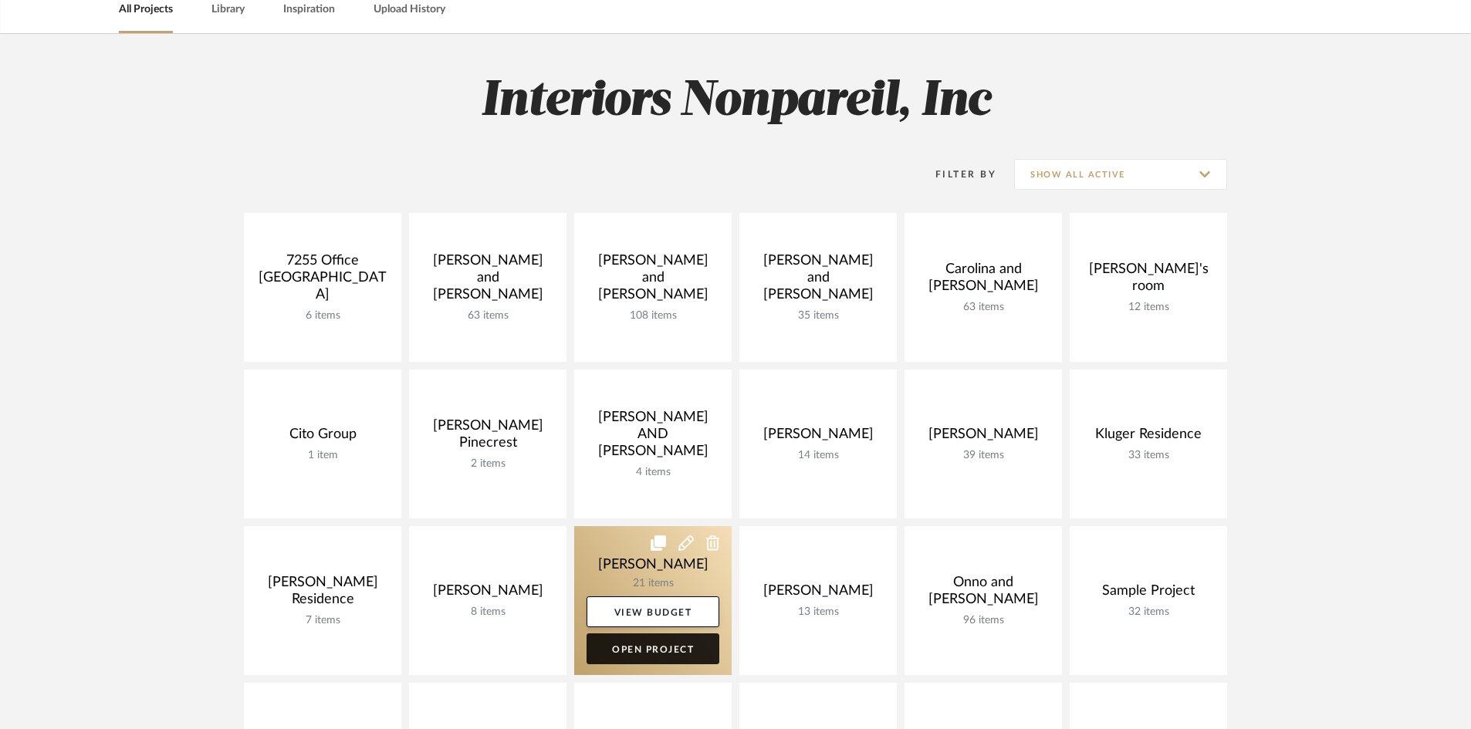
click at [653, 646] on link "Open Project" at bounding box center [652, 648] width 133 height 31
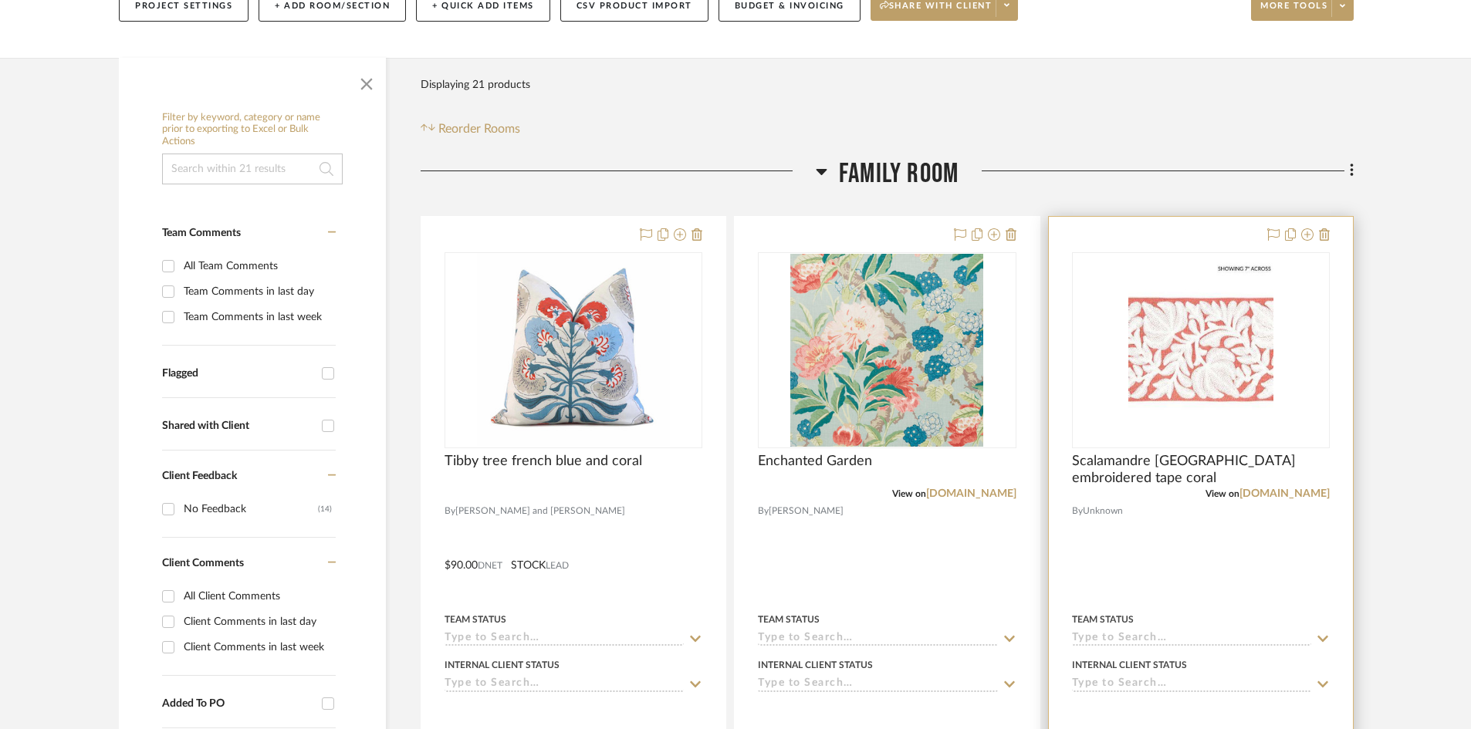
scroll to position [309, 0]
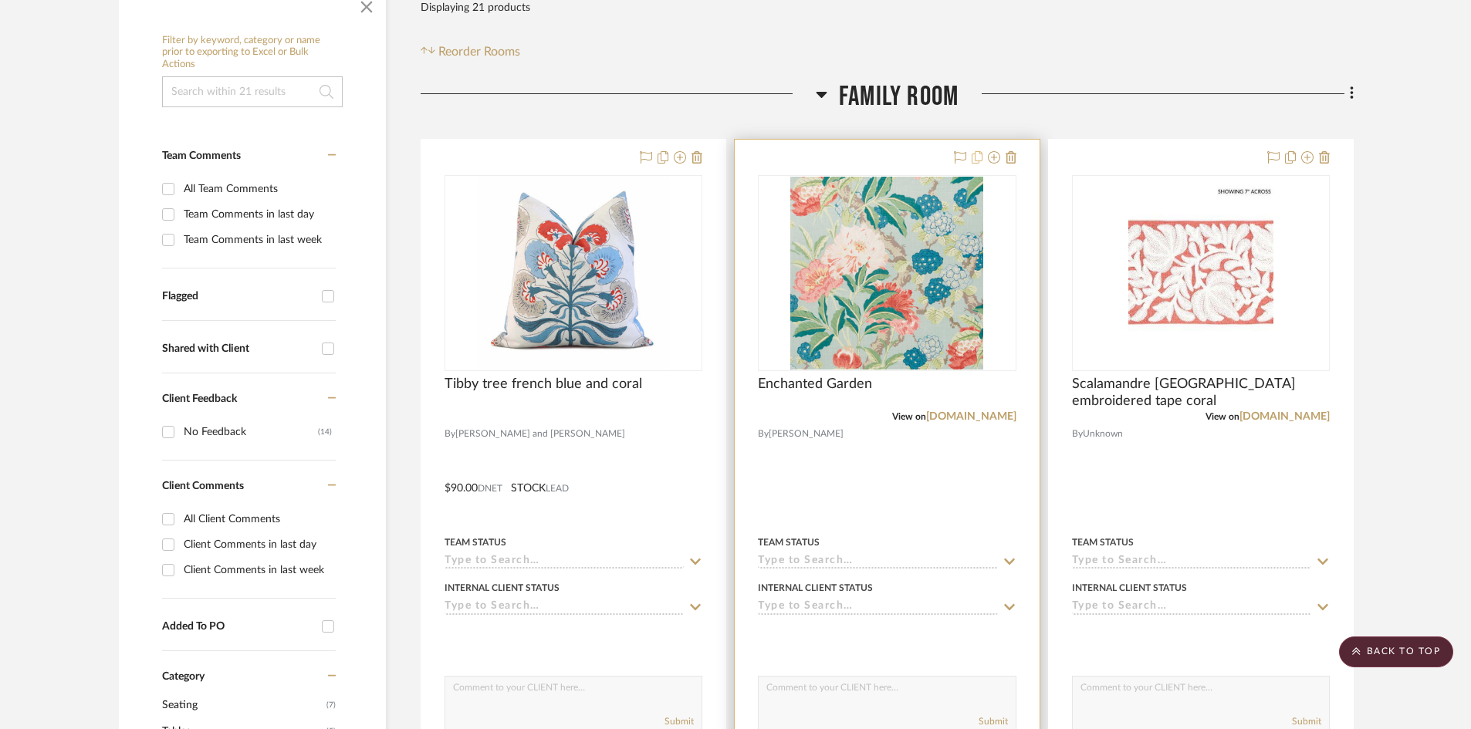
click at [973, 158] on icon at bounding box center [976, 157] width 11 height 12
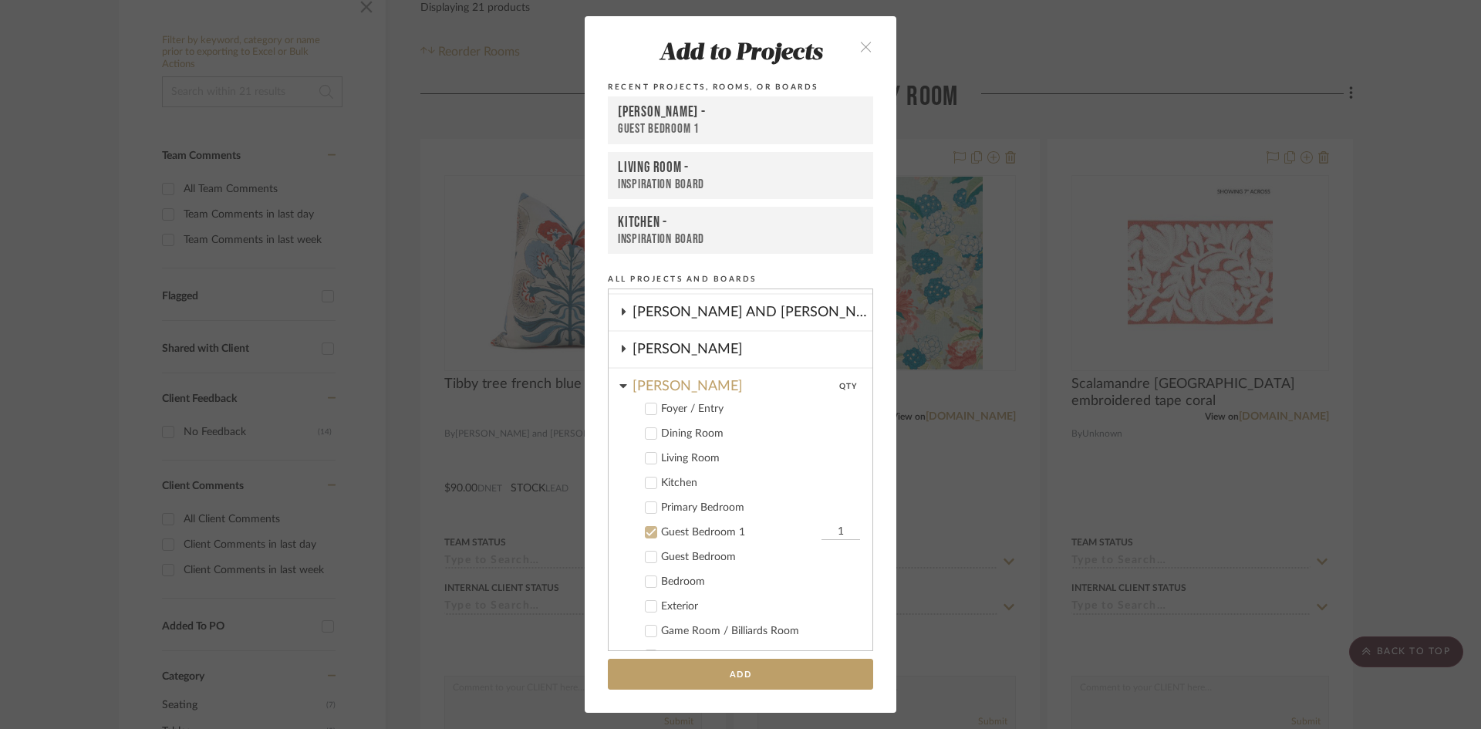
scroll to position [325, 0]
click at [644, 525] on cdk-nested-tree-node "Guest Bedroom 1 1" at bounding box center [735, 533] width 252 height 25
click at [646, 529] on icon at bounding box center [651, 534] width 11 height 11
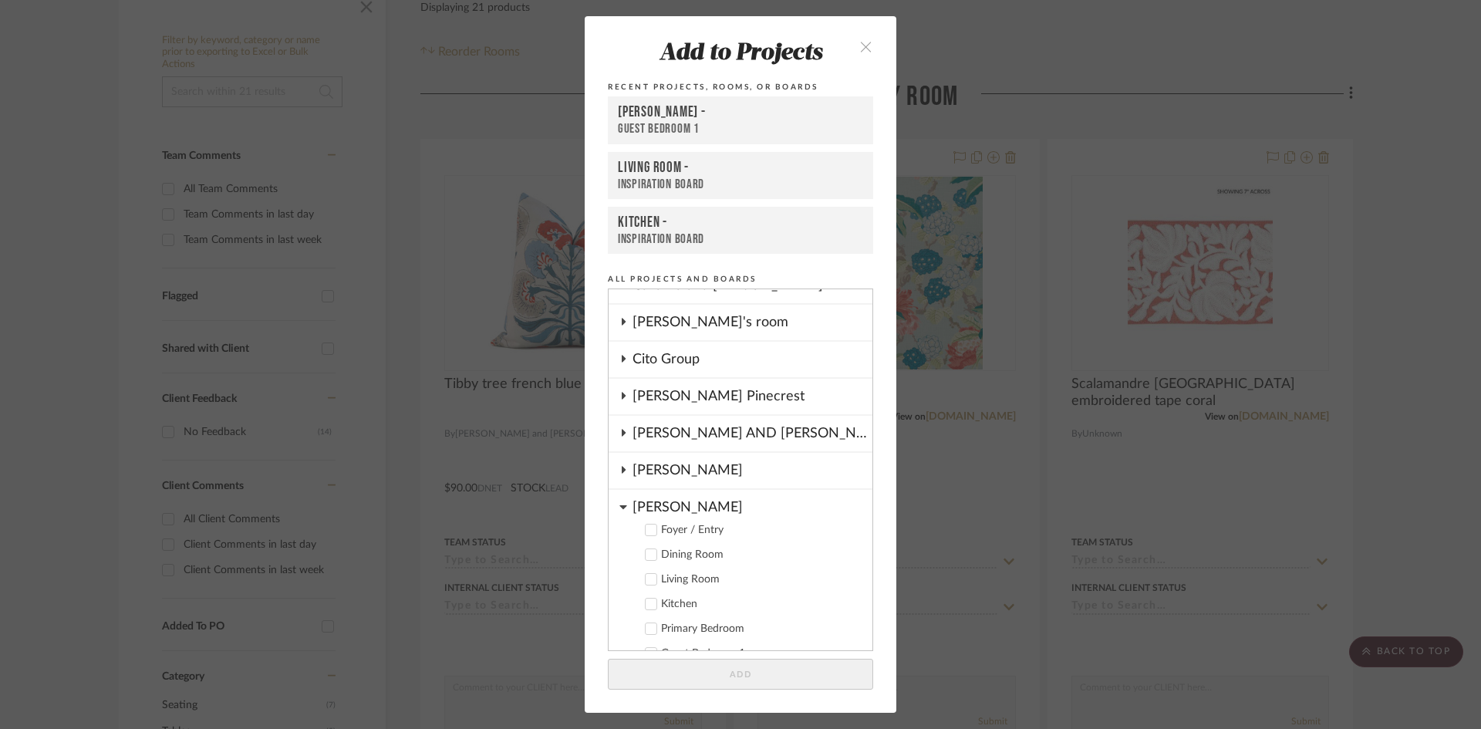
scroll to position [231, 0]
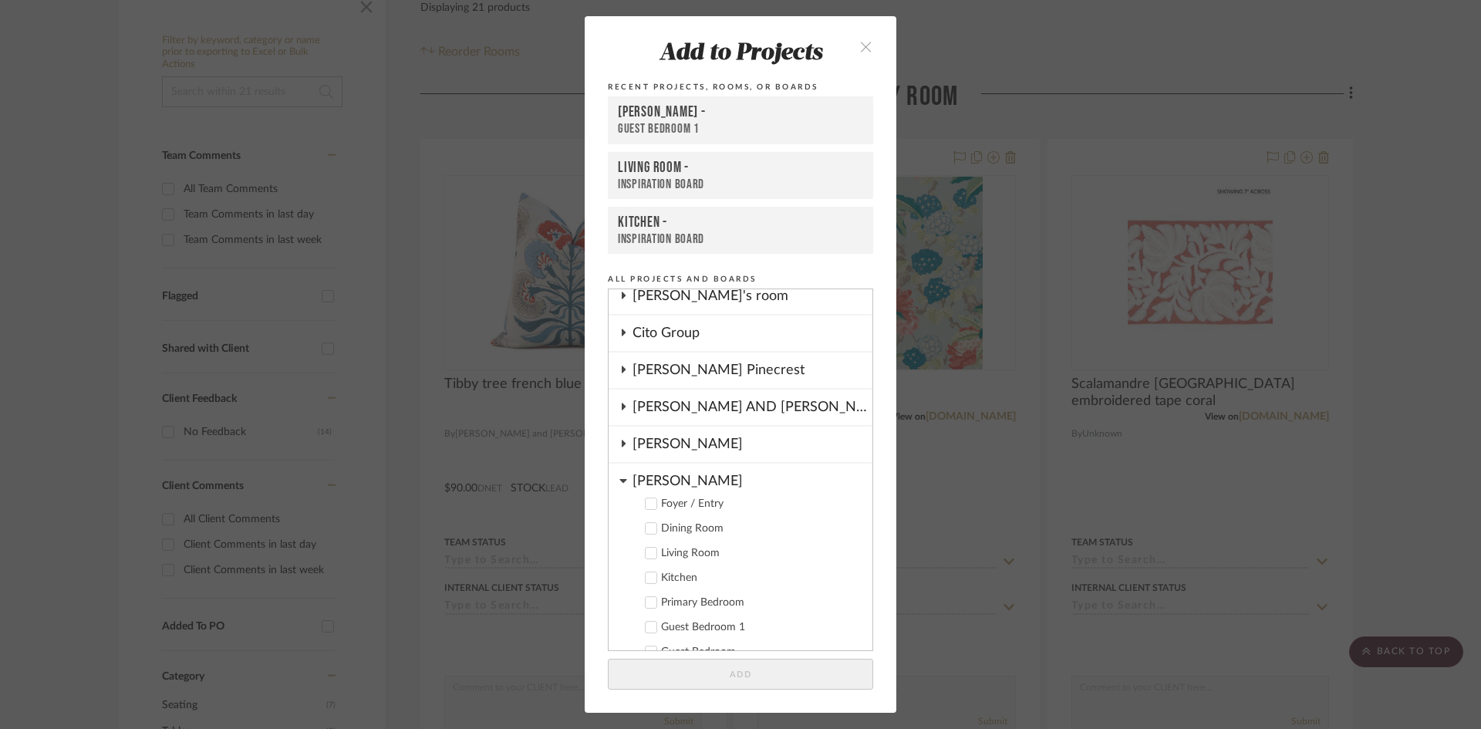
click at [620, 477] on icon at bounding box center [624, 480] width 8 height 12
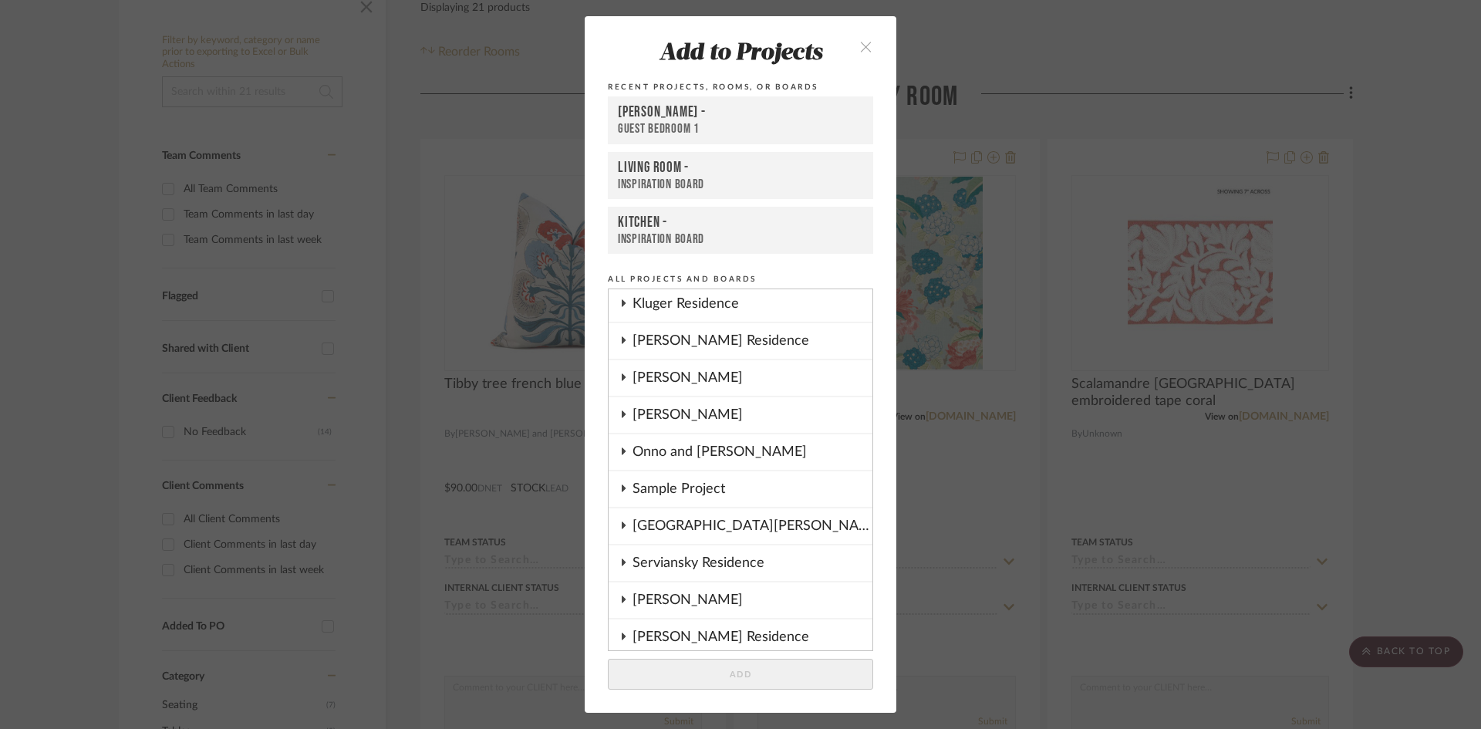
scroll to position [463, 0]
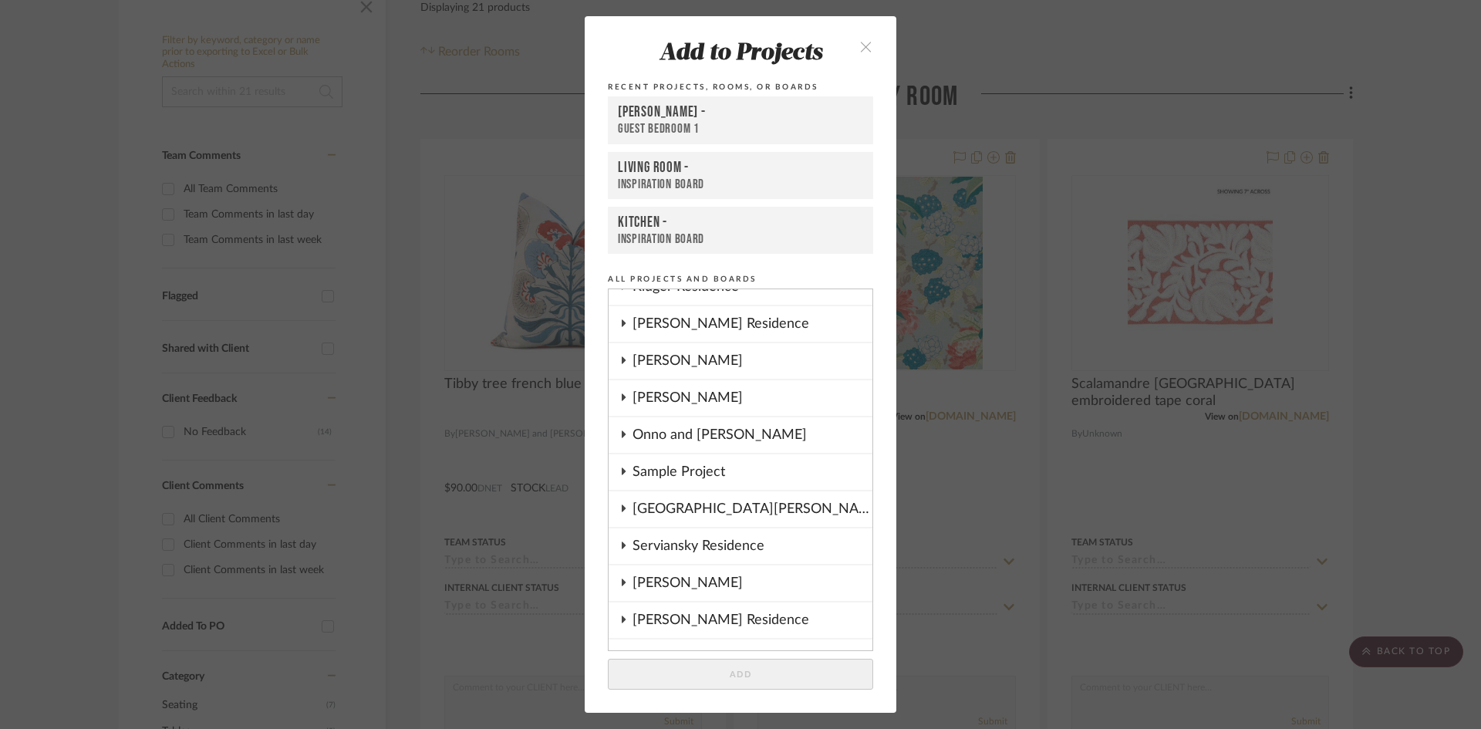
click at [859, 43] on icon "close" at bounding box center [865, 46] width 13 height 13
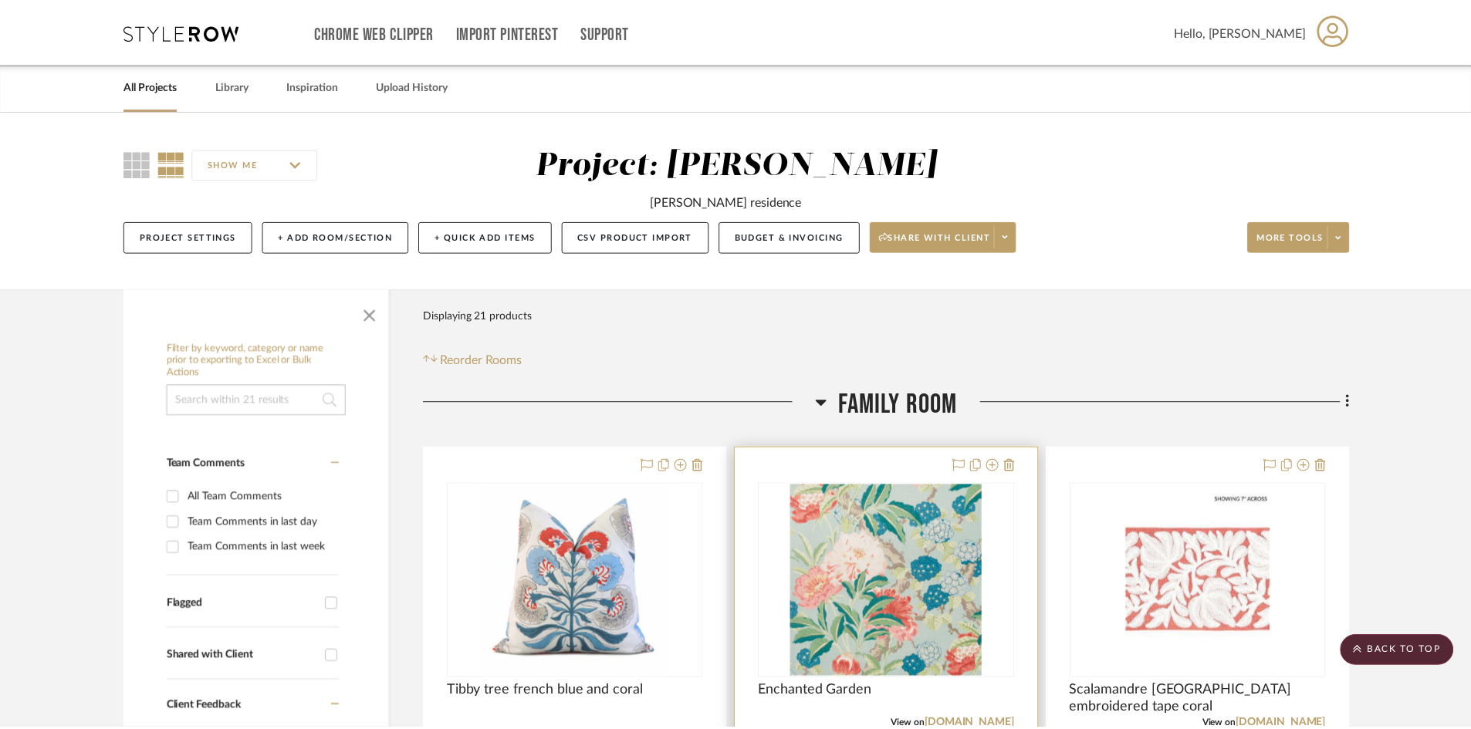
scroll to position [309, 0]
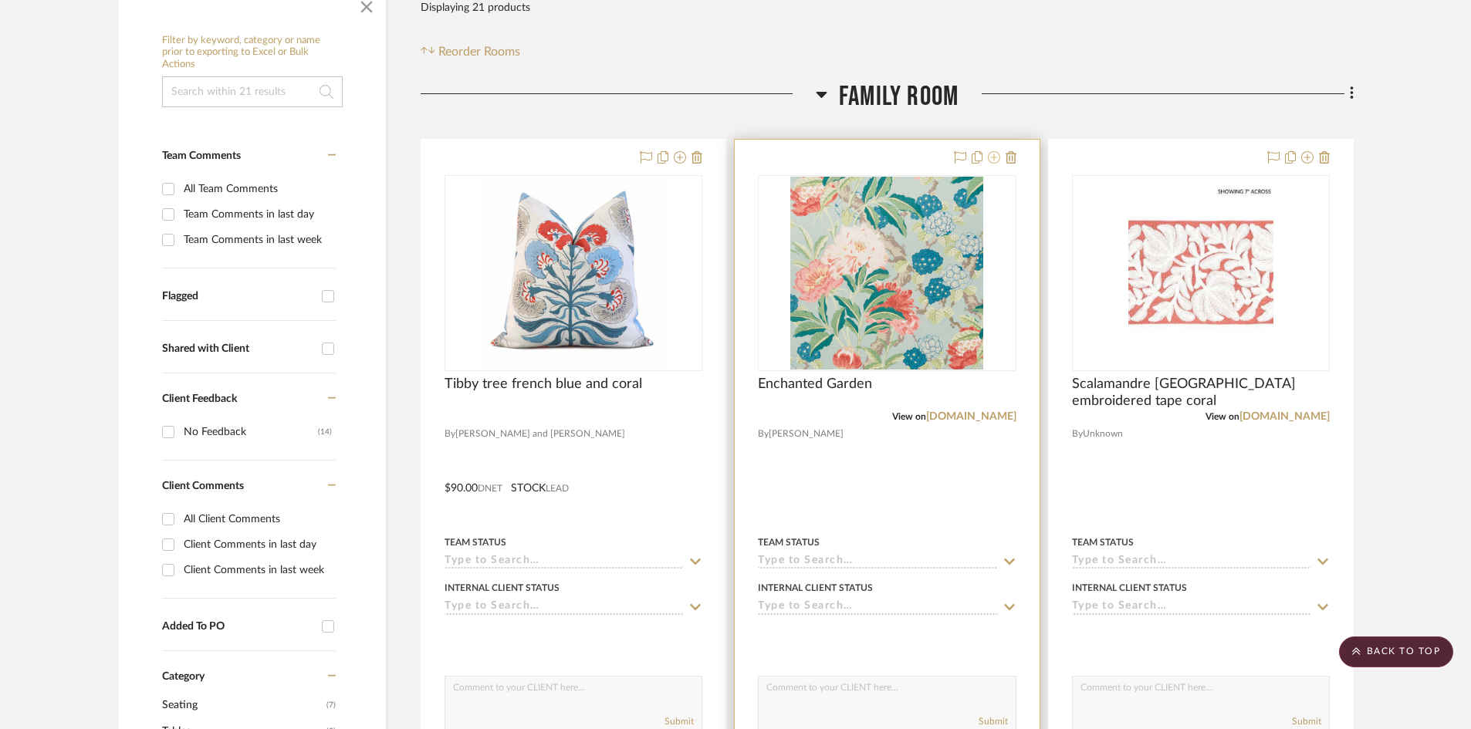
click at [991, 156] on icon at bounding box center [994, 157] width 12 height 12
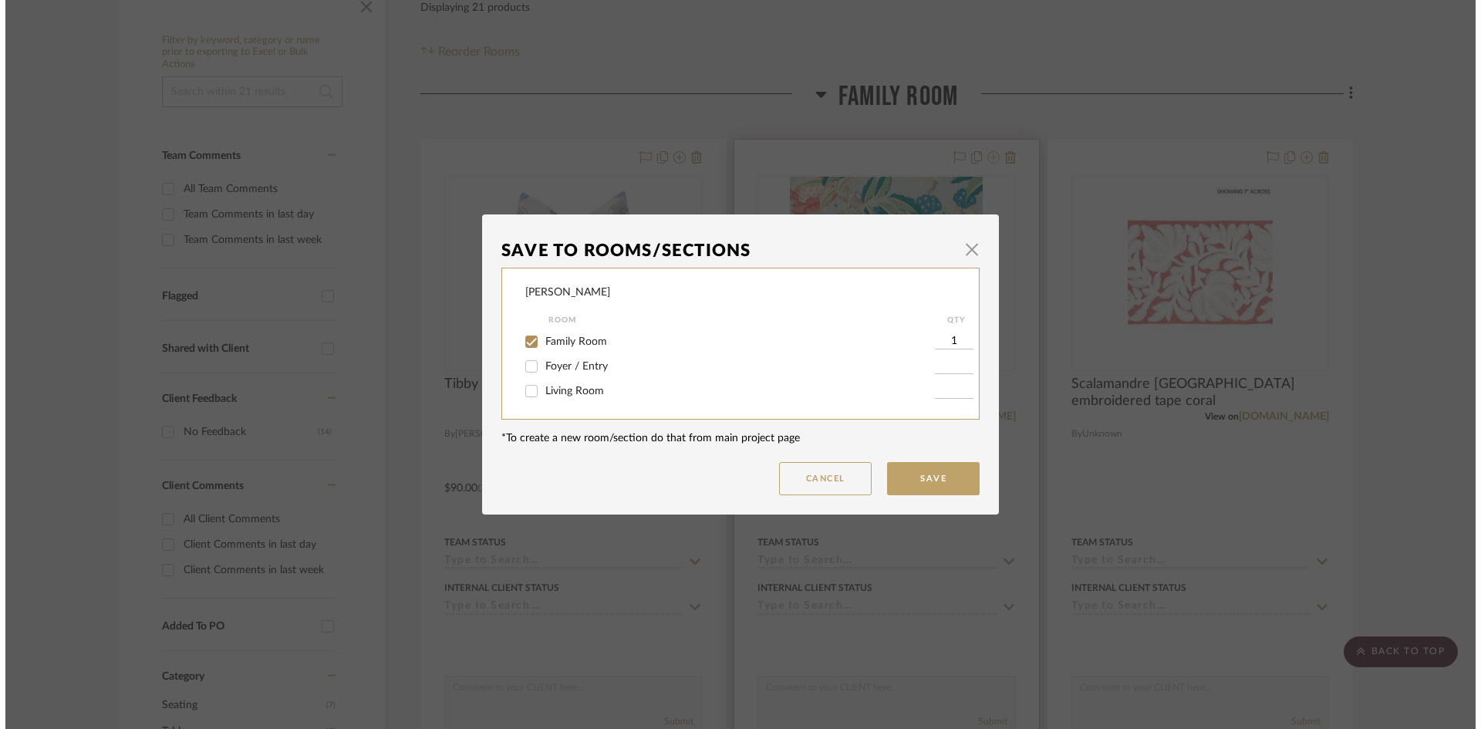
scroll to position [0, 0]
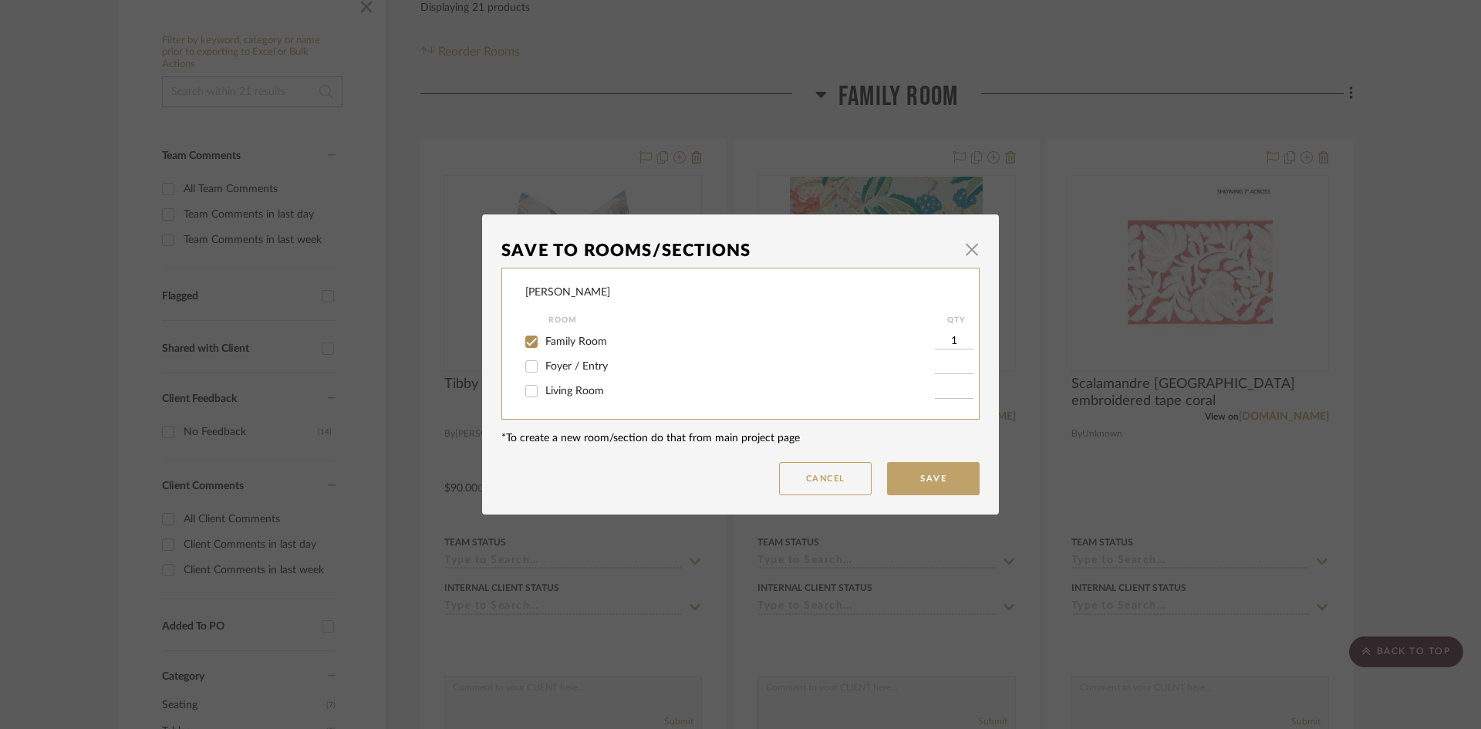
click at [529, 390] on input "Living Room" at bounding box center [531, 391] width 25 height 25
checkbox input "true"
type input "1"
click at [526, 342] on input "Family Room" at bounding box center [531, 341] width 25 height 25
checkbox input "false"
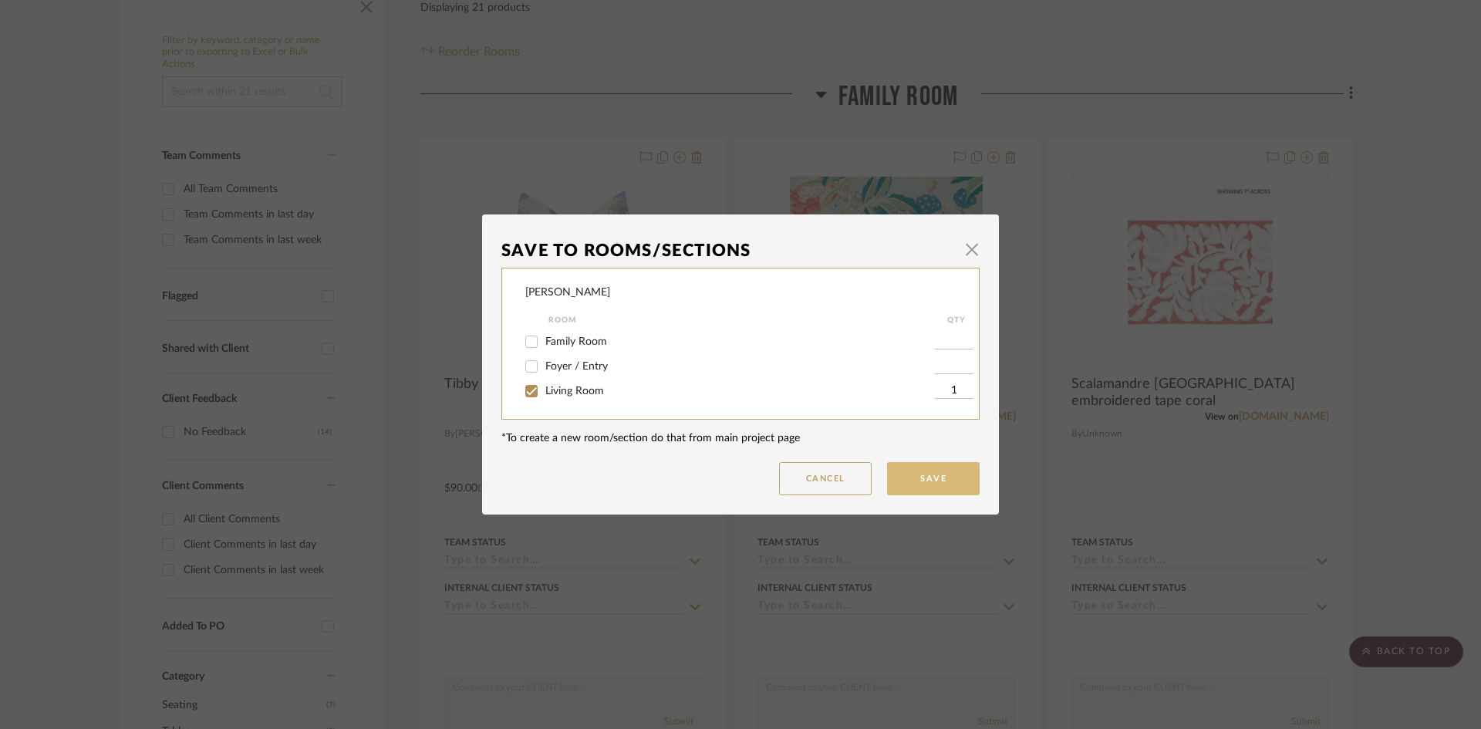
click at [921, 482] on button "Save" at bounding box center [933, 478] width 93 height 33
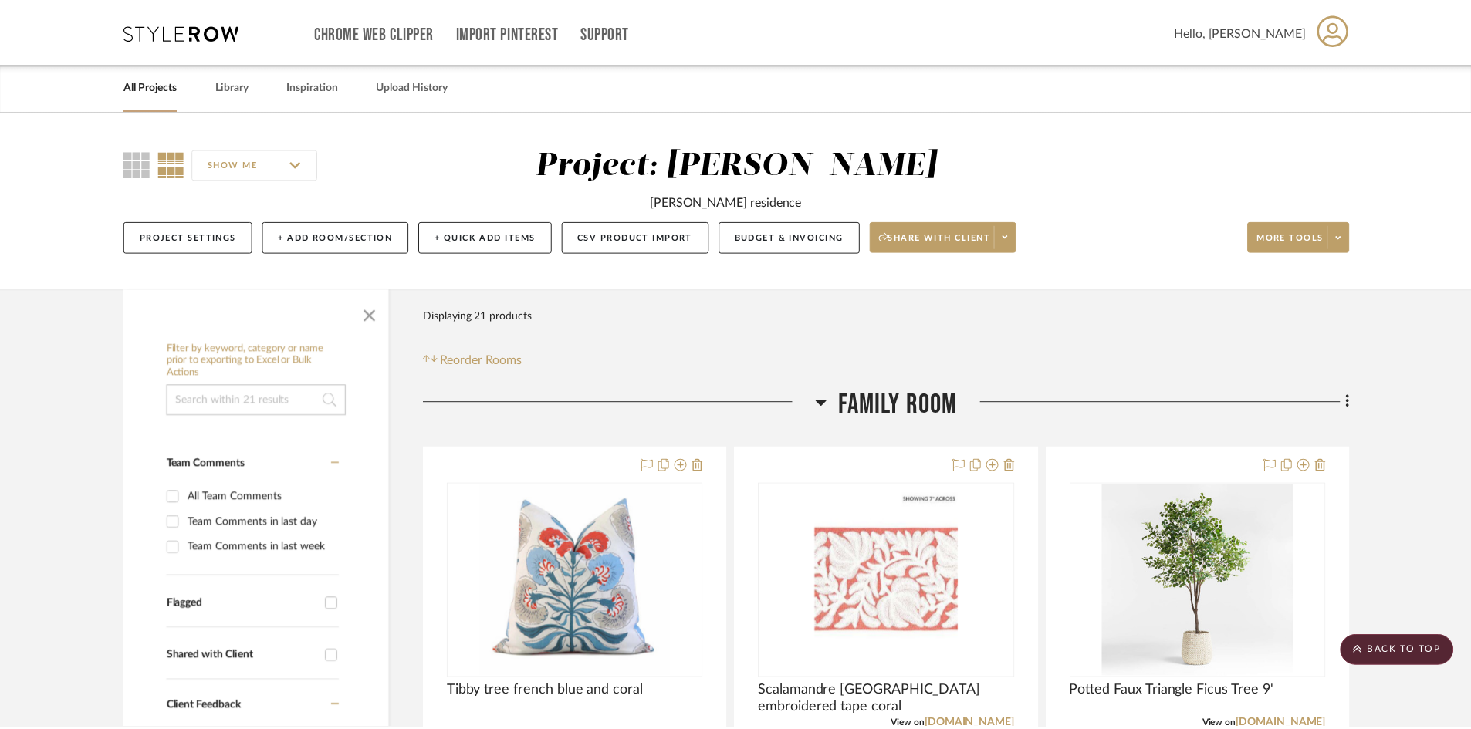
scroll to position [309, 0]
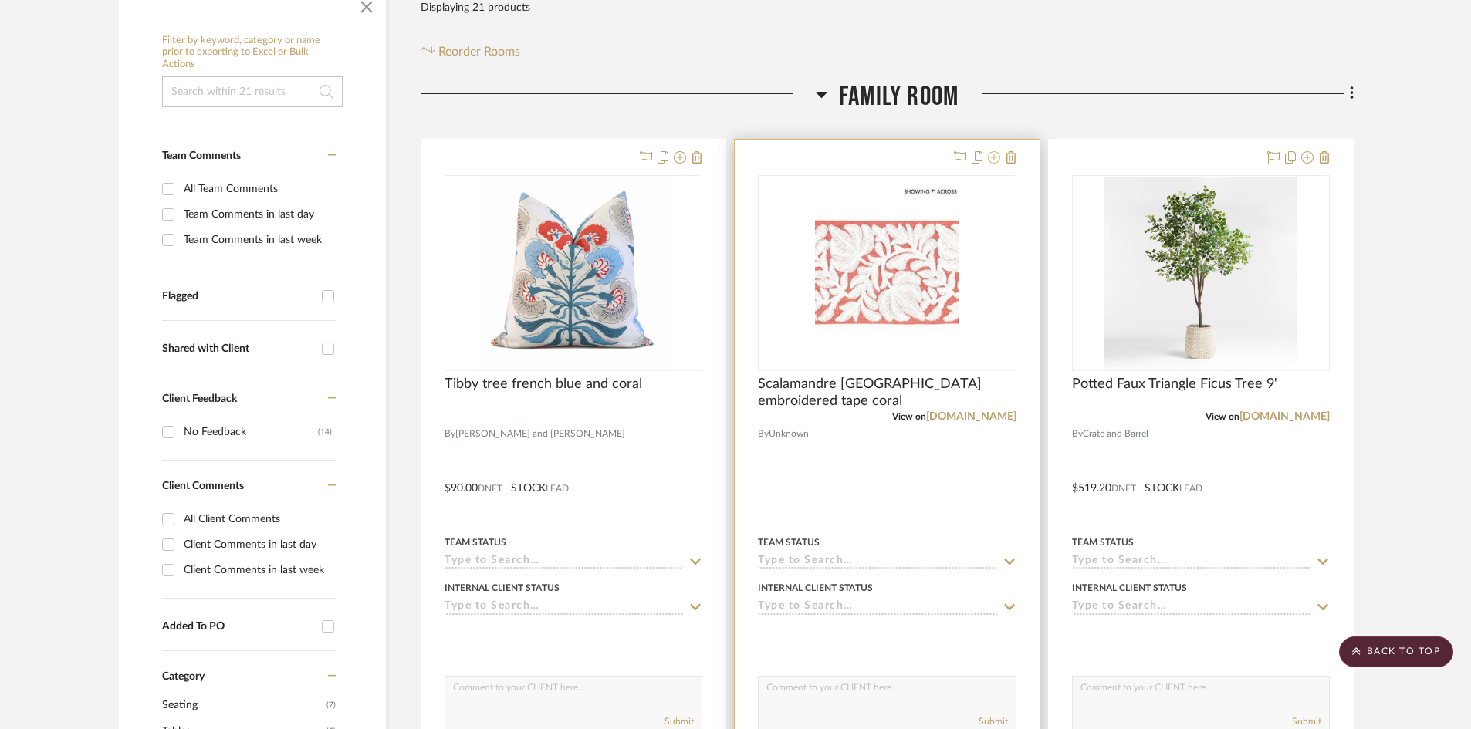
click at [993, 160] on icon at bounding box center [994, 157] width 12 height 12
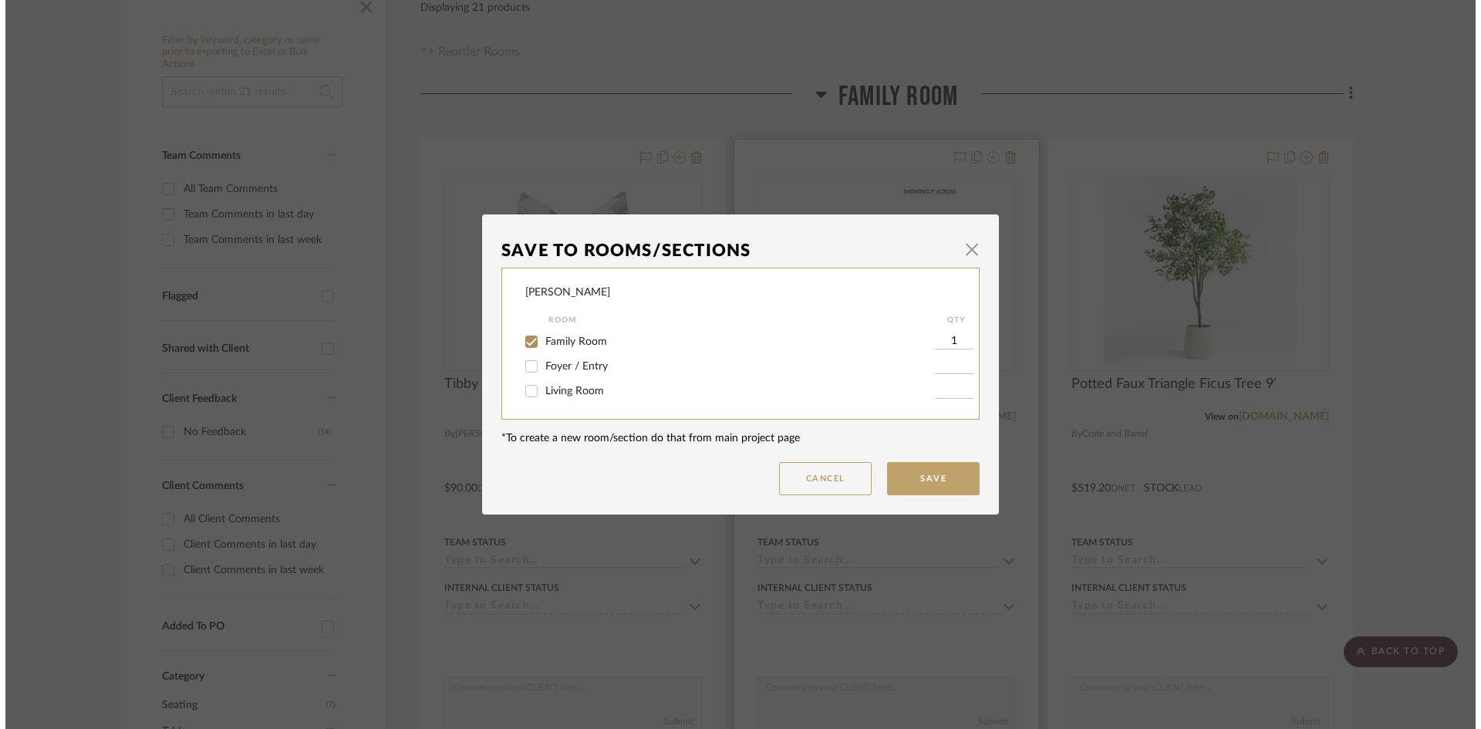
scroll to position [0, 0]
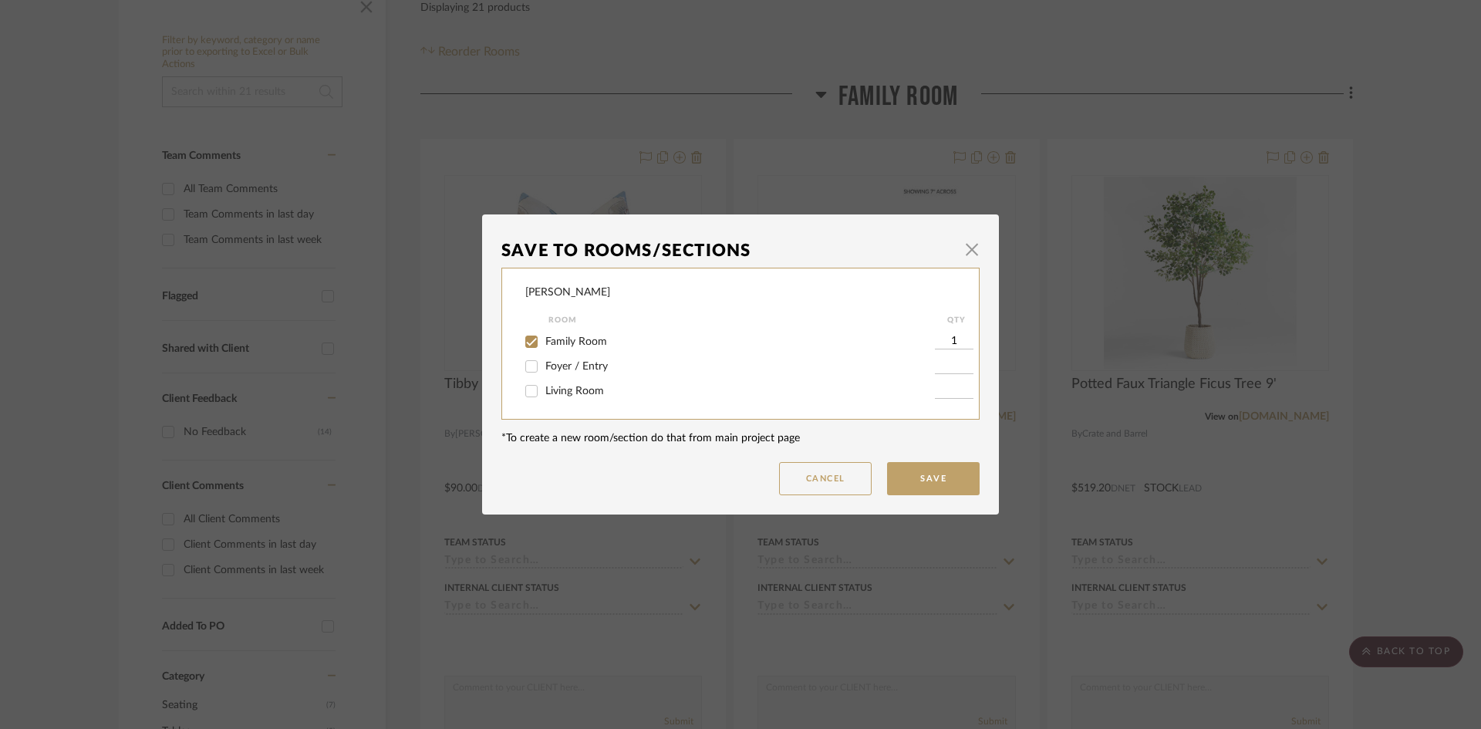
click at [525, 389] on input "Living Room" at bounding box center [531, 391] width 25 height 25
checkbox input "true"
type input "1"
click at [527, 333] on input "Family Room" at bounding box center [531, 341] width 25 height 25
checkbox input "false"
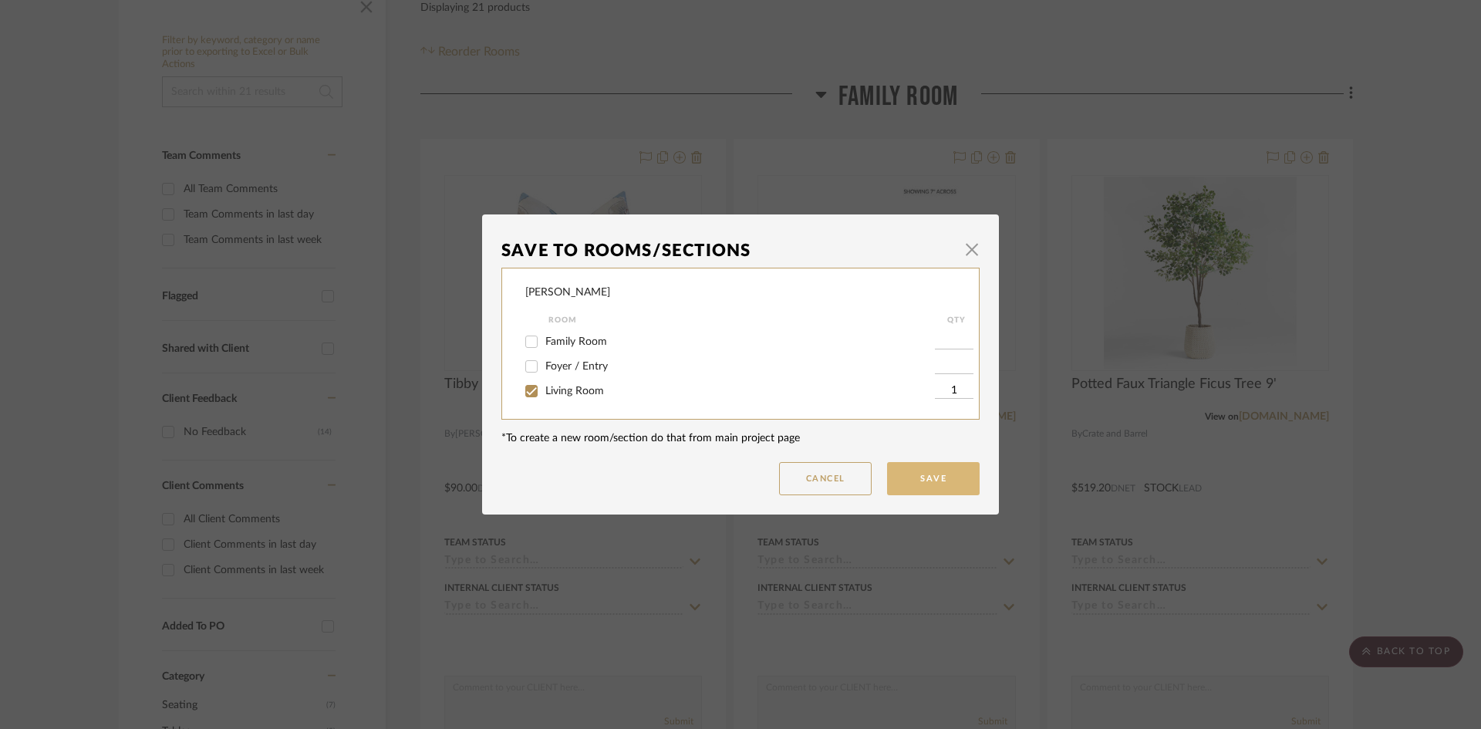
click at [917, 470] on button "Save" at bounding box center [933, 478] width 93 height 33
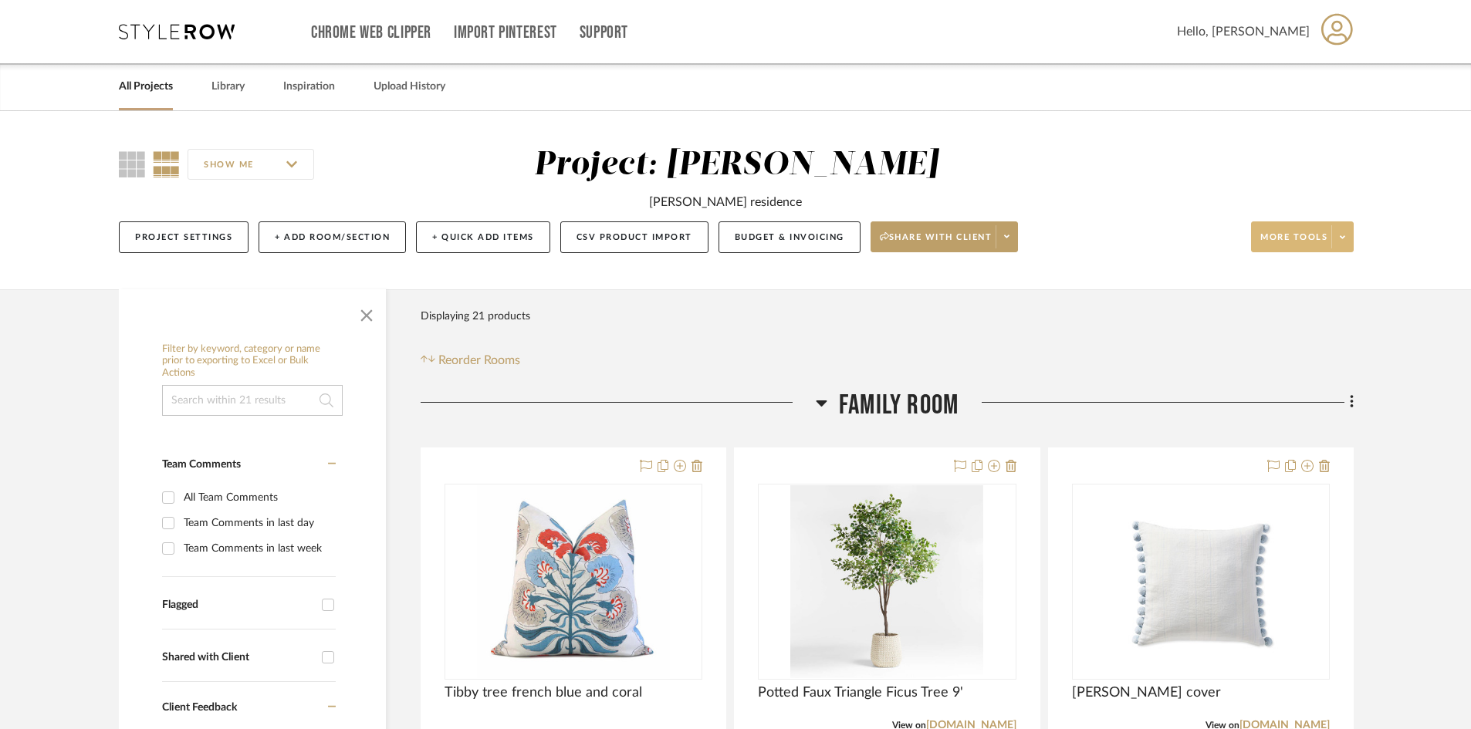
click at [1292, 235] on span "More tools" at bounding box center [1293, 242] width 67 height 23
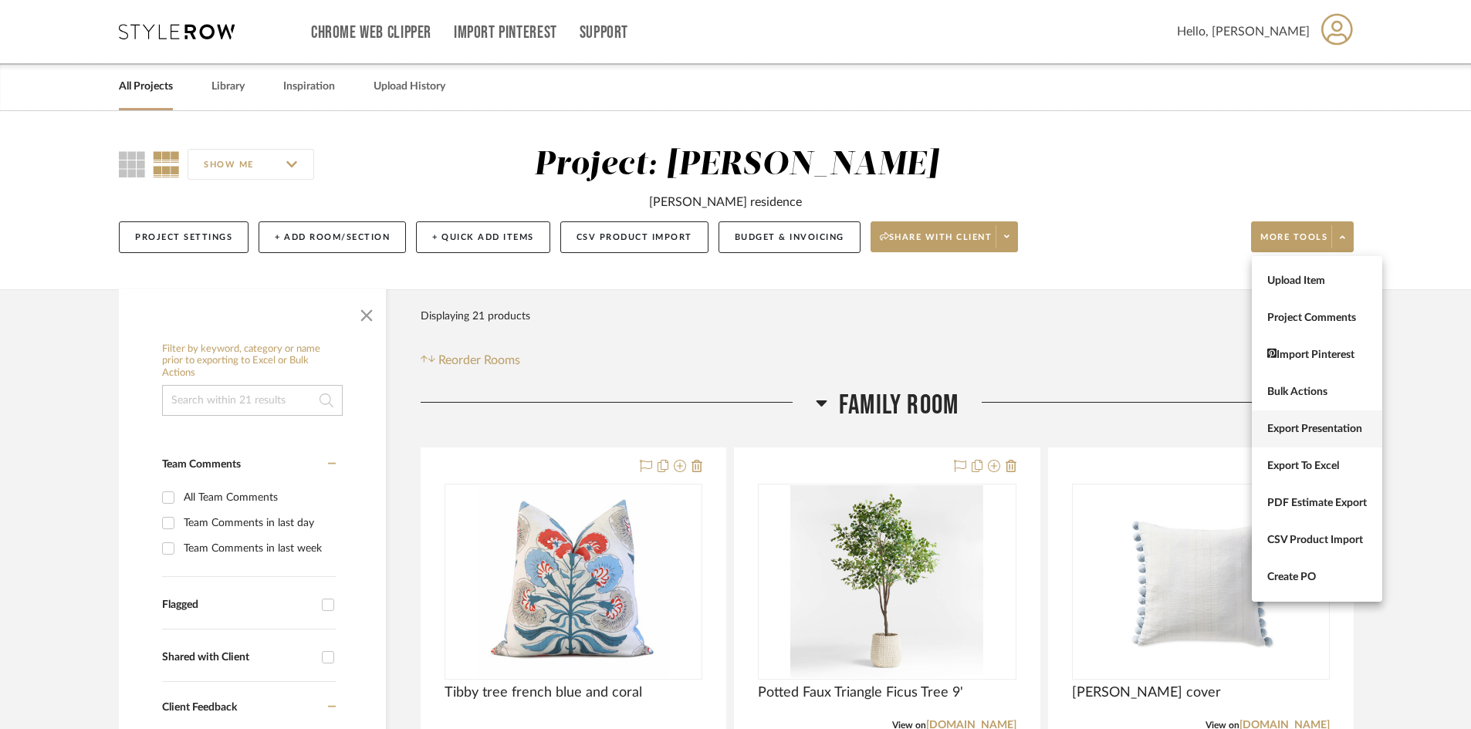
click at [1306, 424] on span "Export Presentation" at bounding box center [1317, 429] width 100 height 13
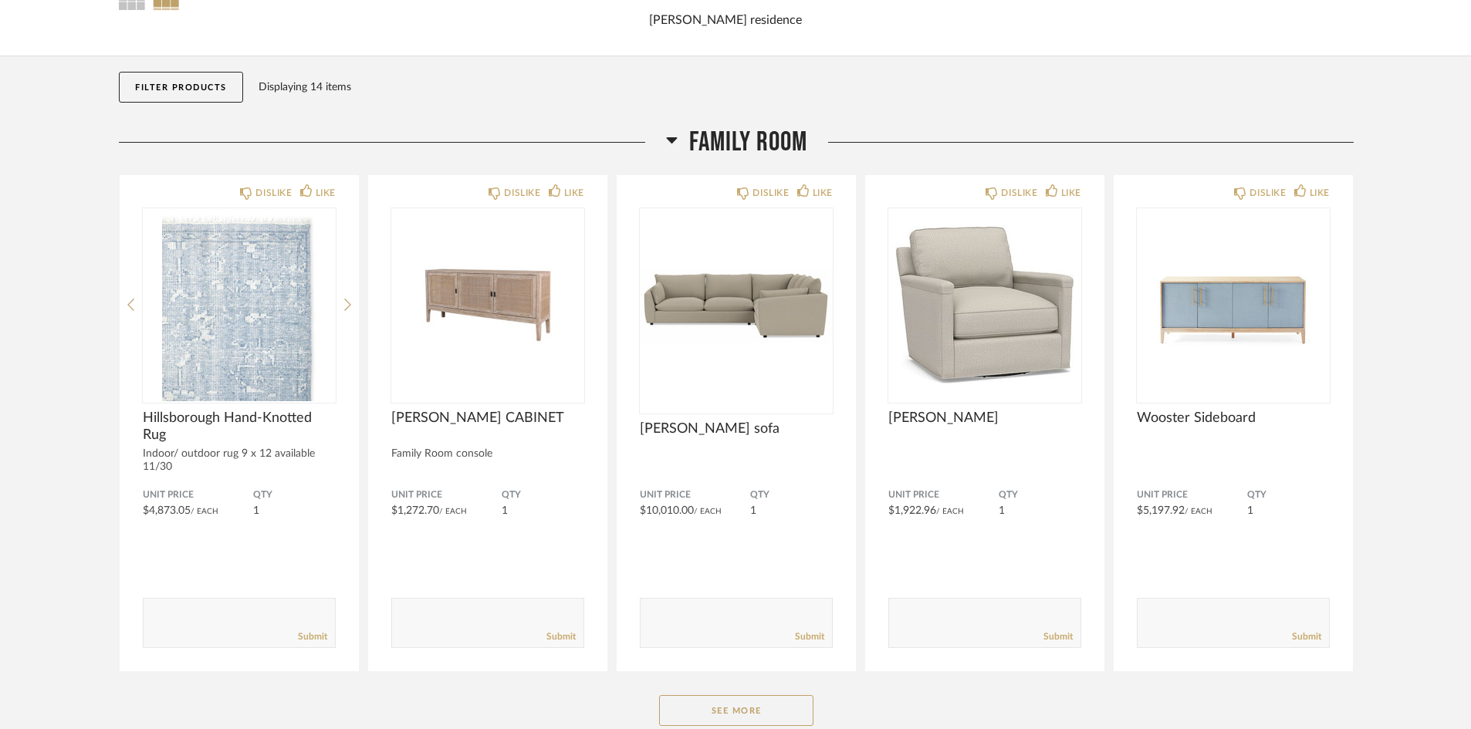
scroll to position [154, 0]
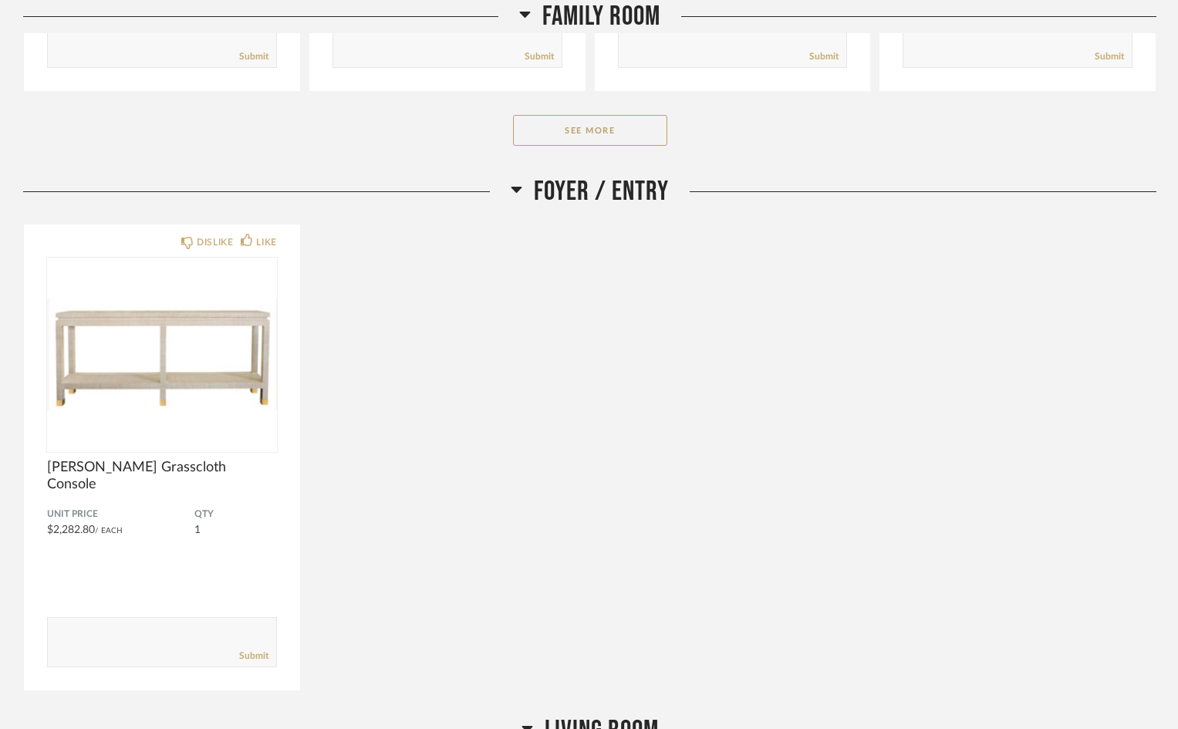
scroll to position [694, 0]
click at [620, 117] on button "See More" at bounding box center [590, 129] width 154 height 31
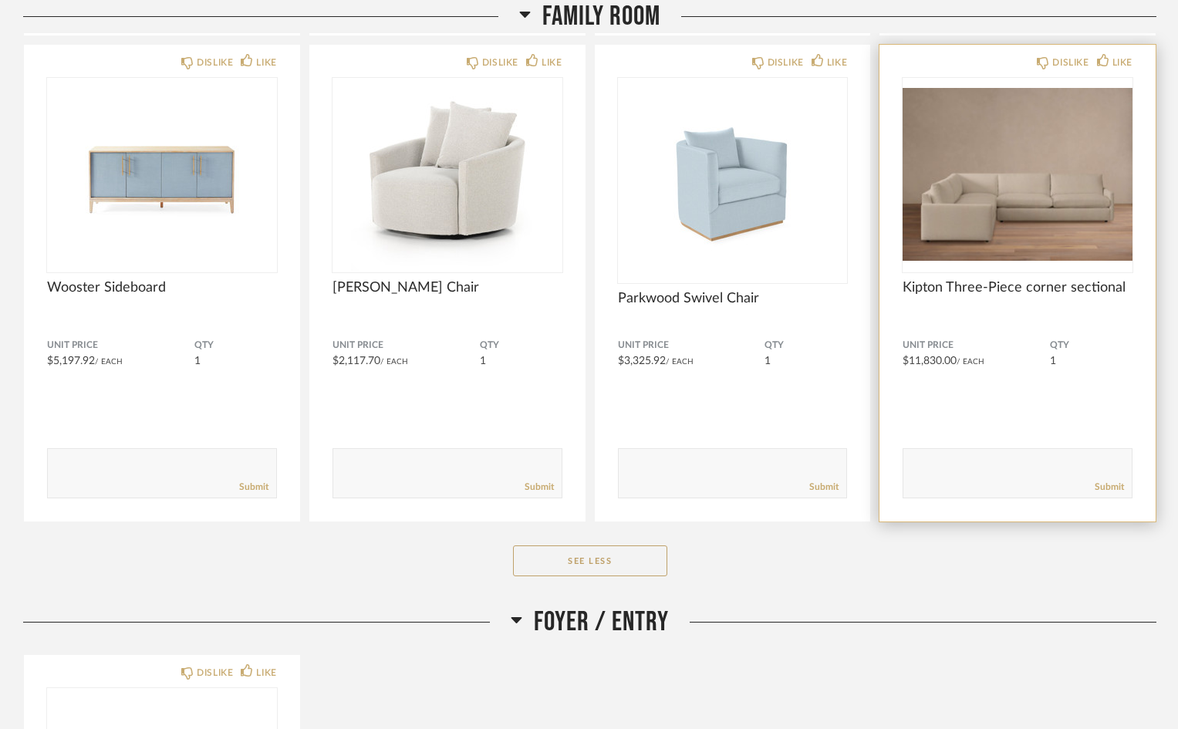
scroll to position [849, 0]
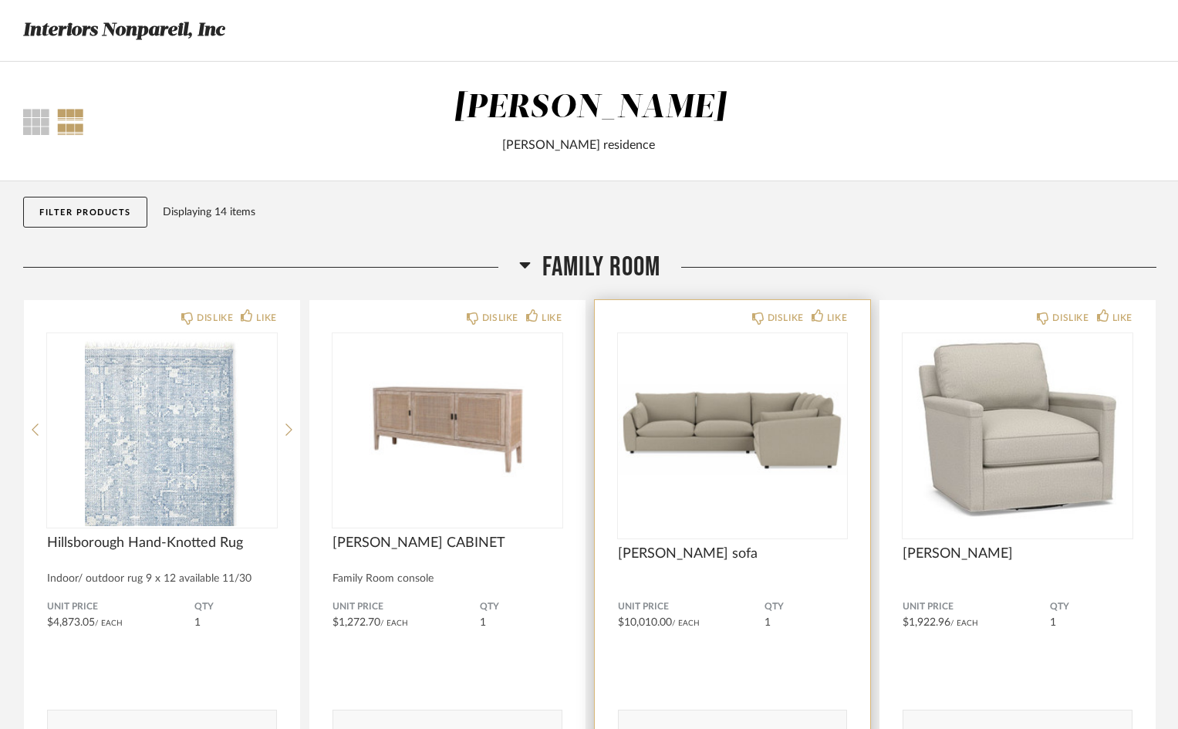
scroll to position [0, 0]
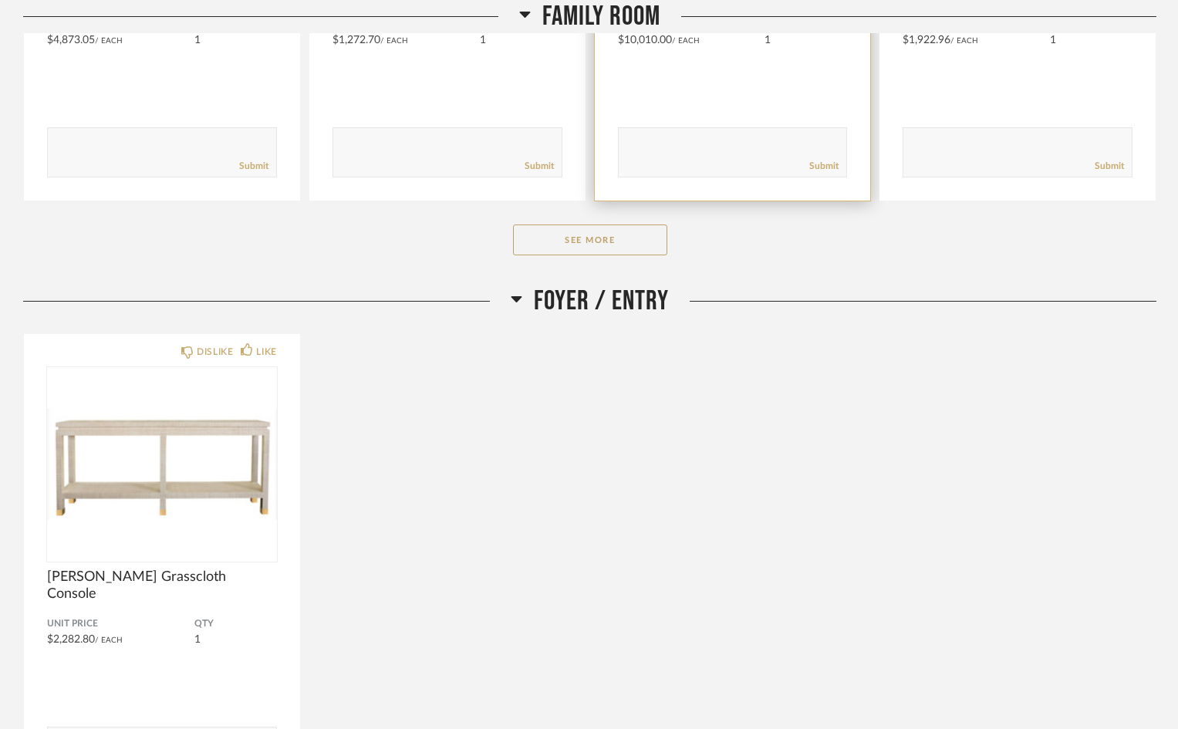
scroll to position [617, 0]
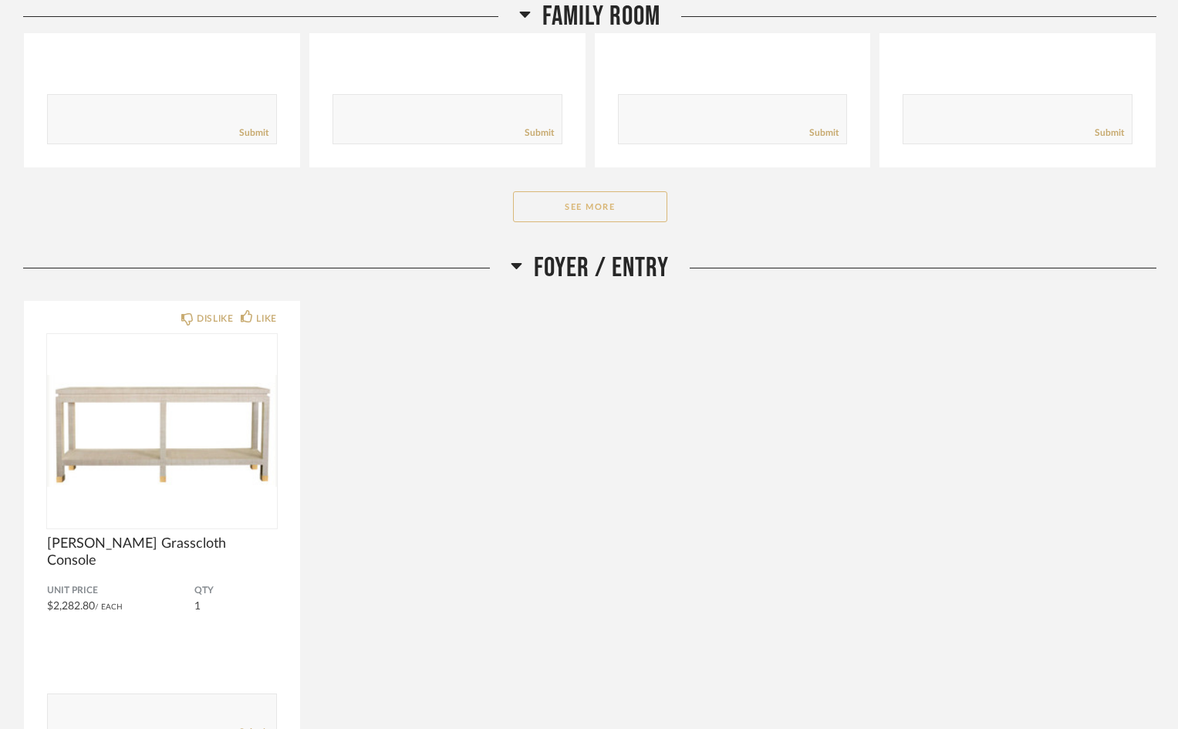
click at [595, 214] on button "See More" at bounding box center [590, 206] width 154 height 31
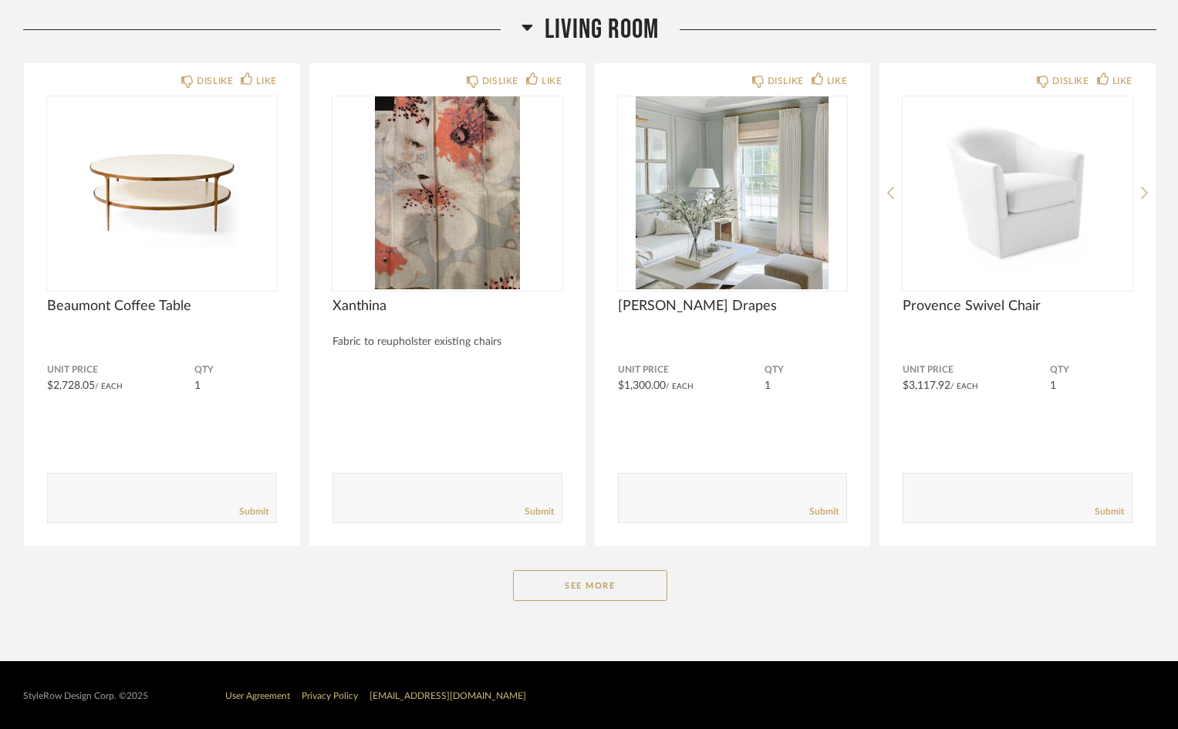
scroll to position [1884, 0]
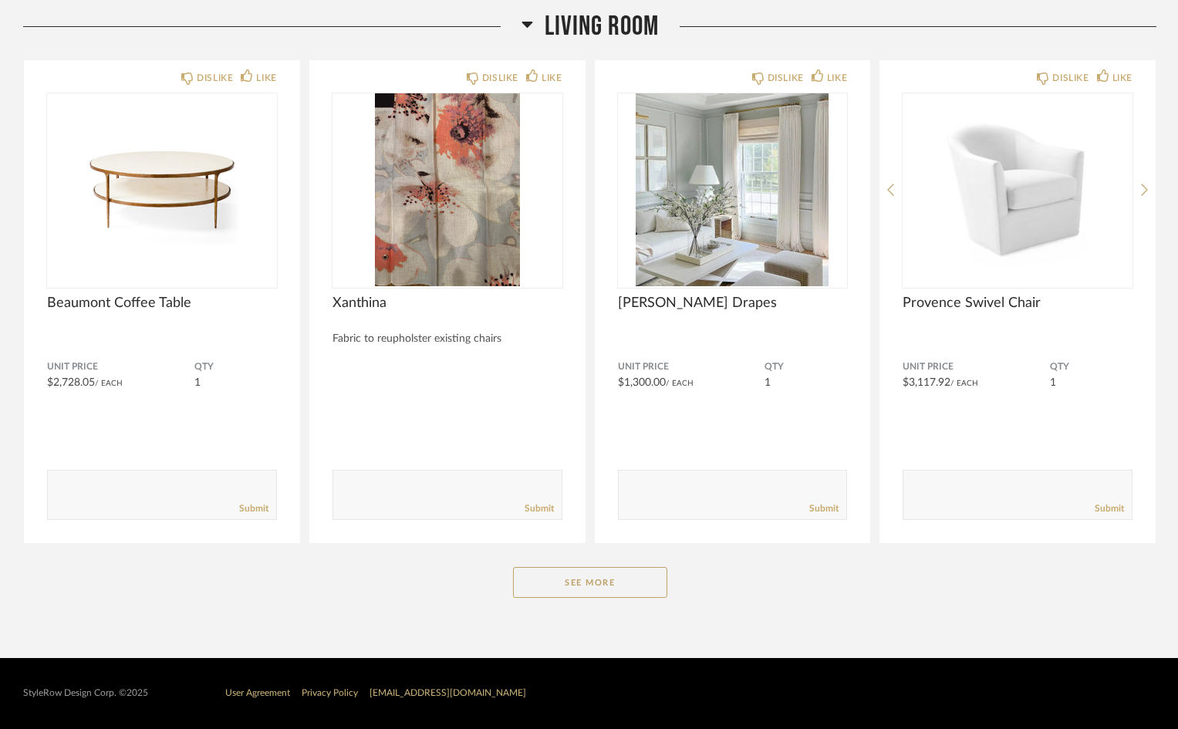
click at [596, 579] on button "See More" at bounding box center [590, 582] width 154 height 31
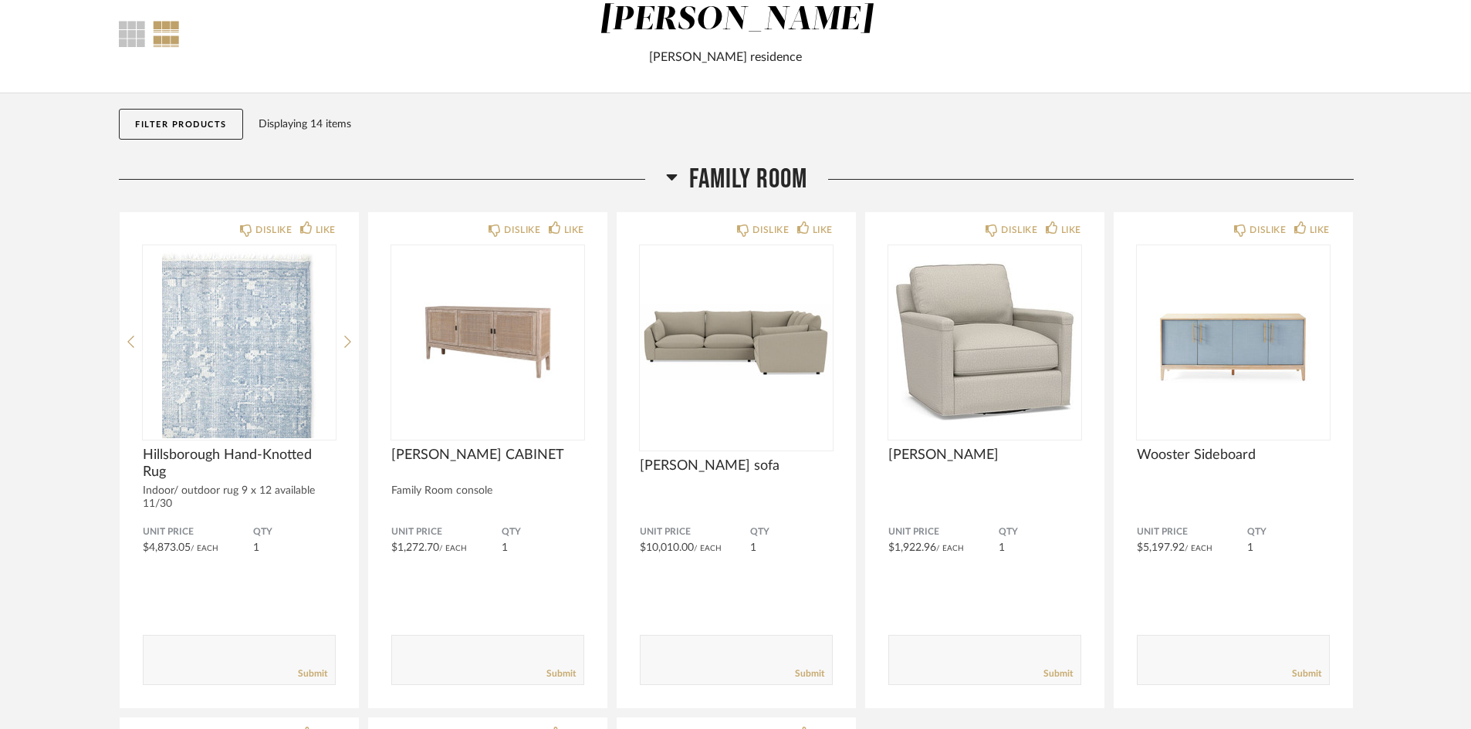
scroll to position [0, 0]
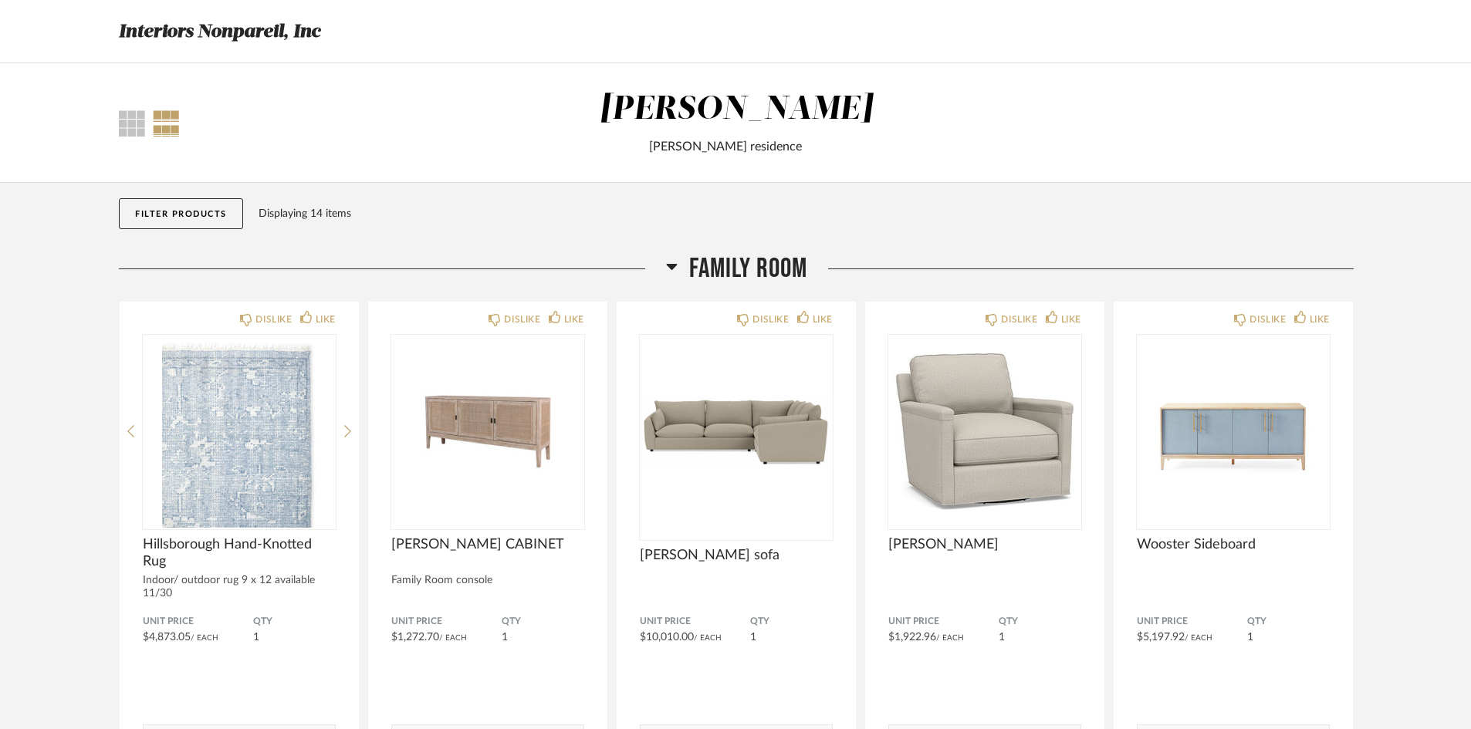
click at [162, 111] on div at bounding box center [166, 123] width 27 height 26
click at [137, 130] on div at bounding box center [132, 123] width 26 height 26
click at [174, 209] on button "Filter Products" at bounding box center [181, 213] width 124 height 31
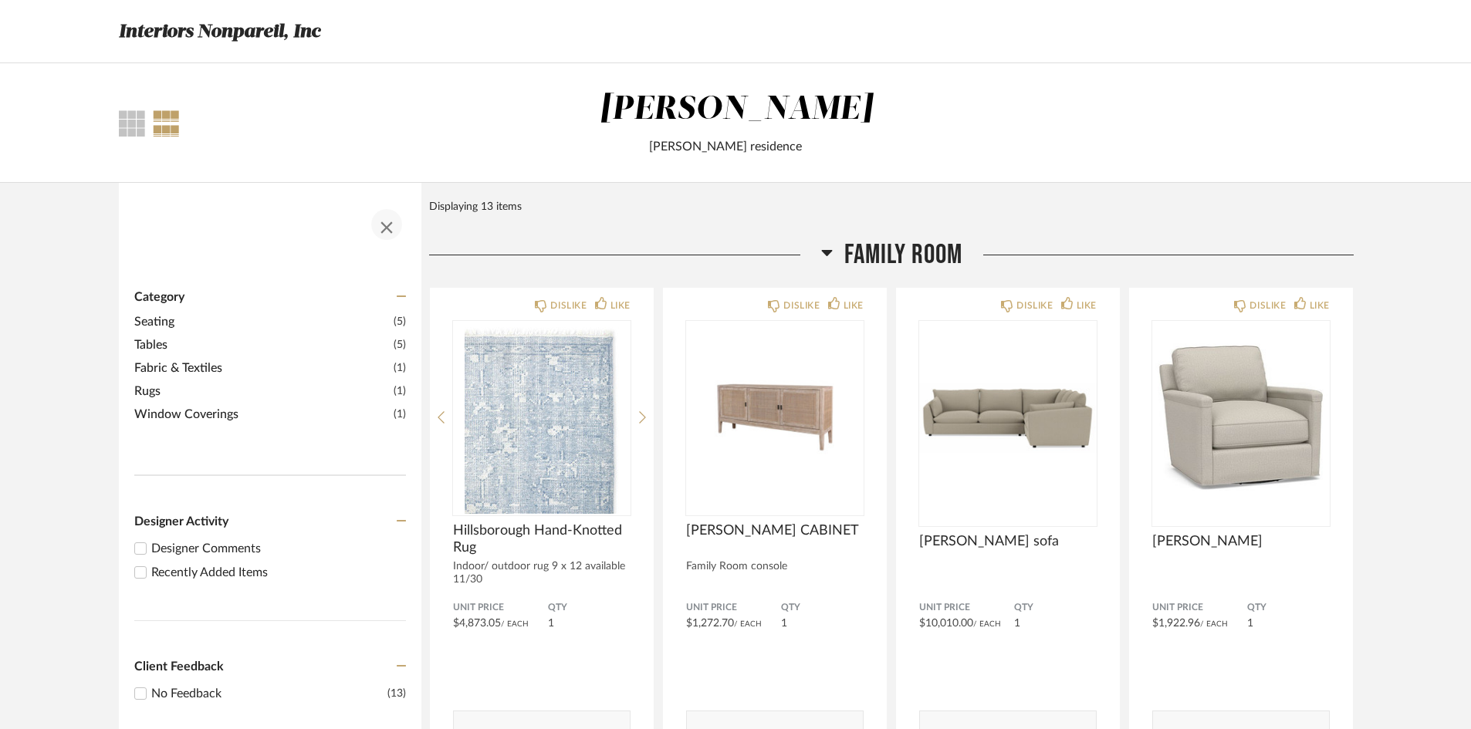
click at [383, 227] on span "button" at bounding box center [386, 224] width 37 height 37
